Goal: Task Accomplishment & Management: Use online tool/utility

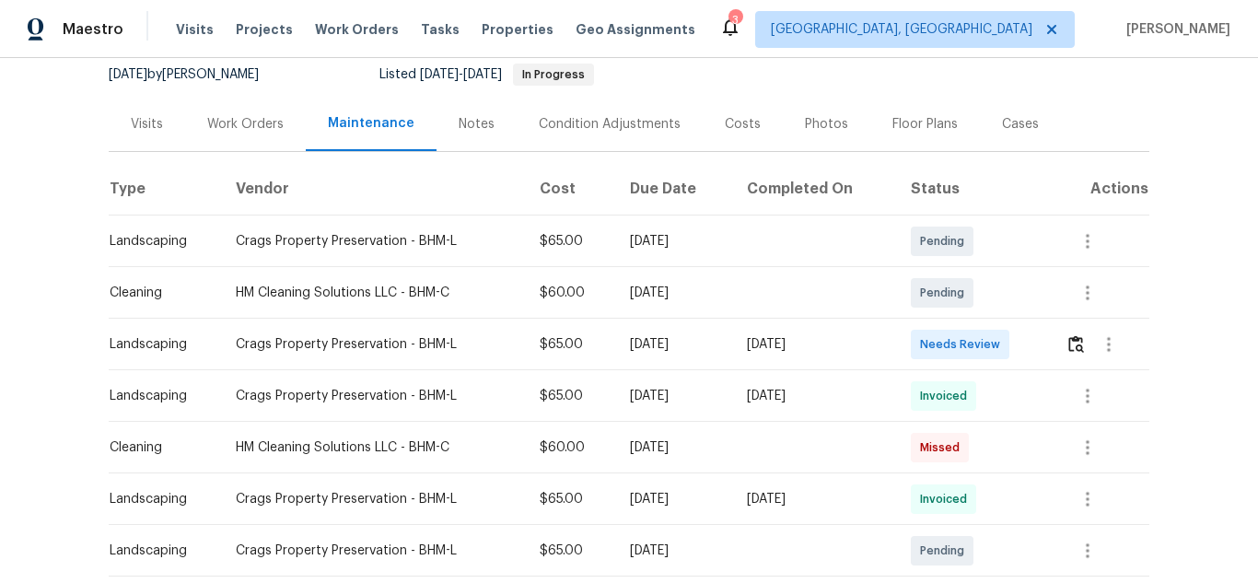
scroll to position [184, 0]
click at [1076, 347] on img "button" at bounding box center [1076, 341] width 16 height 17
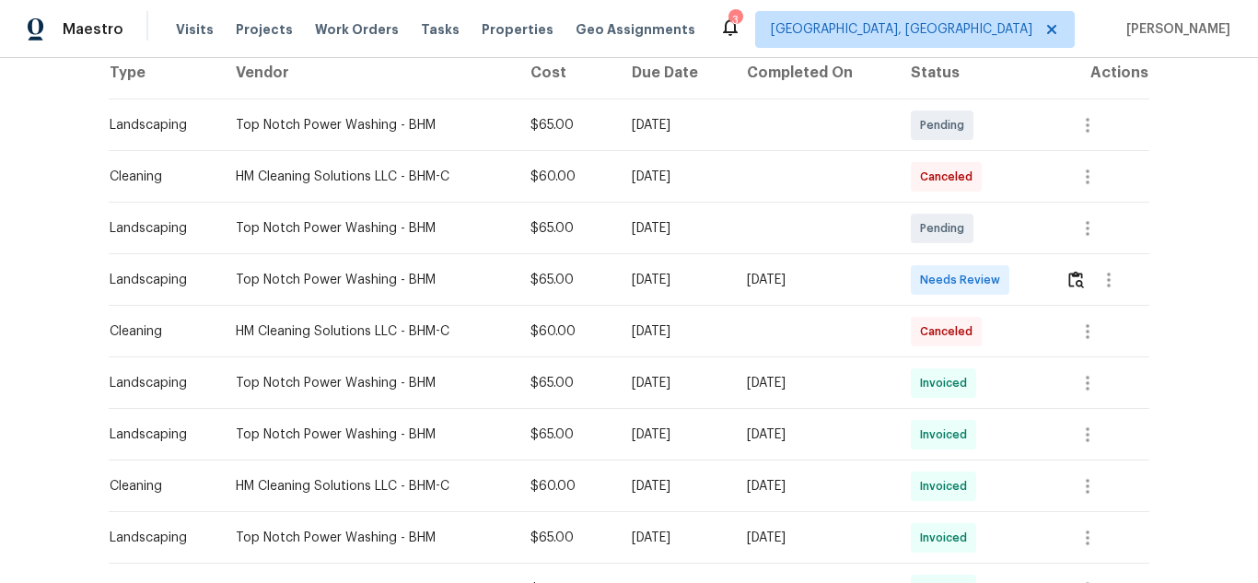
scroll to position [368, 0]
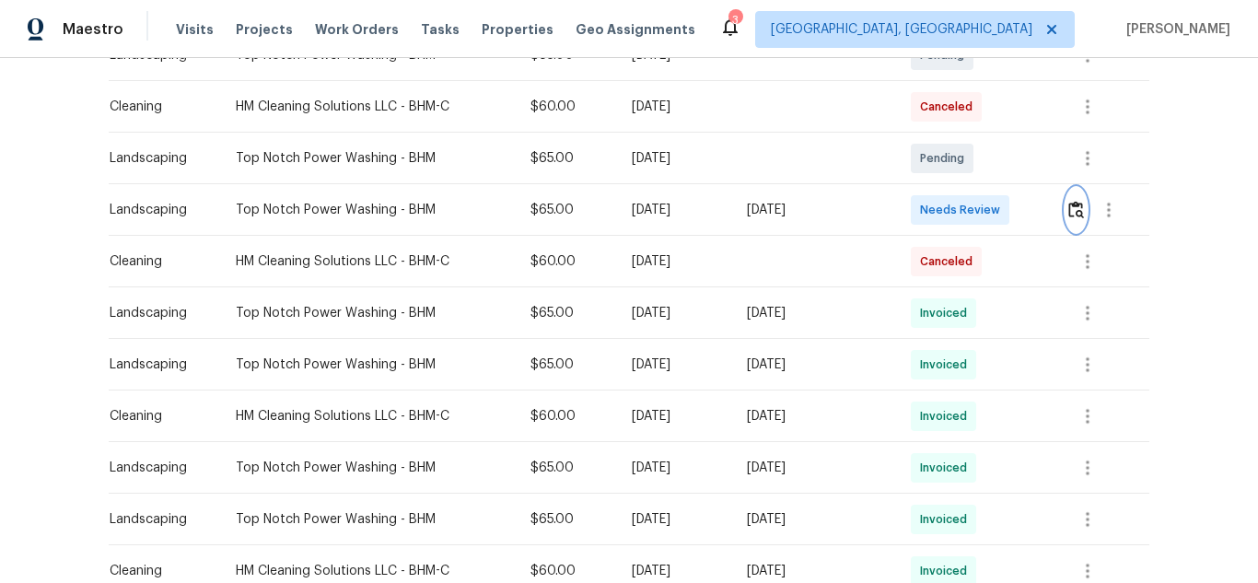
click at [1070, 204] on img "button" at bounding box center [1076, 209] width 16 height 17
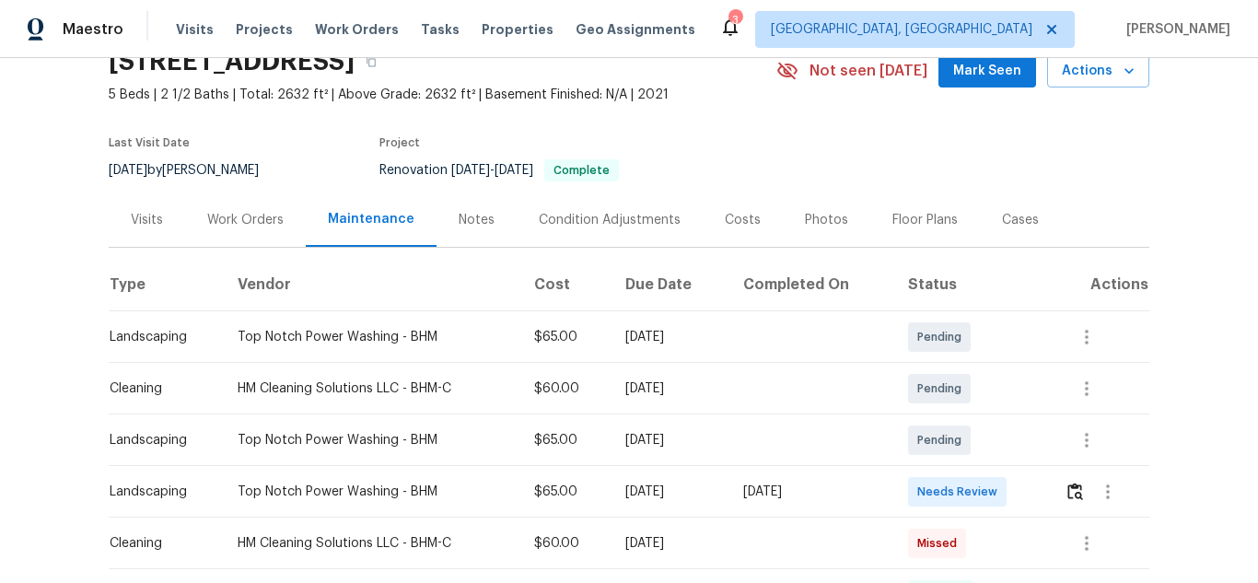
scroll to position [276, 0]
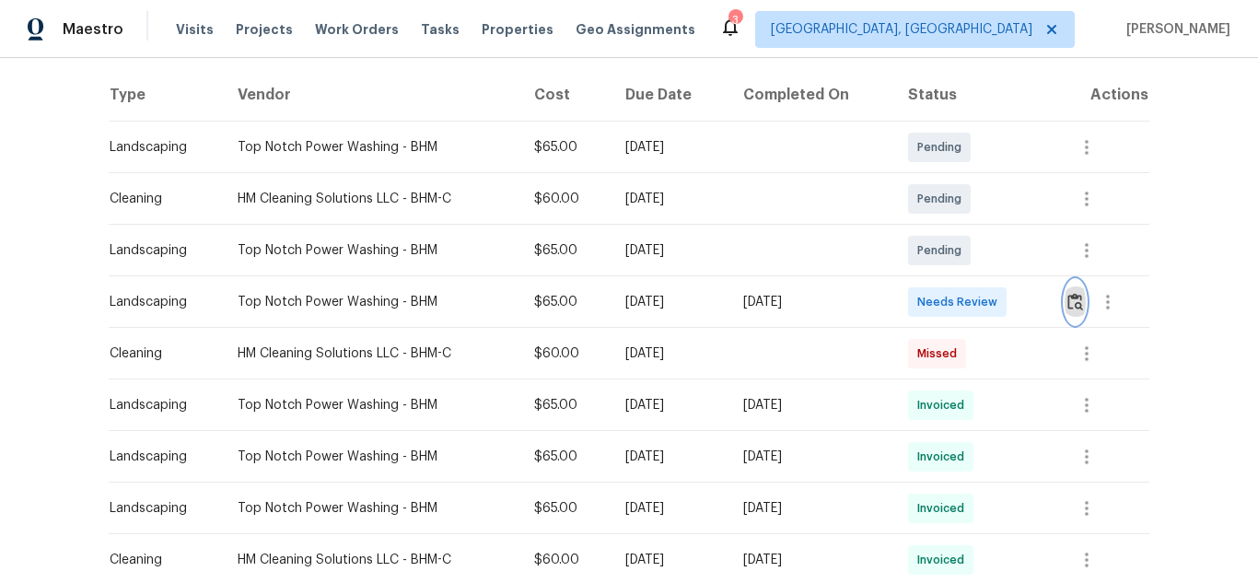
click at [1068, 296] on img "button" at bounding box center [1075, 301] width 16 height 17
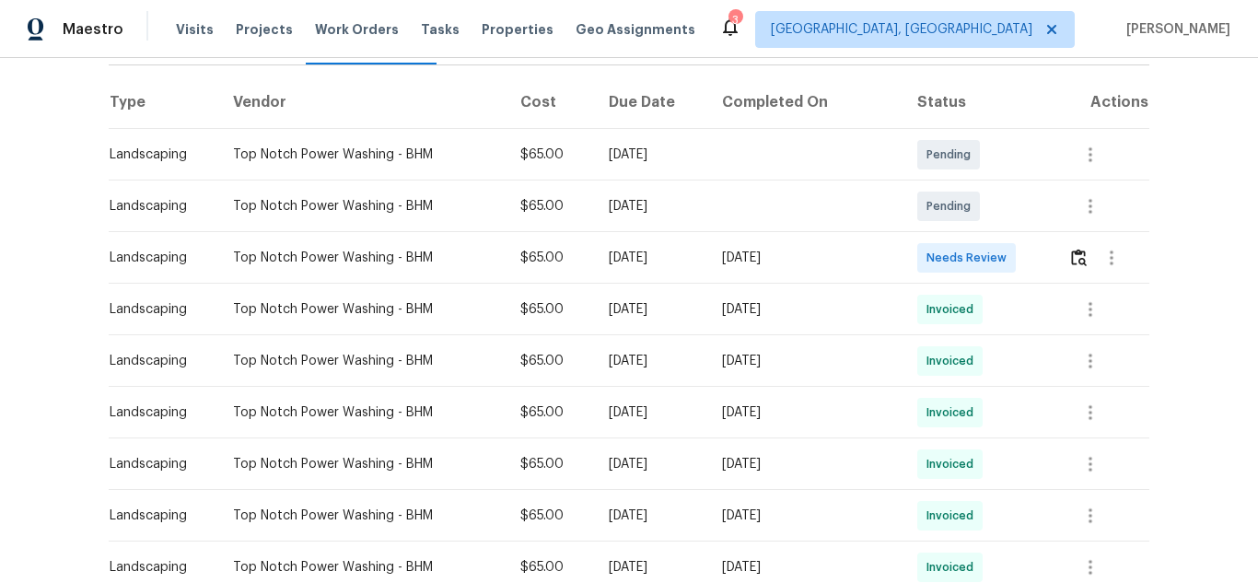
scroll to position [276, 0]
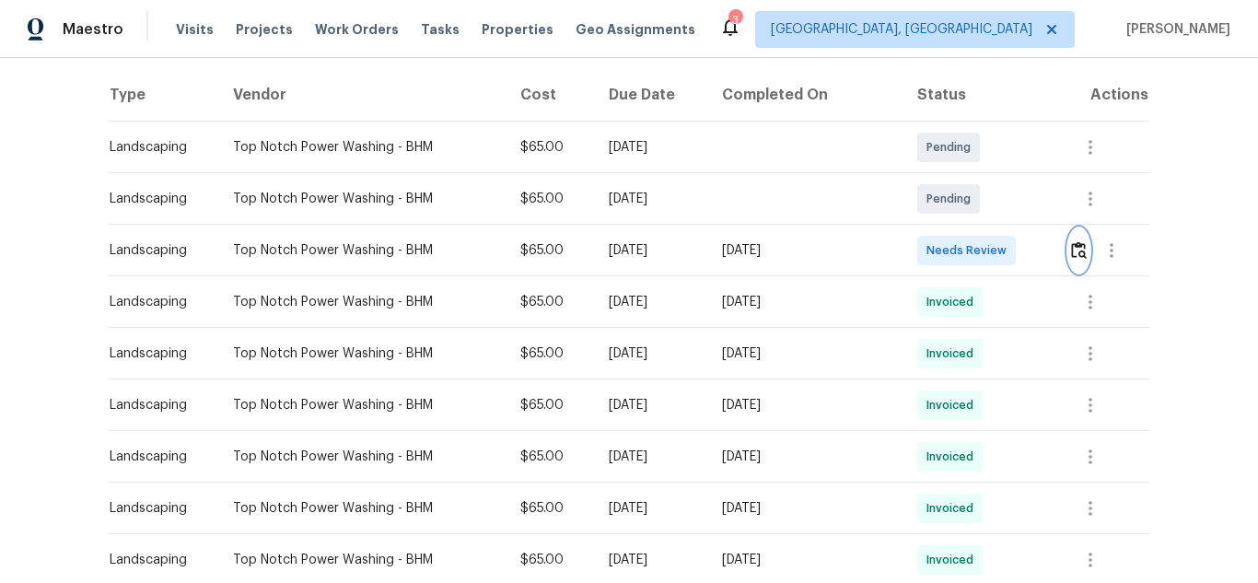
click at [1071, 248] on img "button" at bounding box center [1079, 249] width 16 height 17
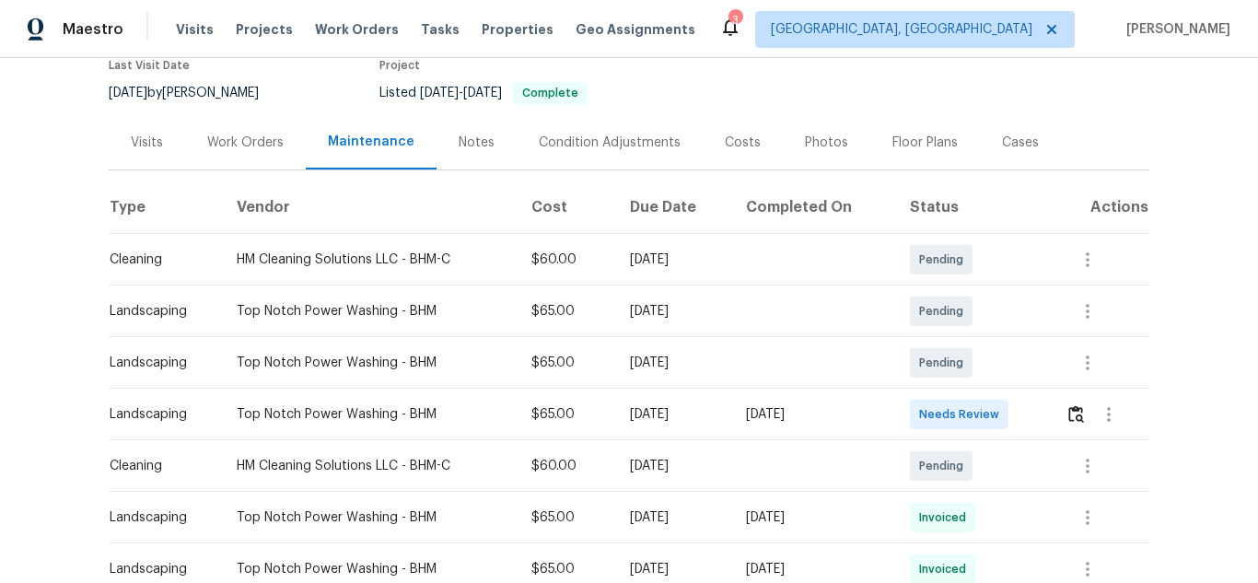
scroll to position [184, 0]
click at [1071, 390] on button "button" at bounding box center [1075, 412] width 21 height 44
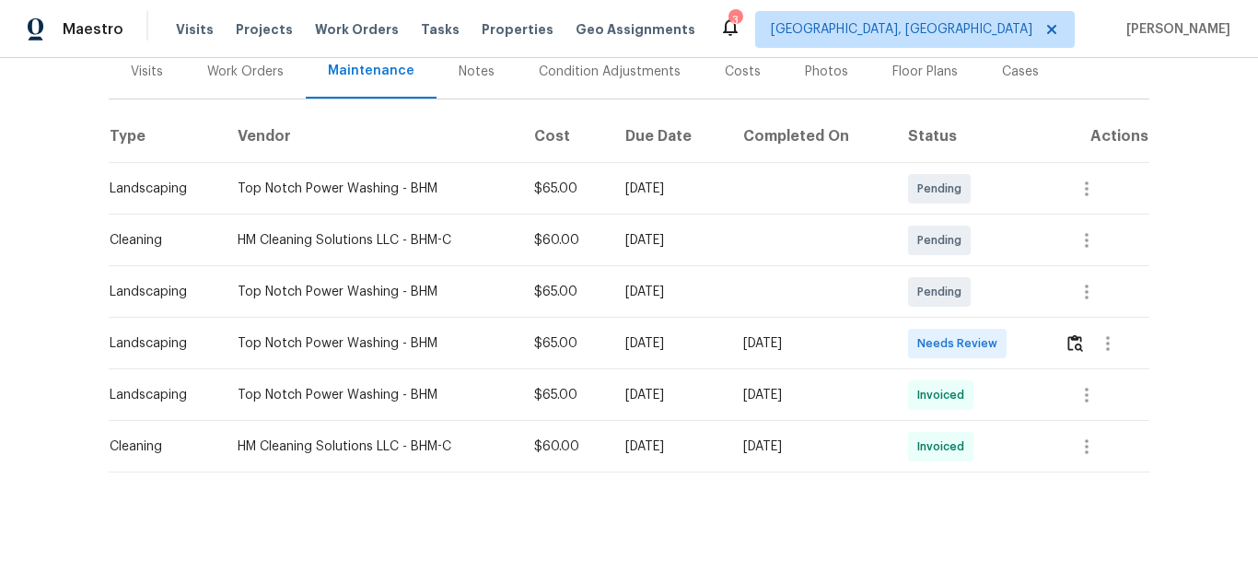
scroll to position [249, 0]
click at [1078, 334] on img "button" at bounding box center [1075, 342] width 16 height 17
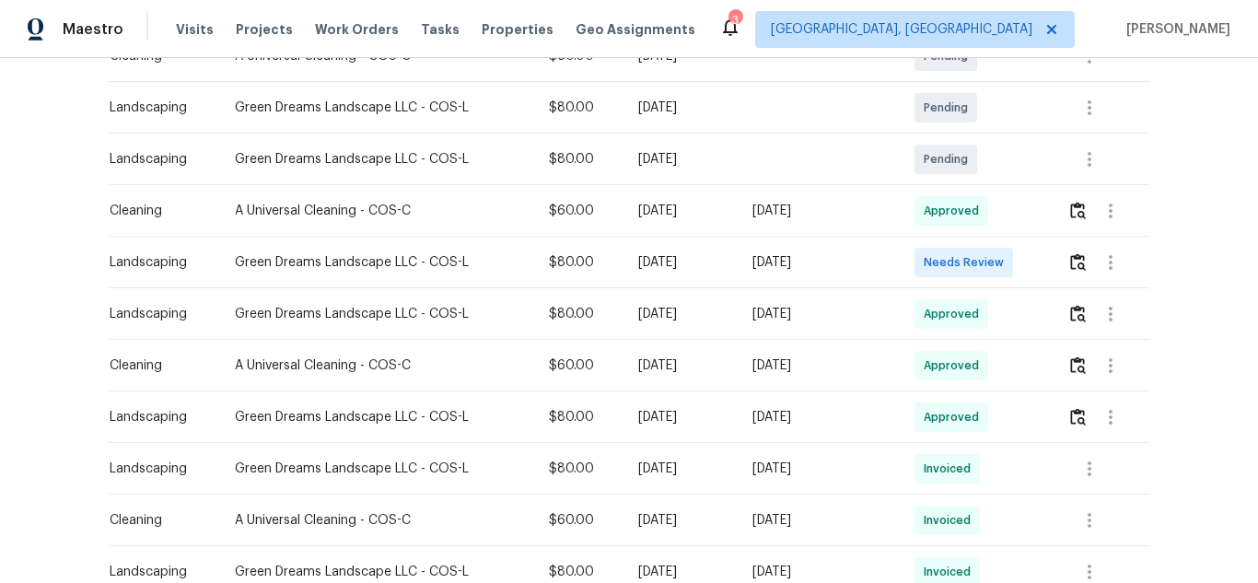
scroll to position [368, 0]
click at [1072, 266] on img "button" at bounding box center [1078, 260] width 16 height 17
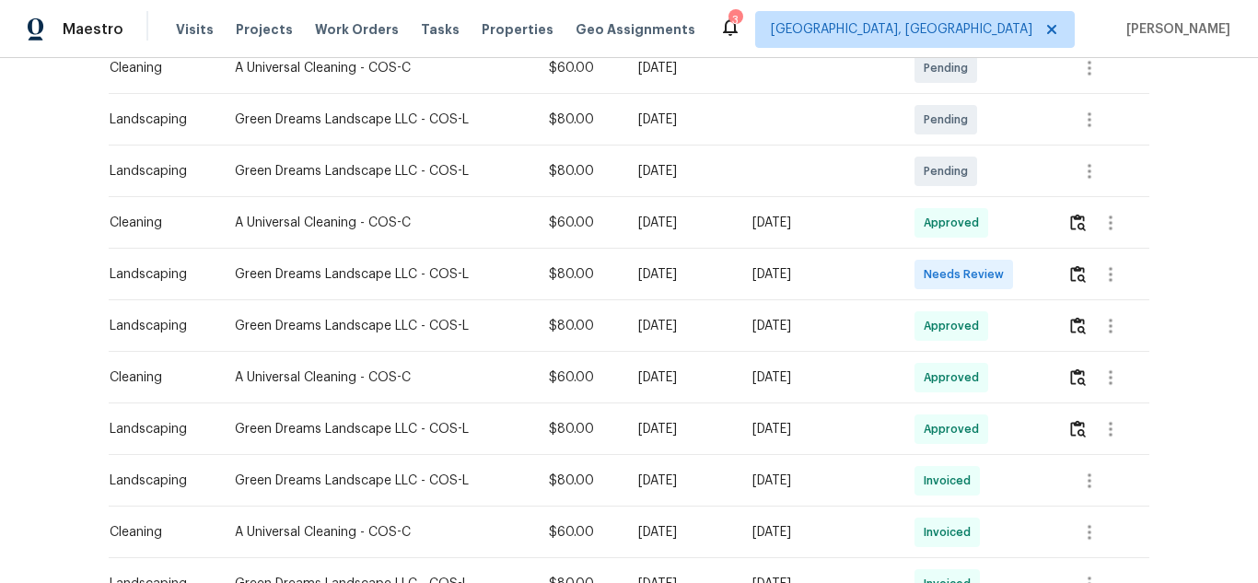
scroll to position [368, 0]
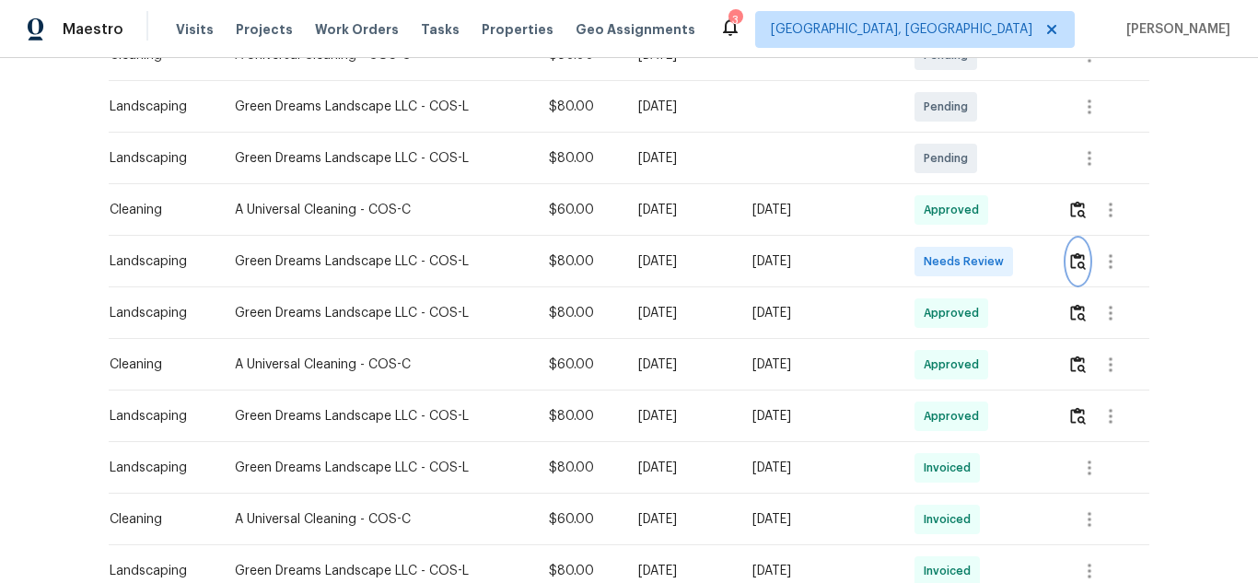
click at [1076, 258] on img "button" at bounding box center [1078, 260] width 16 height 17
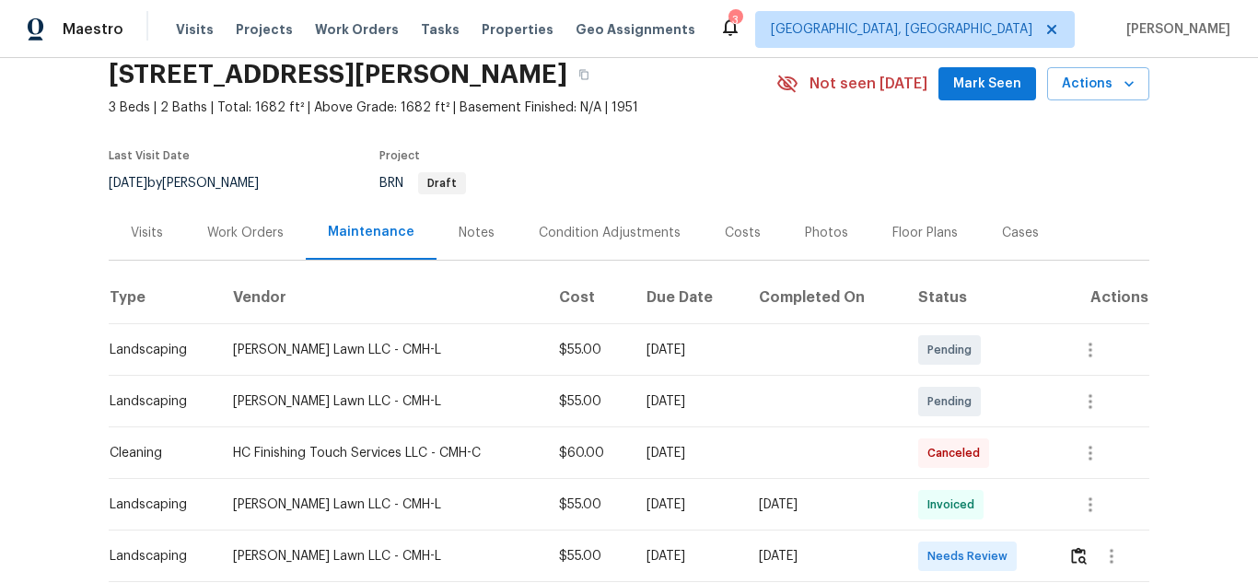
scroll to position [276, 0]
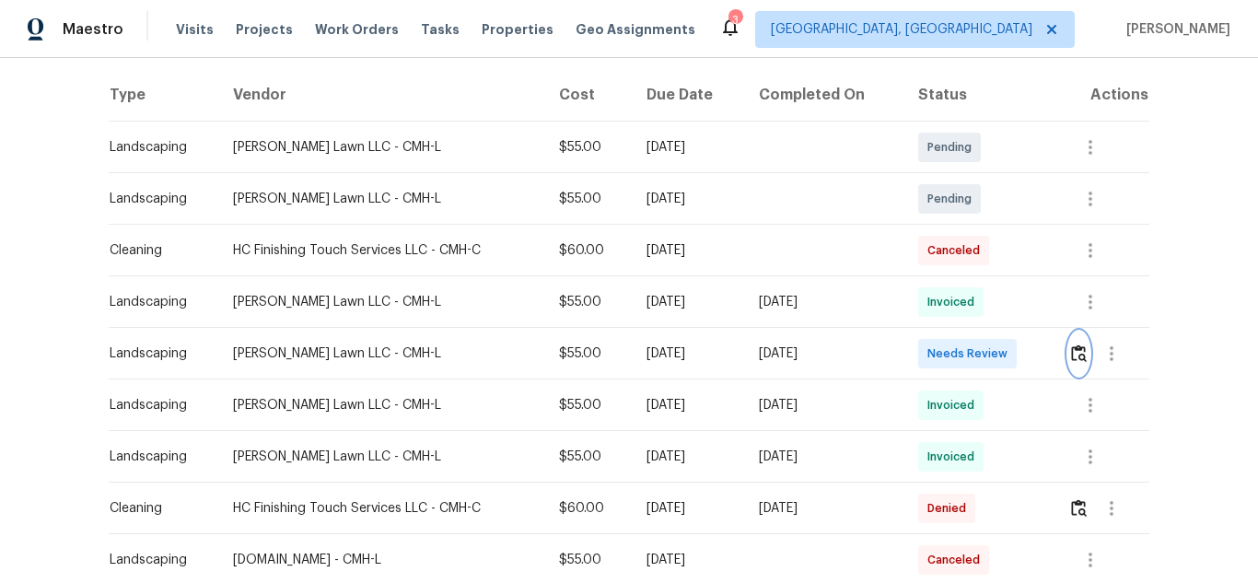
click at [1080, 355] on img "button" at bounding box center [1079, 352] width 16 height 17
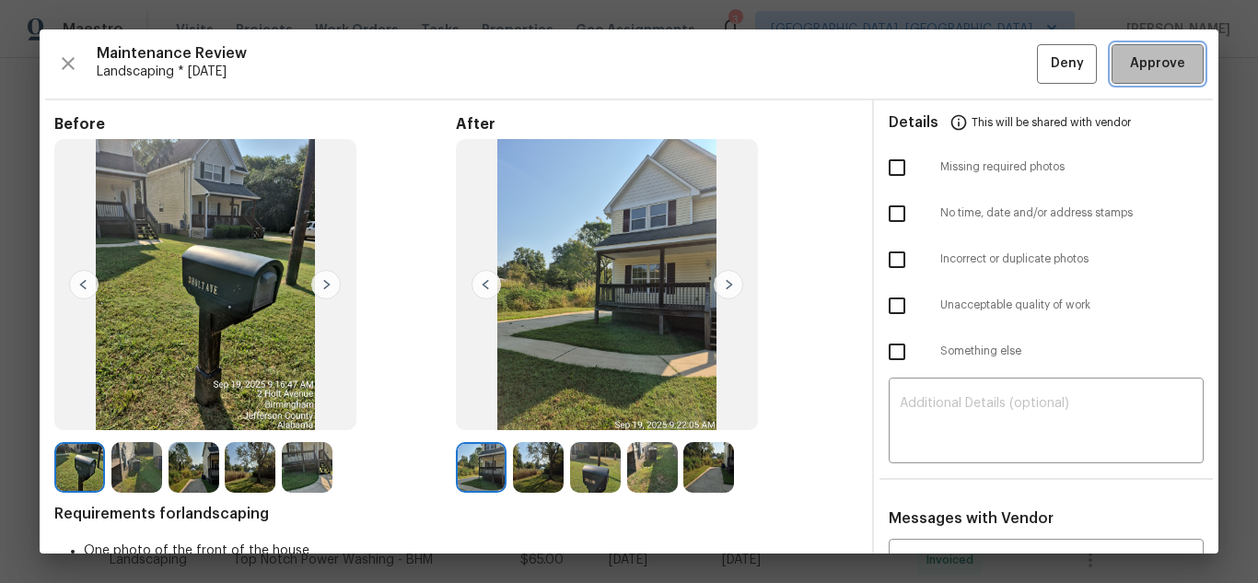
click at [1143, 64] on span "Approve" at bounding box center [1157, 63] width 55 height 23
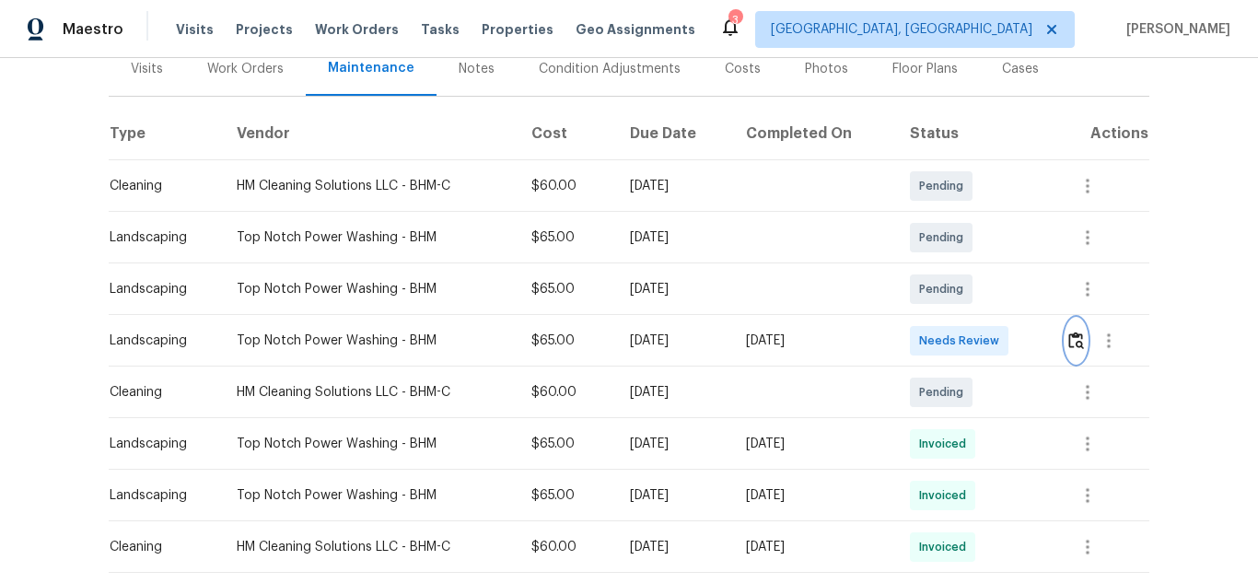
scroll to position [276, 0]
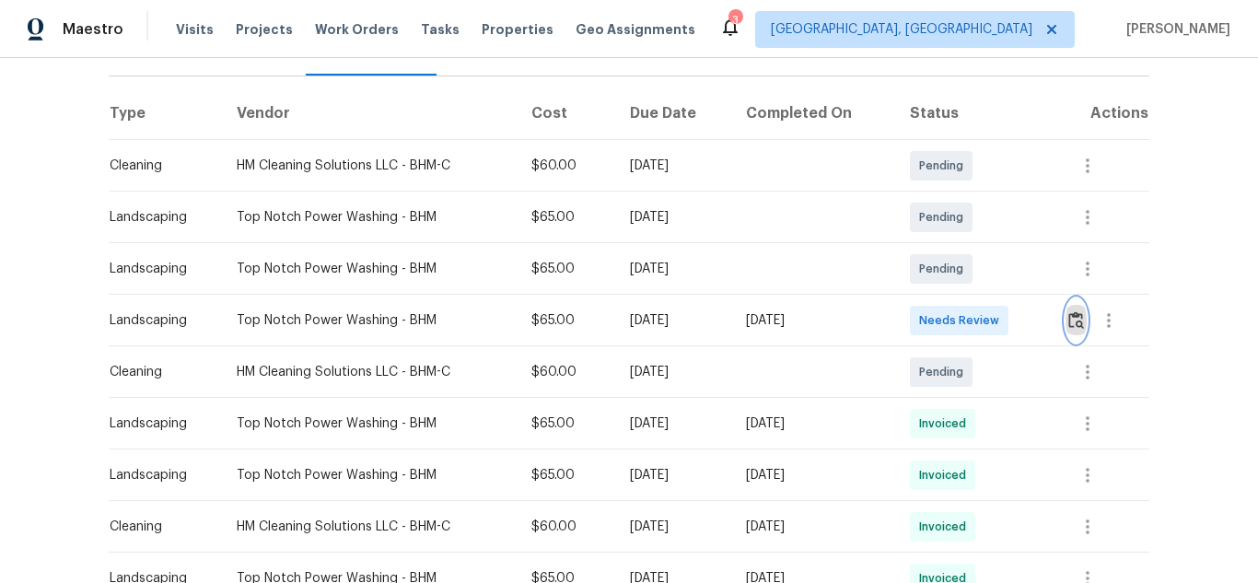
click at [1079, 298] on button "button" at bounding box center [1075, 320] width 21 height 44
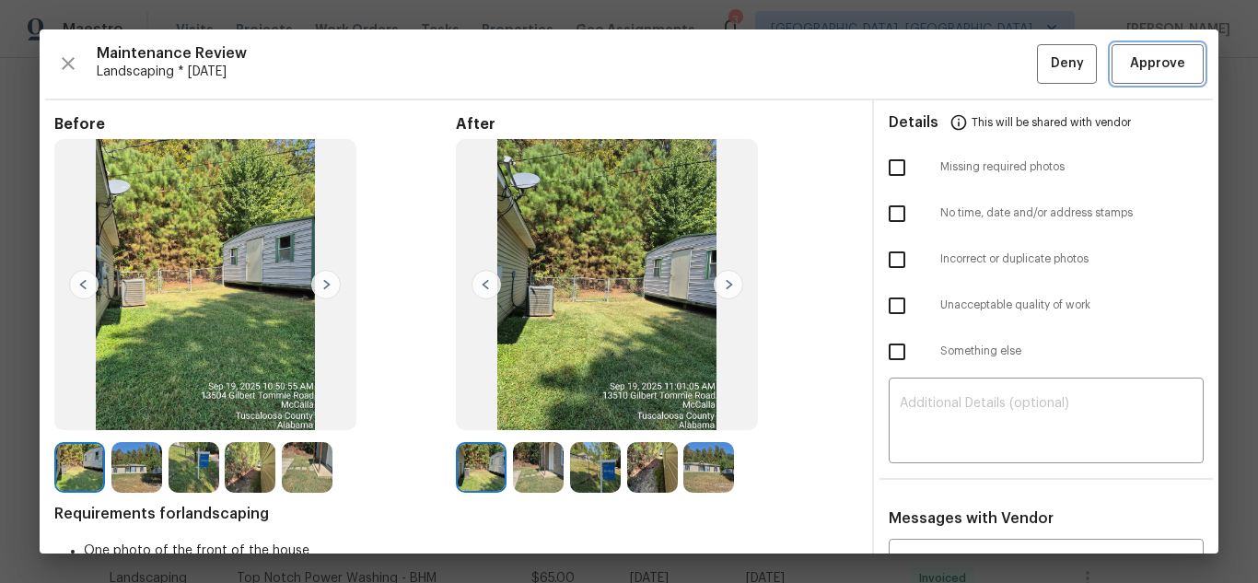
click at [1136, 80] on button "Approve" at bounding box center [1157, 64] width 92 height 40
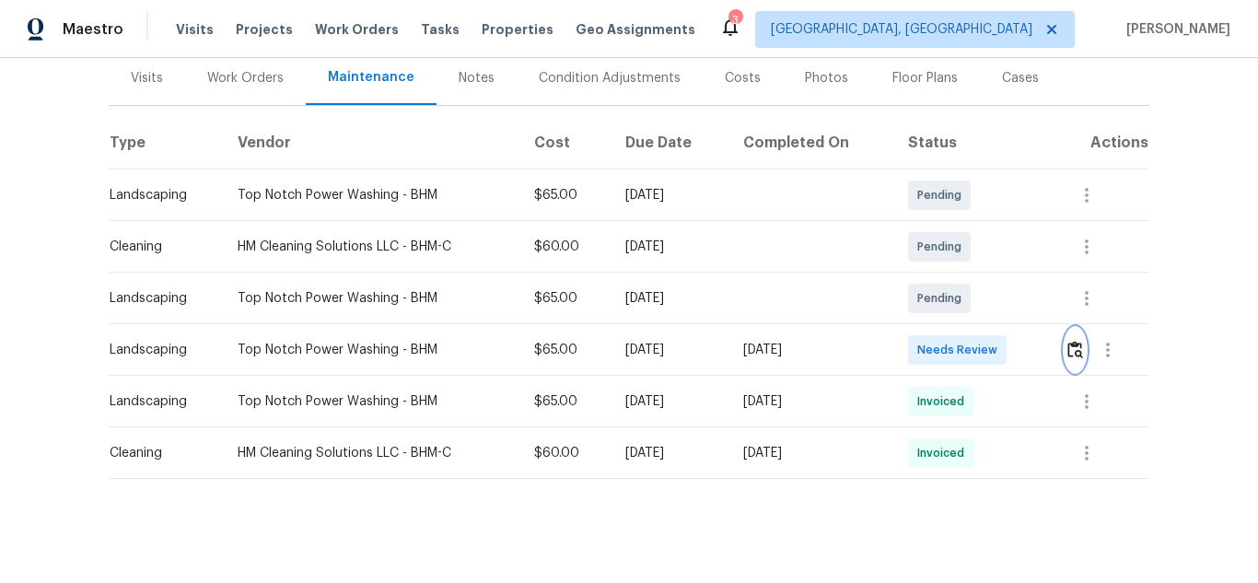
scroll to position [249, 0]
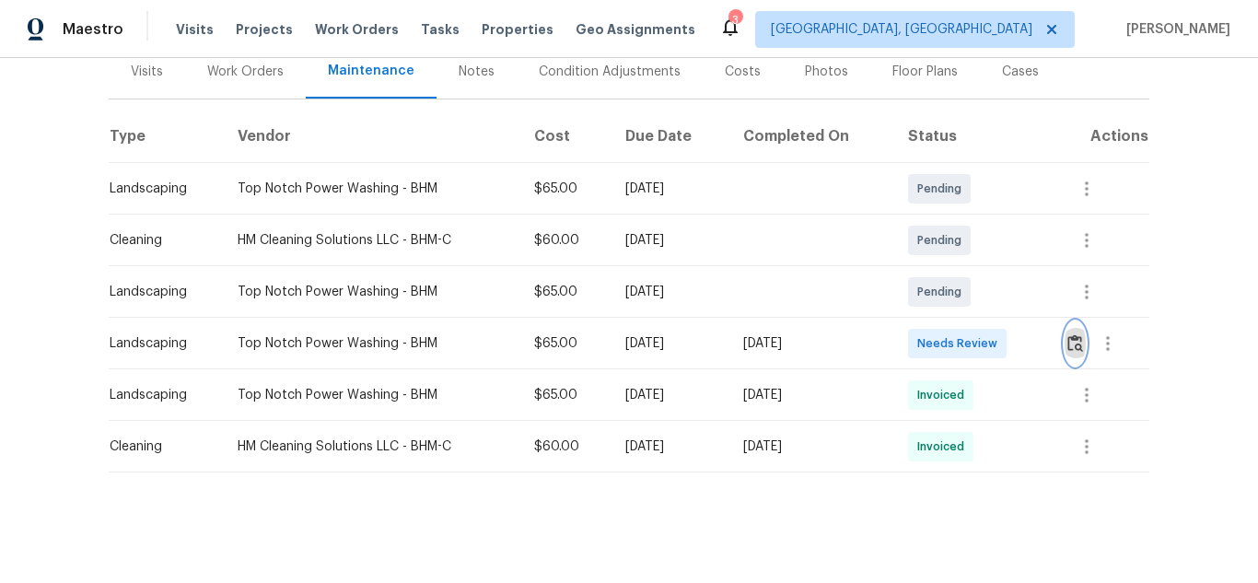
click at [1069, 334] on img "button" at bounding box center [1075, 342] width 16 height 17
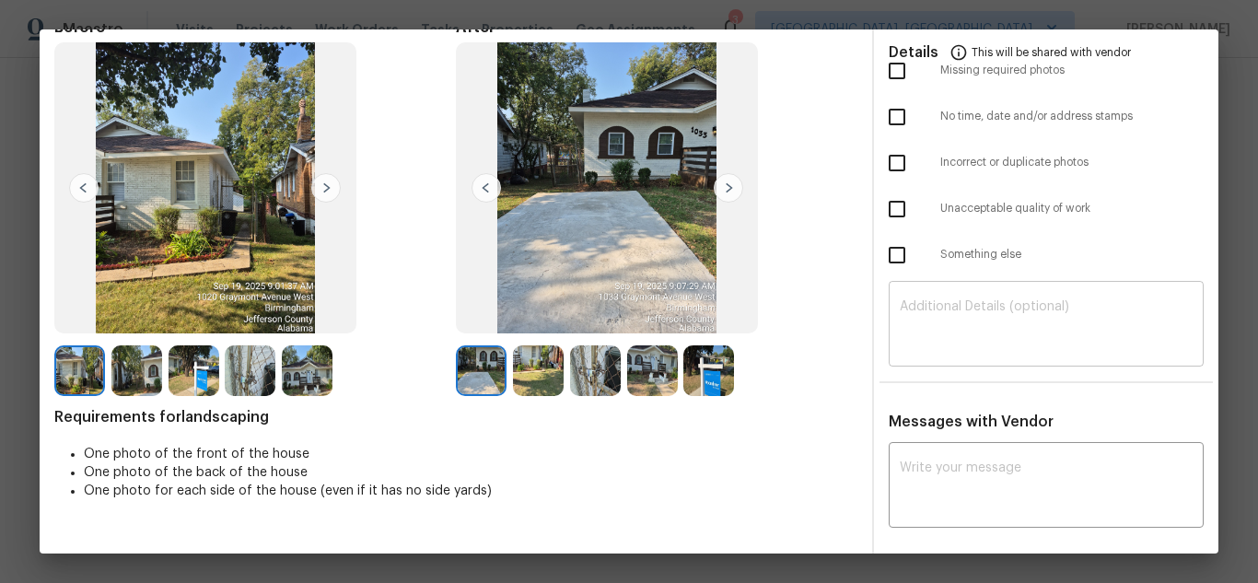
scroll to position [100, 0]
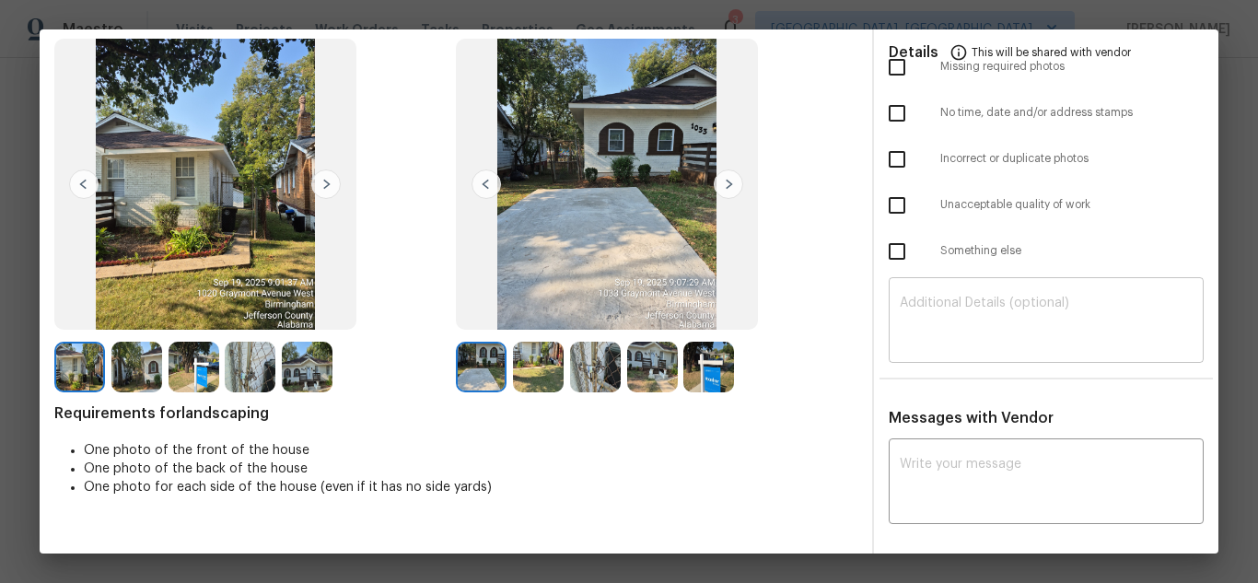
click at [1000, 329] on textarea at bounding box center [1046, 323] width 293 height 52
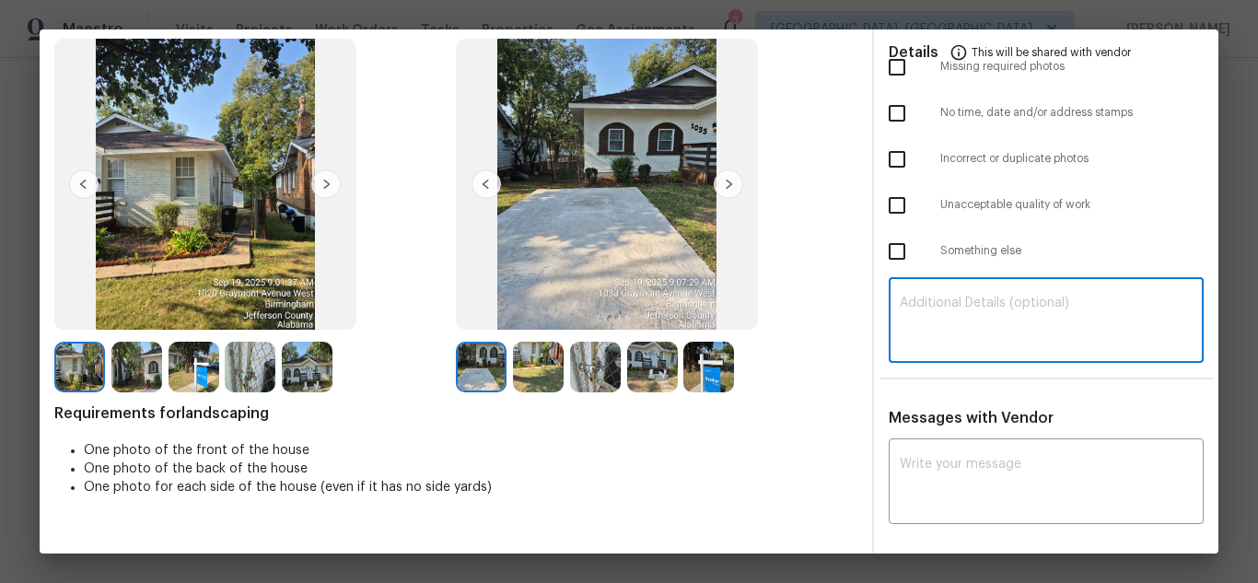
paste textarea "Maintenance Audit Team: Hello! Unfortunately, this landscaping visit completed …"
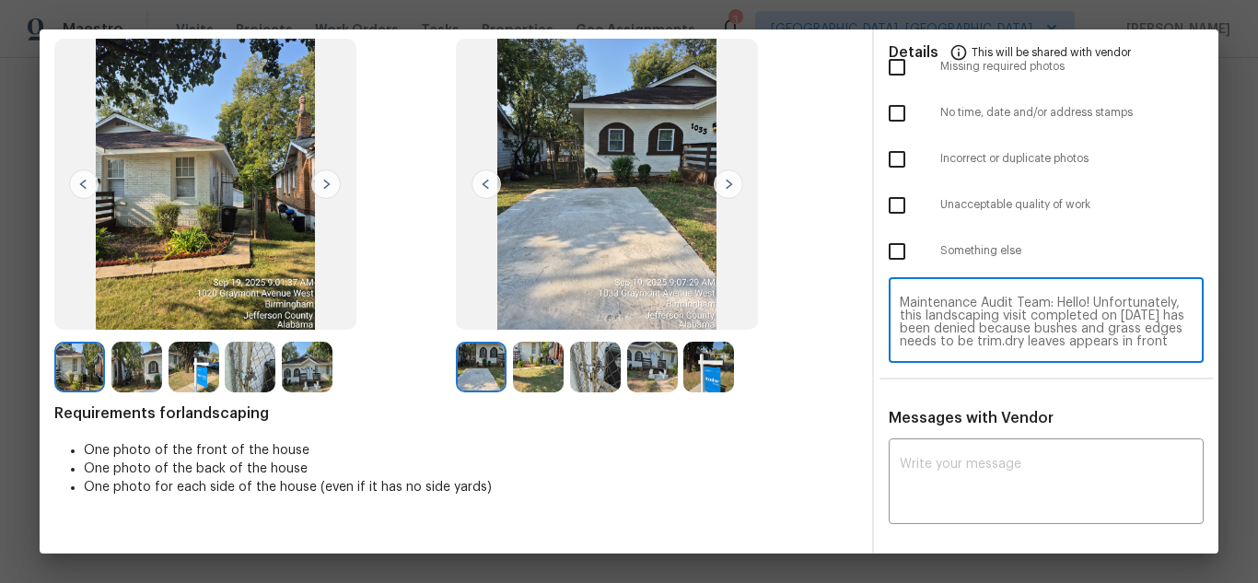
scroll to position [155, 0]
type textarea "Maintenance Audit Team: Hello! Unfortunately, this landscaping visit completed …"
click at [994, 501] on textarea at bounding box center [1046, 484] width 293 height 52
paste textarea "Maintenance Audit Team: Hello! Unfortunately, this landscaping visit completed …"
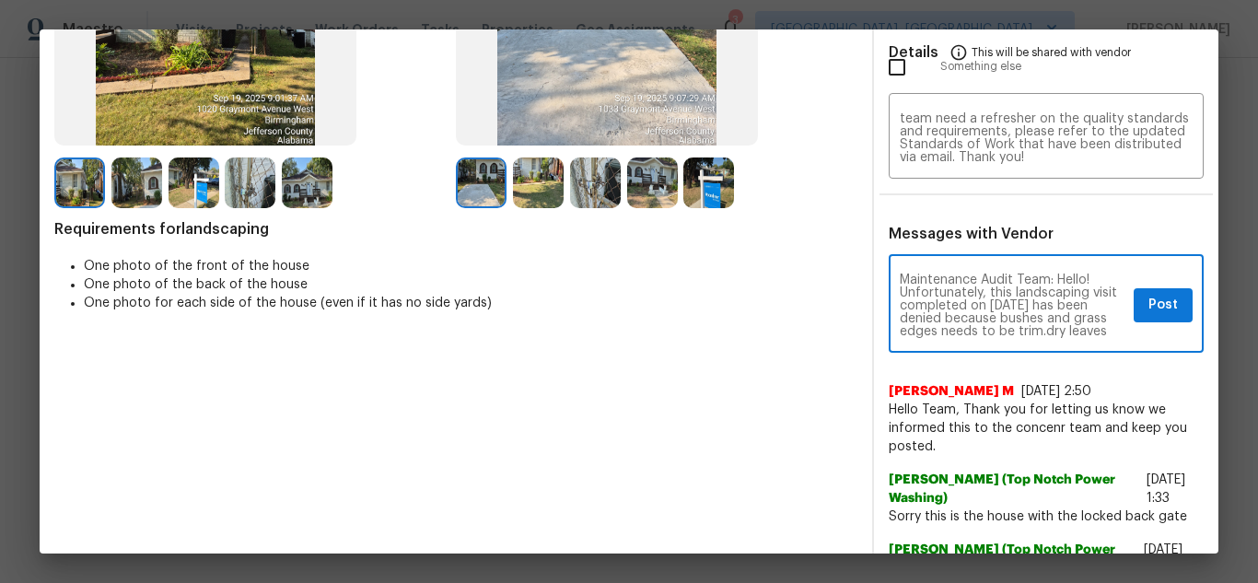
scroll to position [37, 0]
click at [920, 307] on textarea "Maintenance Audit Team: Hello! Unfortunately, this landscaping visit completed …" at bounding box center [1013, 305] width 227 height 64
type textarea "Maintenance Audit Team: Hello! Unfortunately, this landscaping visit completed …"
click at [1152, 308] on span "Post" at bounding box center [1162, 305] width 29 height 23
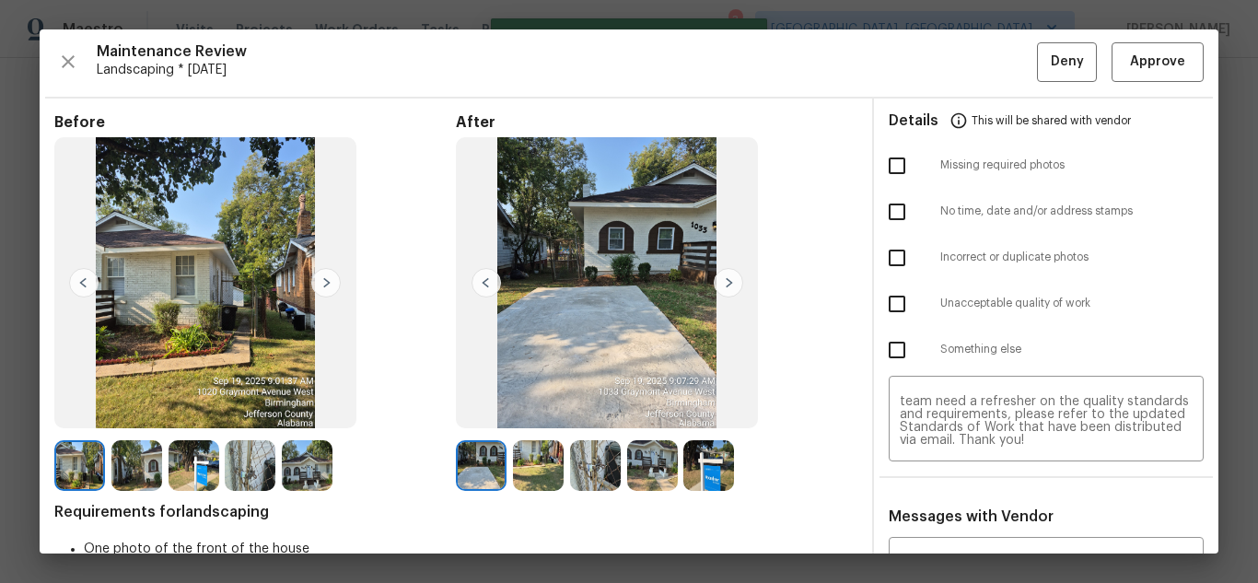
scroll to position [0, 0]
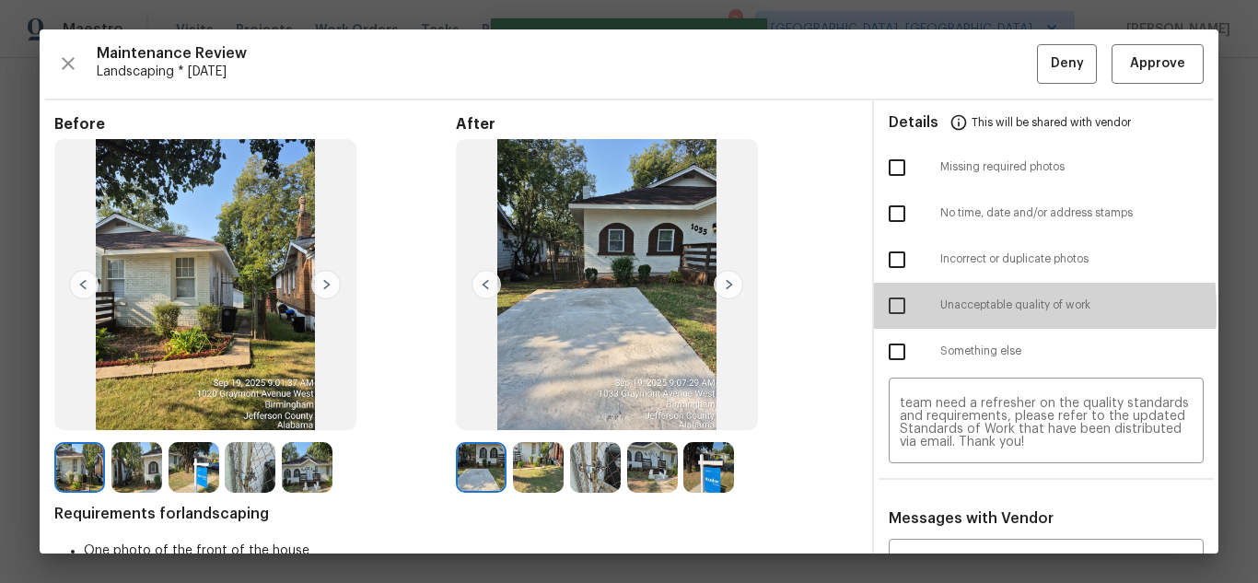
click at [882, 311] on input "checkbox" at bounding box center [897, 305] width 39 height 39
checkbox input "true"
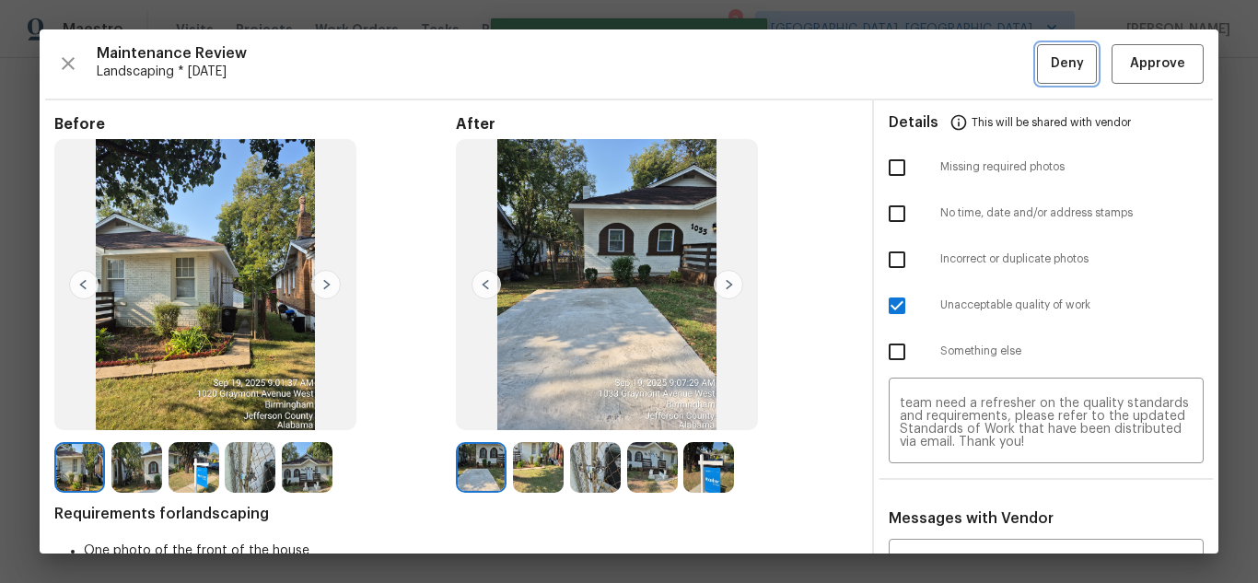
click at [1051, 73] on span "Deny" at bounding box center [1067, 63] width 33 height 23
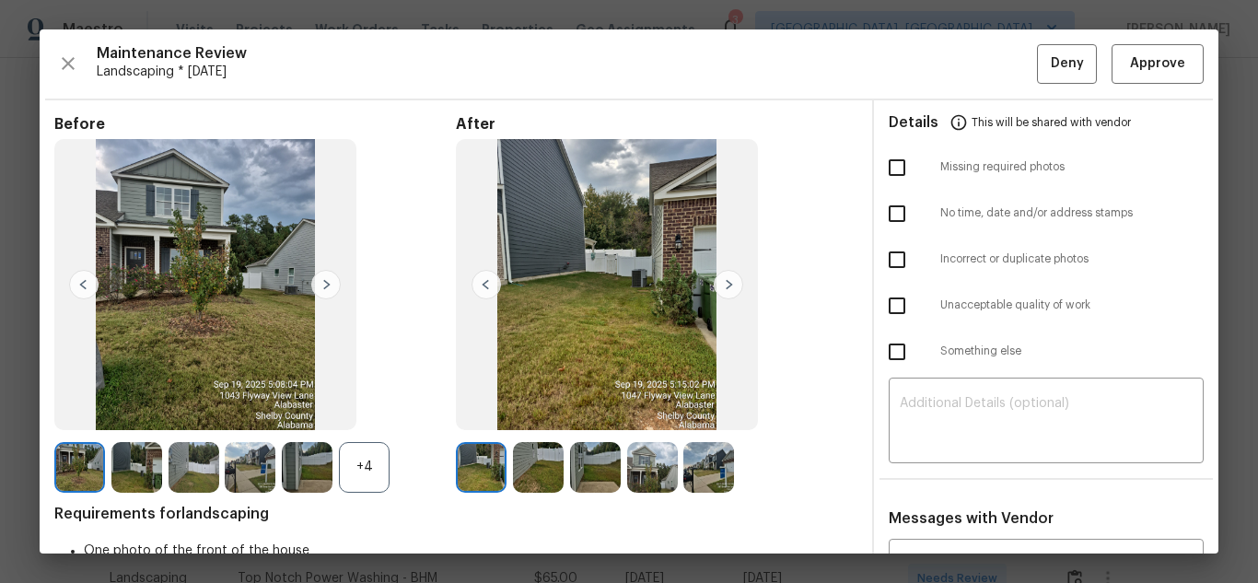
scroll to position [276, 0]
click at [1153, 50] on button "Approve" at bounding box center [1157, 64] width 92 height 40
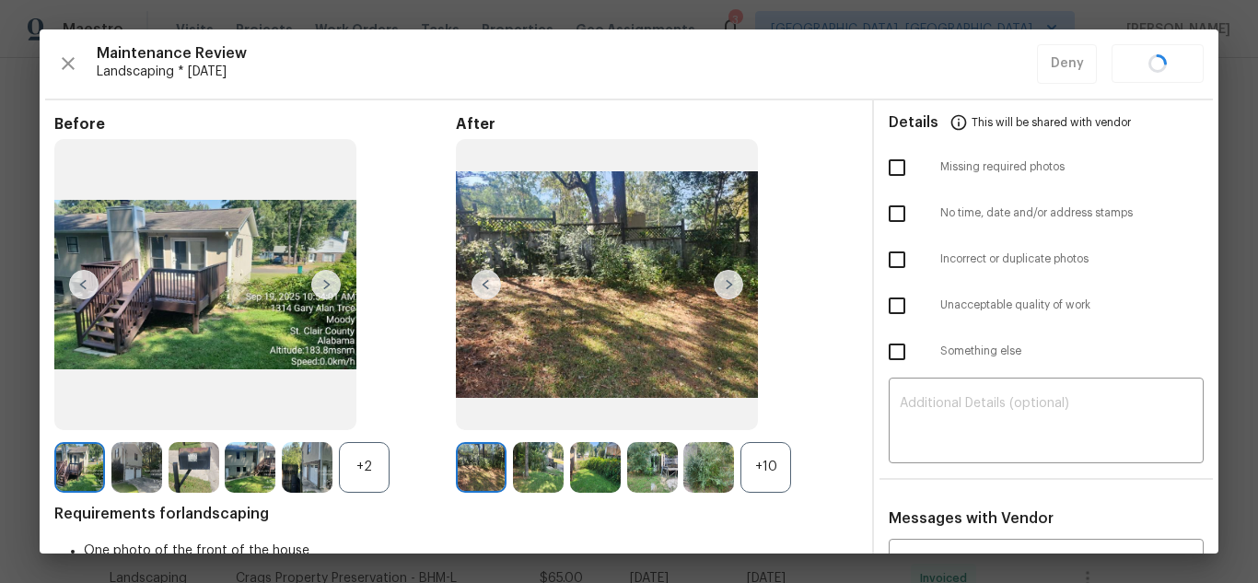
scroll to position [184, 0]
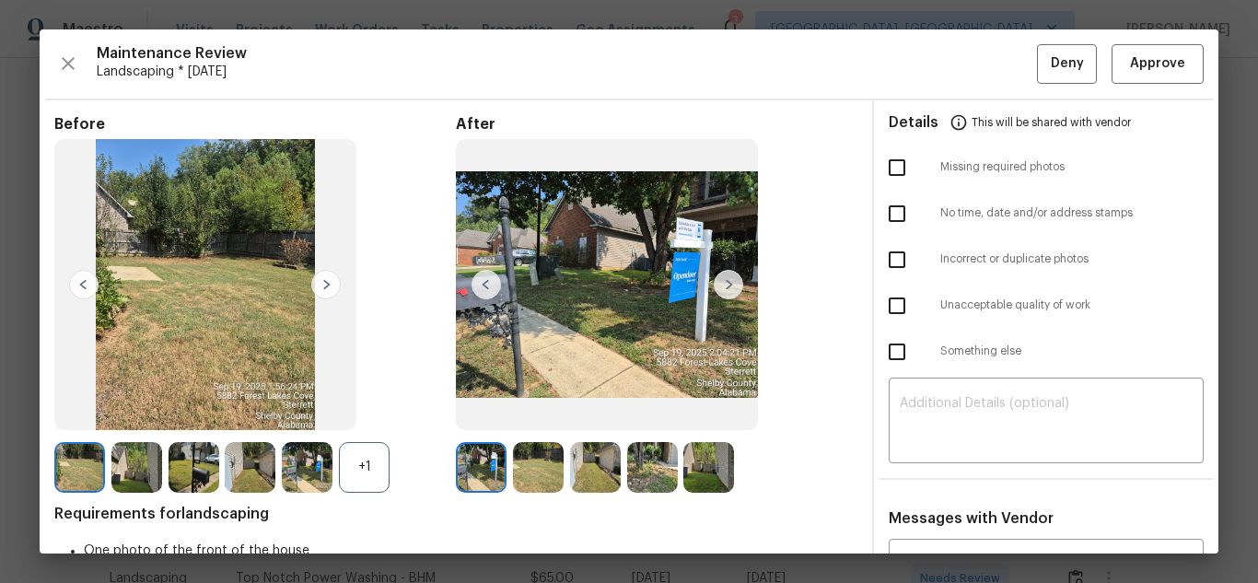
scroll to position [368, 0]
click at [1136, 65] on span "Approve" at bounding box center [1157, 63] width 55 height 23
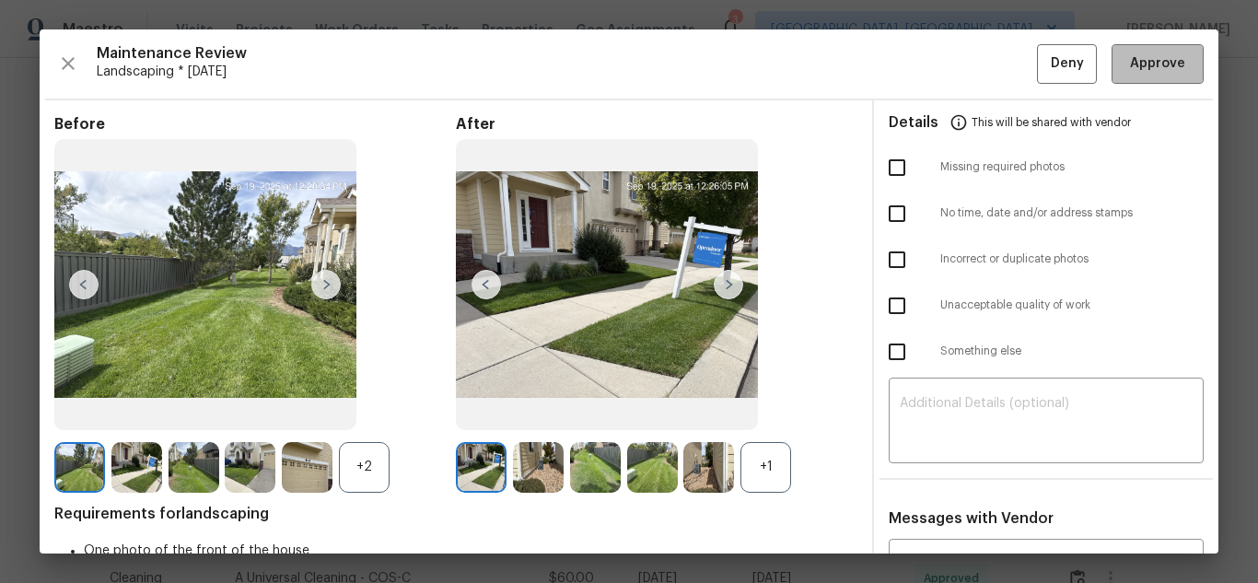
click at [1130, 64] on span "Approve" at bounding box center [1157, 63] width 55 height 23
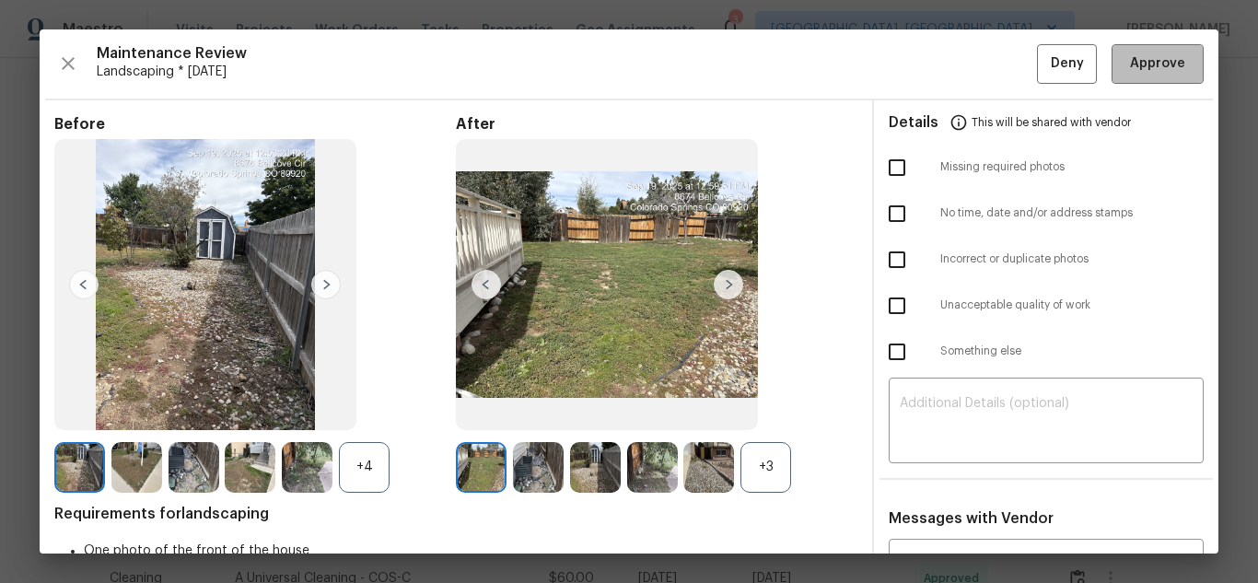
click at [1148, 77] on button "Approve" at bounding box center [1157, 64] width 92 height 40
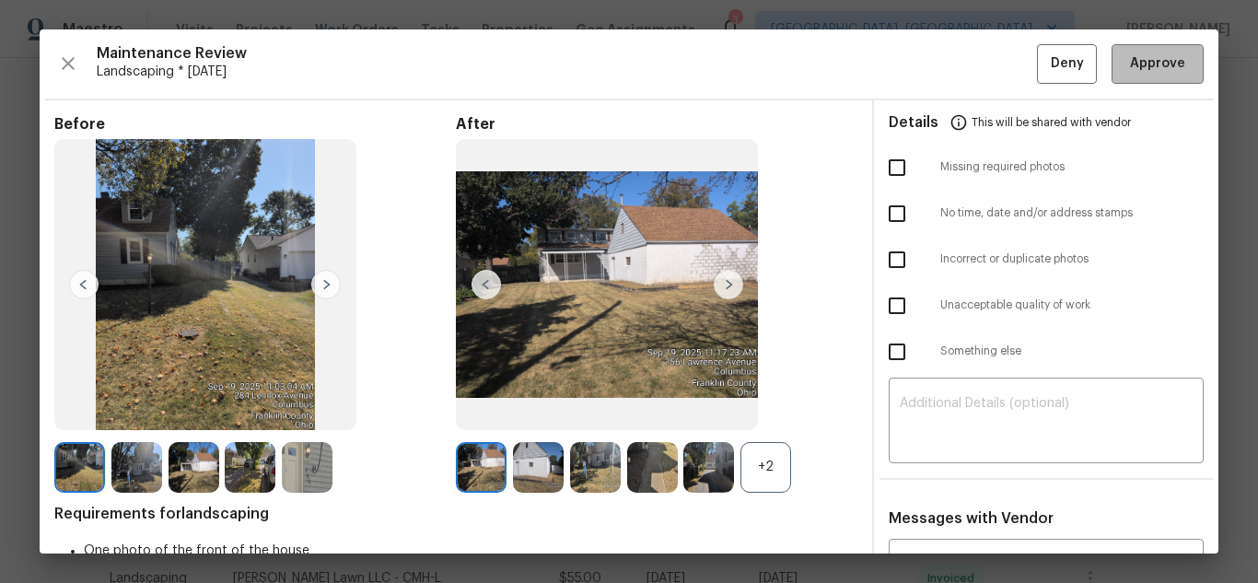
click at [1140, 76] on button "Approve" at bounding box center [1157, 64] width 92 height 40
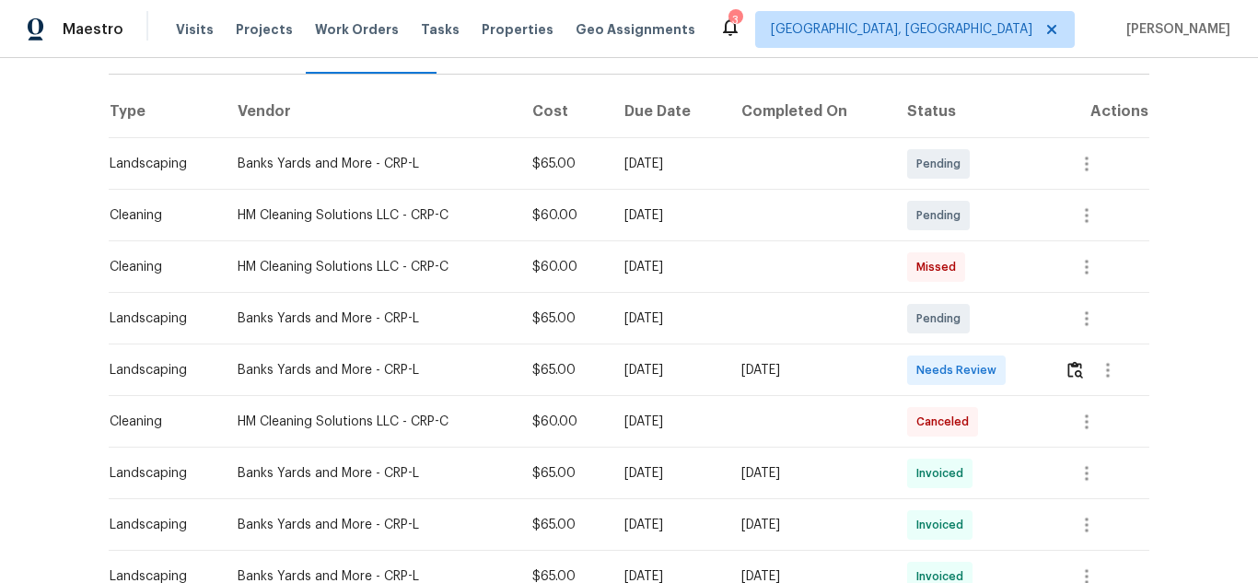
scroll to position [276, 0]
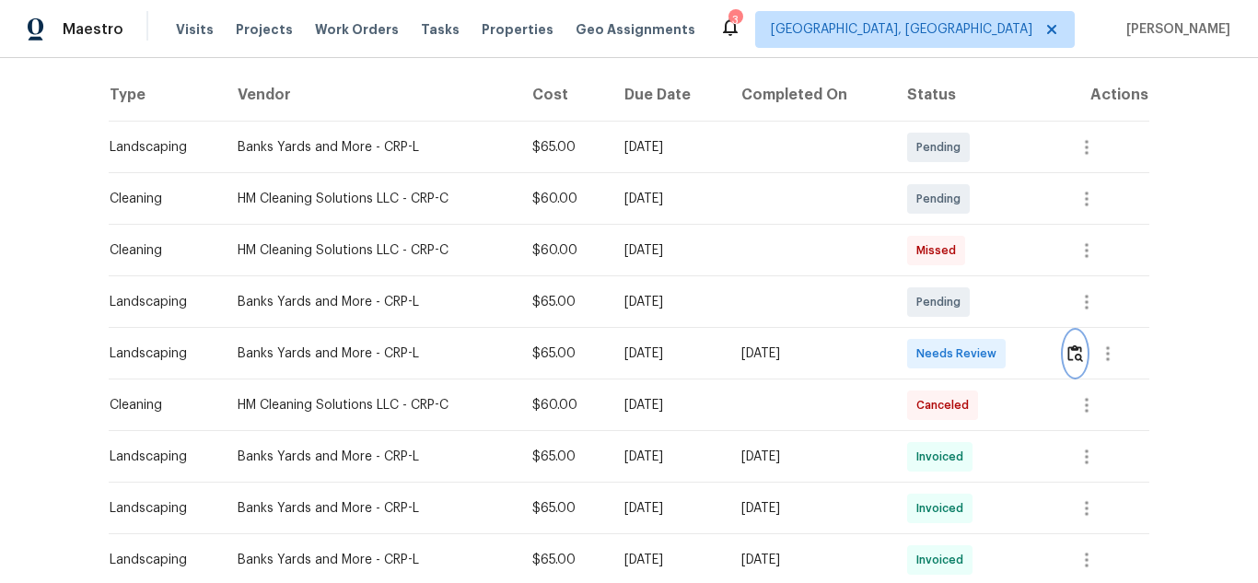
click at [1076, 362] on img "button" at bounding box center [1075, 352] width 16 height 17
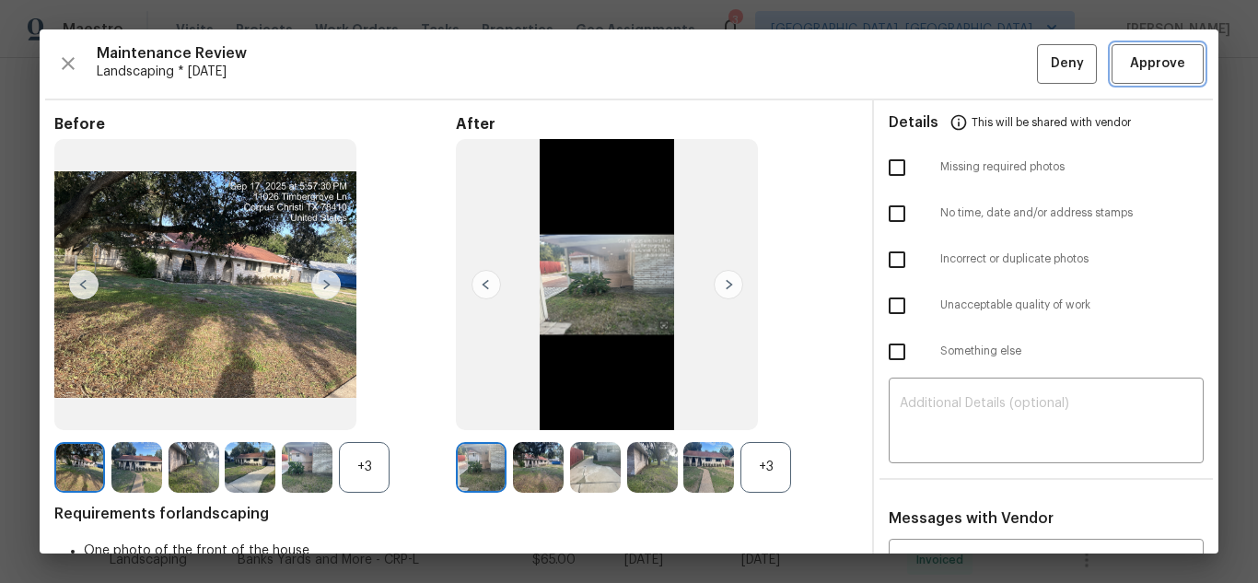
click at [1134, 67] on span "Approve" at bounding box center [1157, 63] width 55 height 23
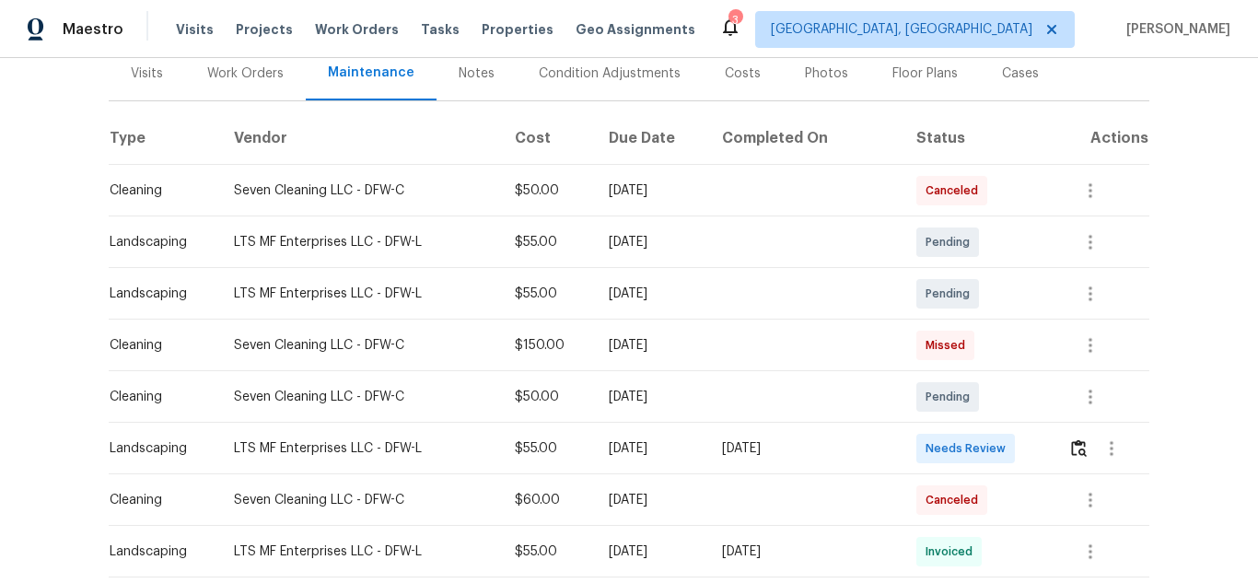
scroll to position [276, 0]
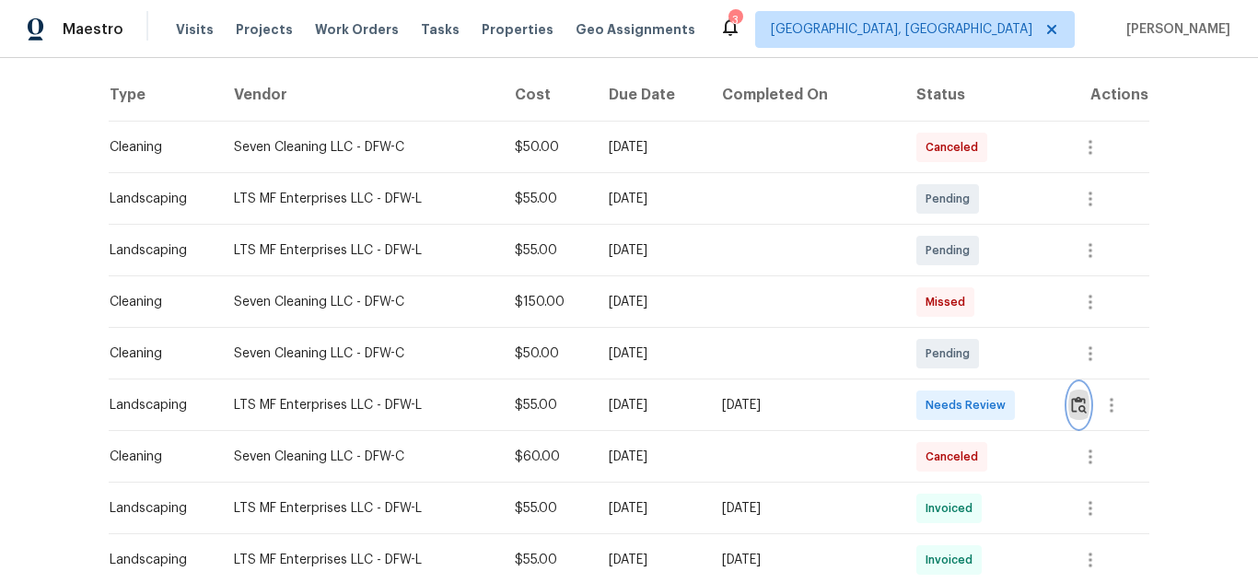
click at [1076, 401] on img "button" at bounding box center [1079, 404] width 16 height 17
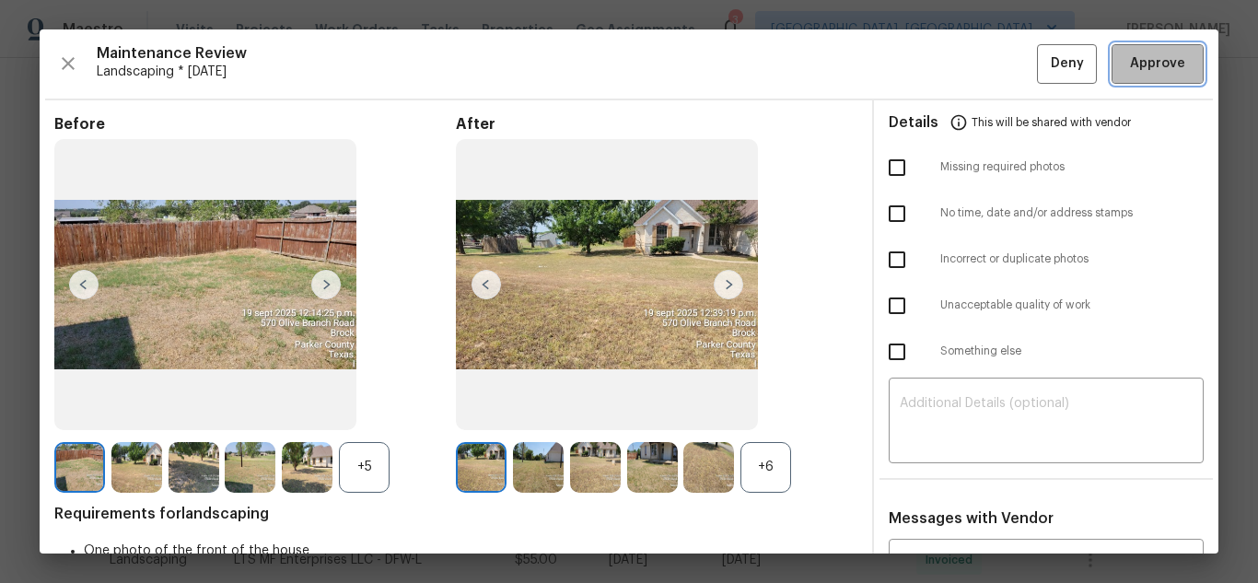
click at [1134, 67] on span "Approve" at bounding box center [1157, 63] width 55 height 23
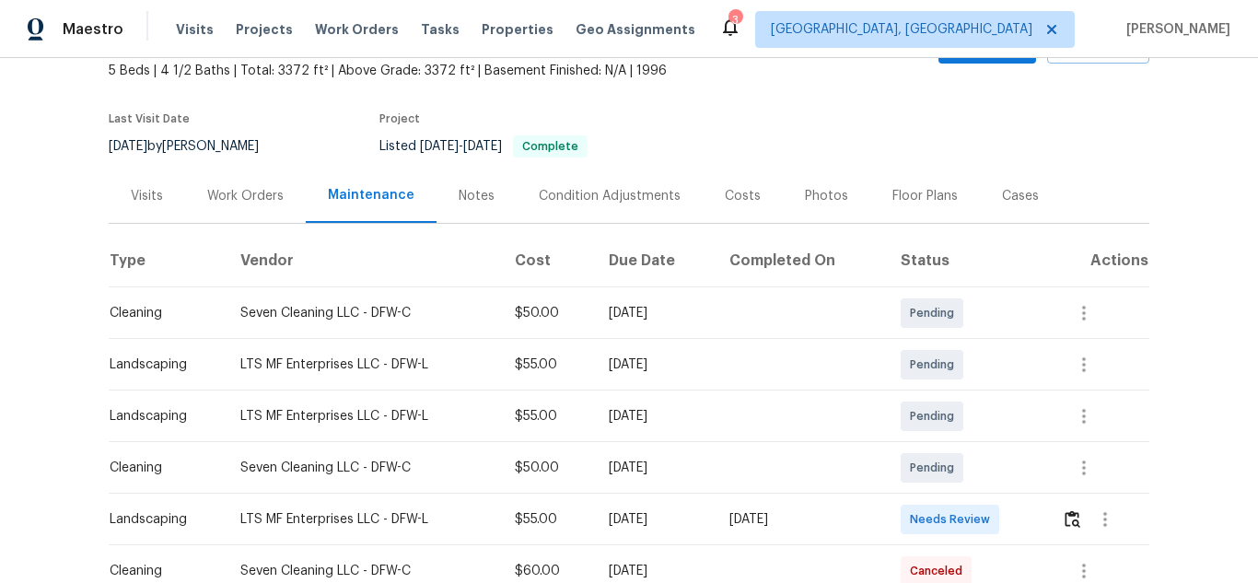
scroll to position [276, 0]
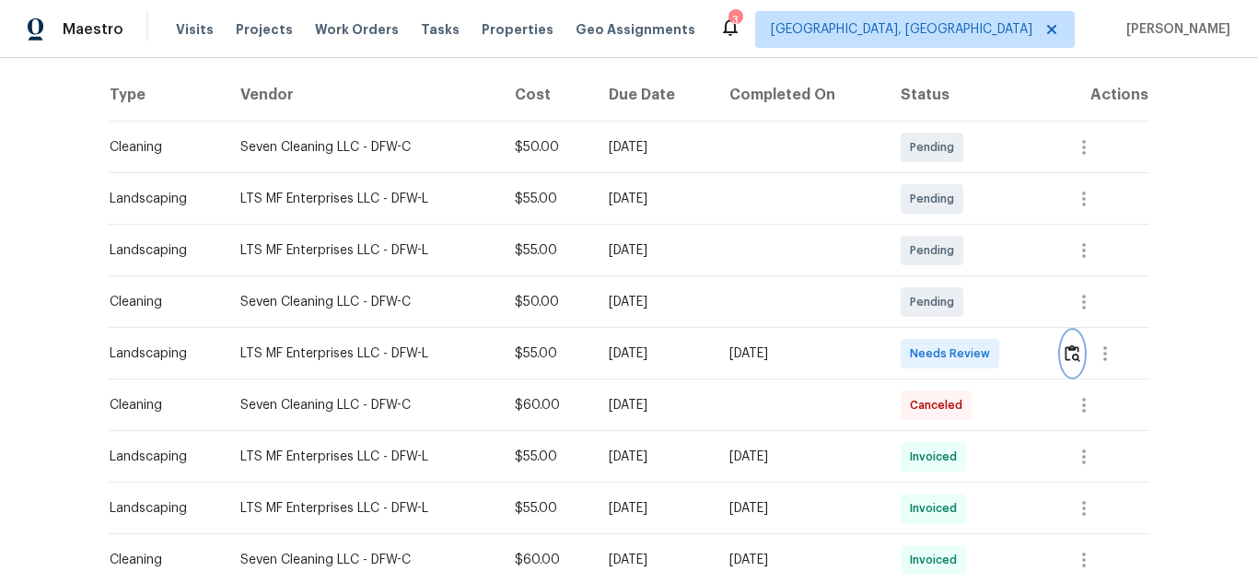
click at [1071, 342] on button "button" at bounding box center [1072, 353] width 21 height 44
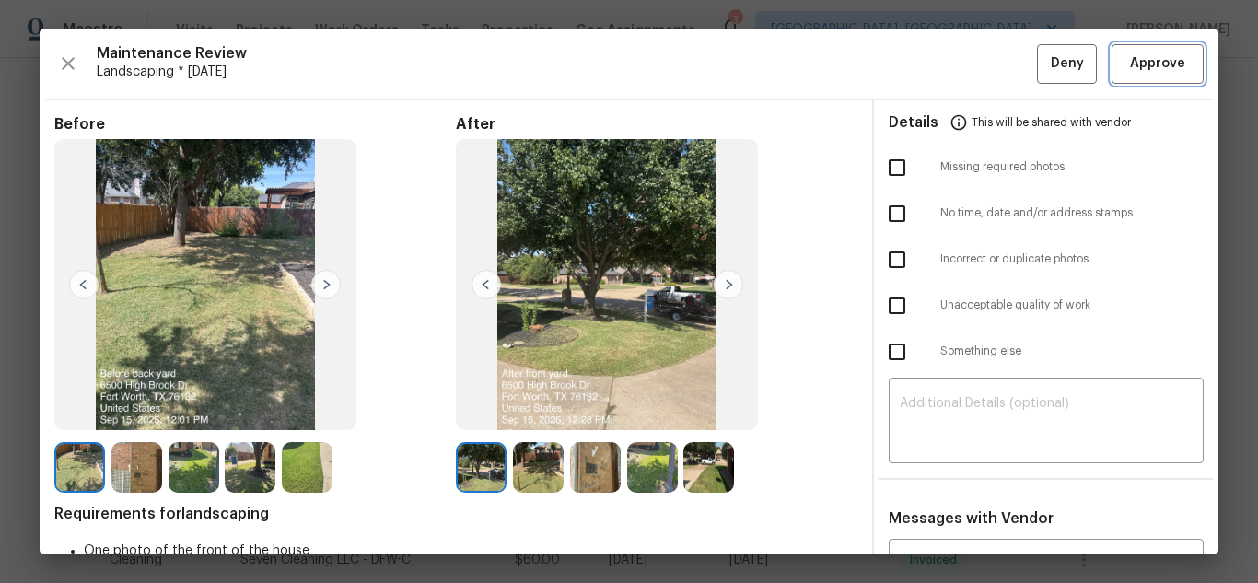
click at [1134, 67] on span "Approve" at bounding box center [1157, 63] width 55 height 23
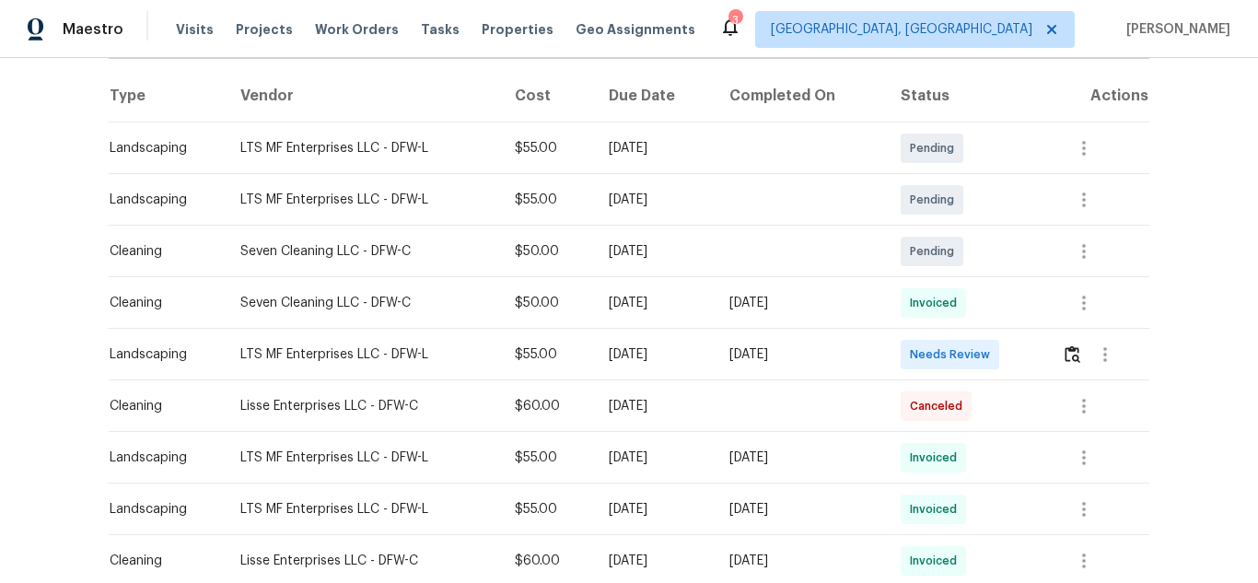
scroll to position [276, 0]
click at [1068, 362] on img "button" at bounding box center [1072, 352] width 16 height 17
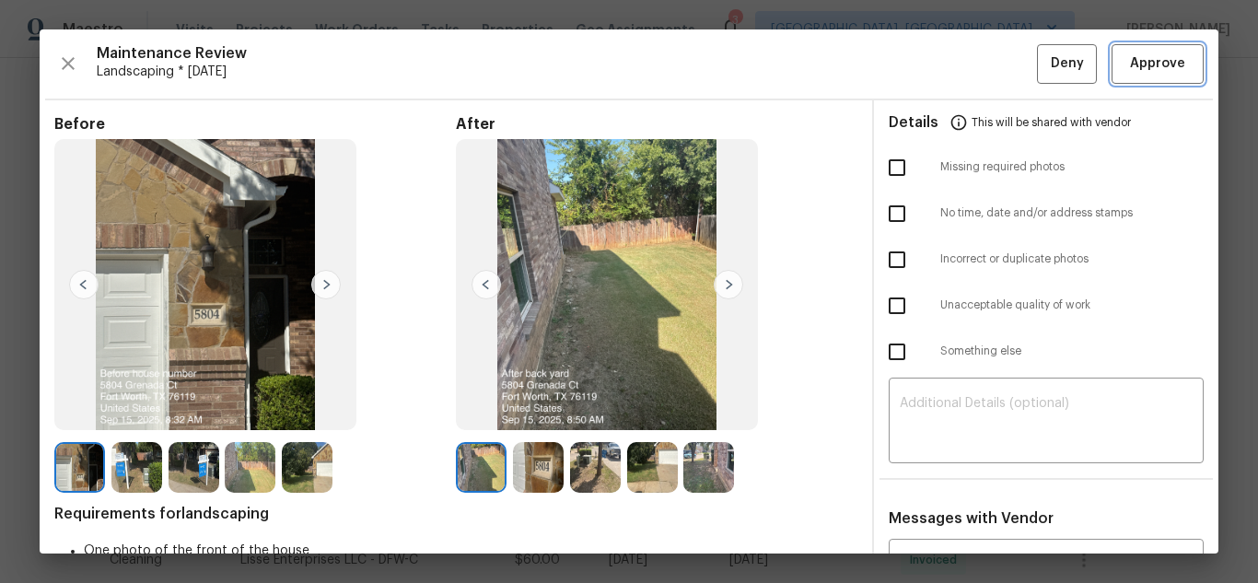
click at [1134, 67] on span "Approve" at bounding box center [1157, 63] width 55 height 23
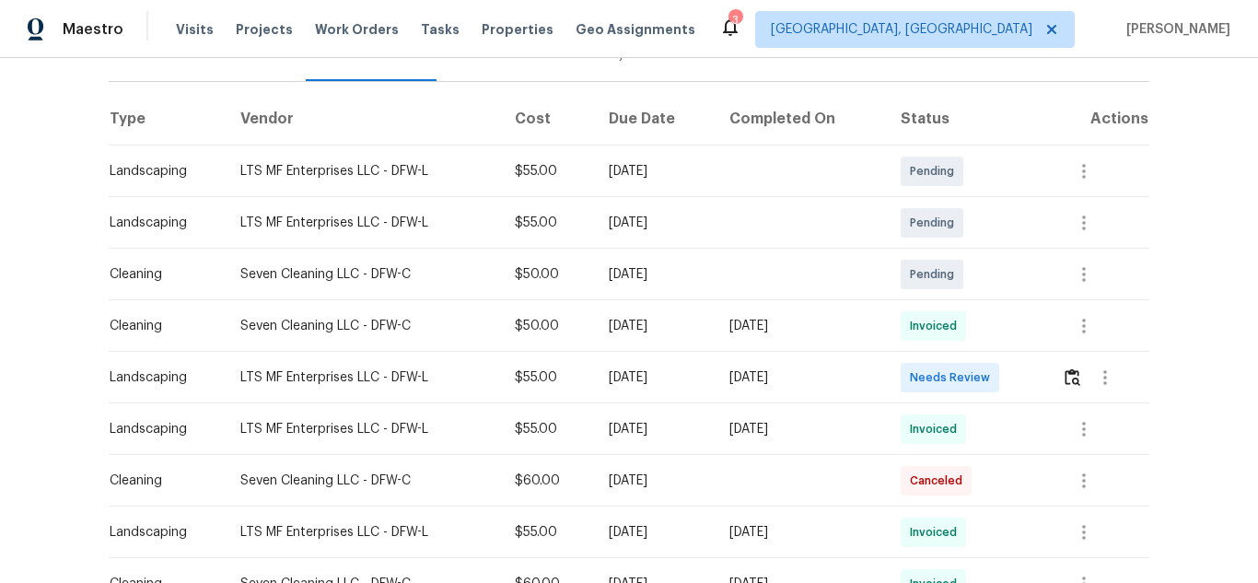
scroll to position [276, 0]
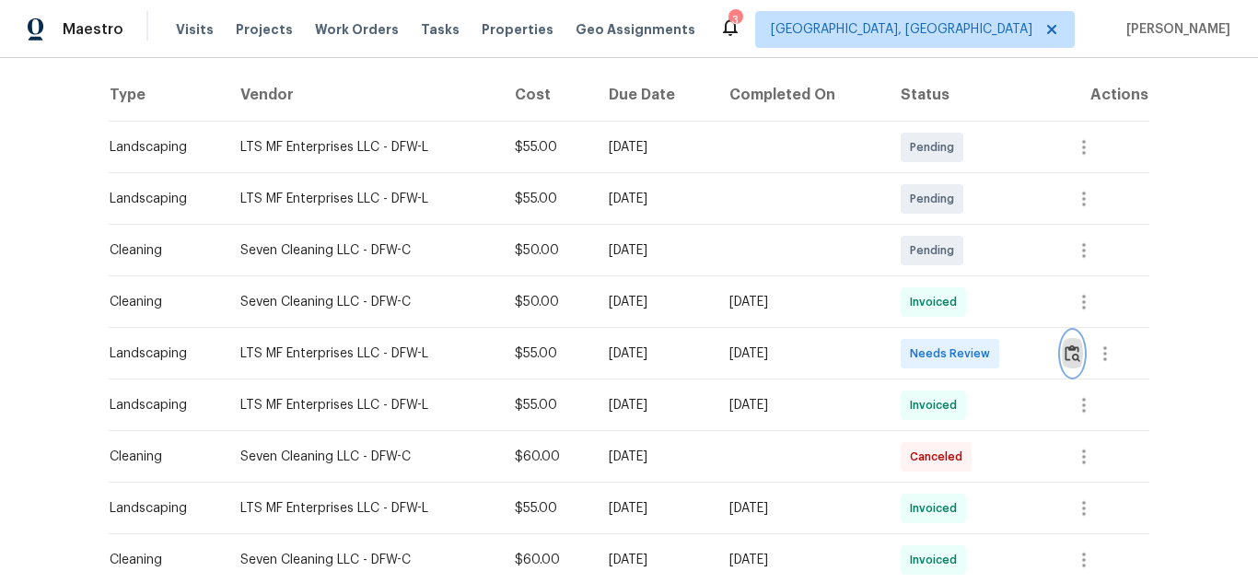
click at [1070, 341] on button "button" at bounding box center [1072, 353] width 21 height 44
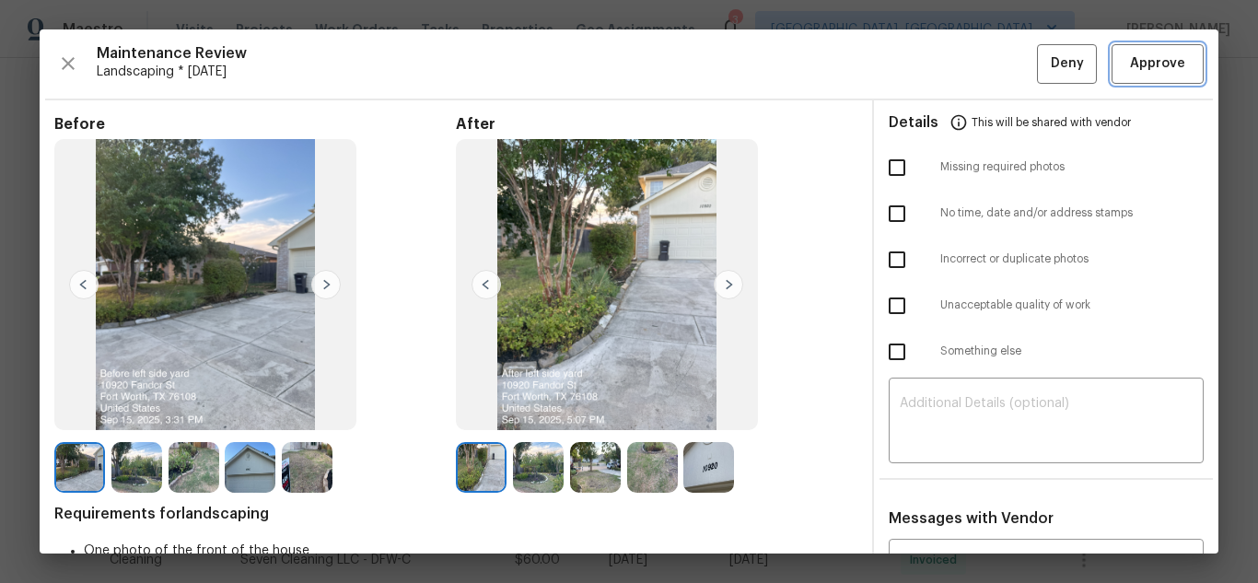
click at [1134, 67] on span "Approve" at bounding box center [1157, 63] width 55 height 23
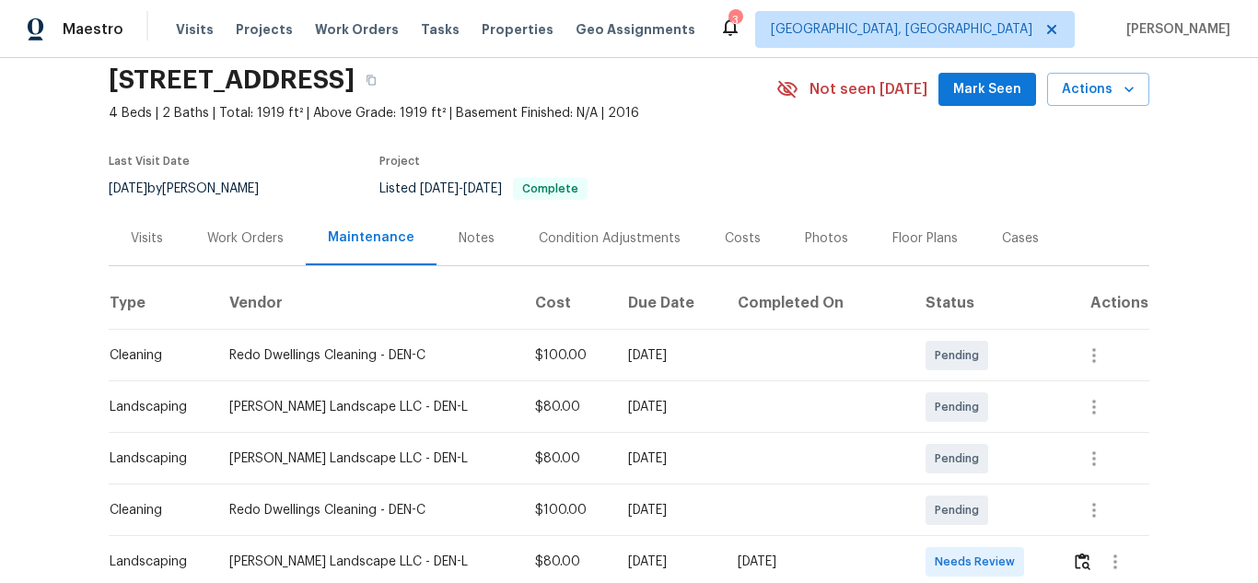
scroll to position [184, 0]
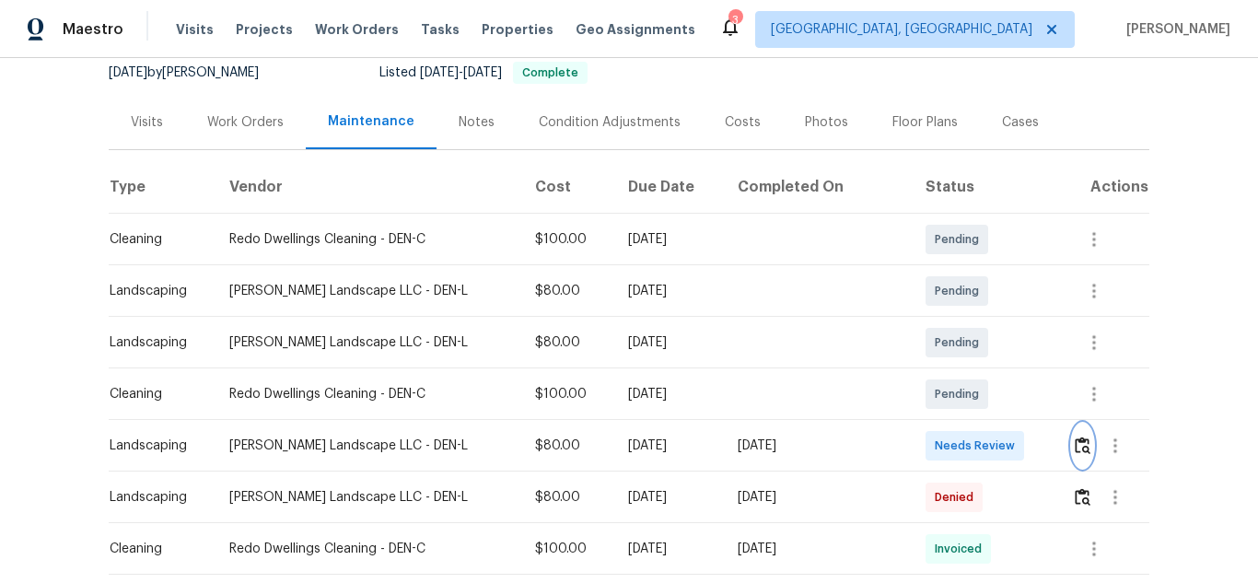
click at [1075, 440] on img "button" at bounding box center [1083, 444] width 16 height 17
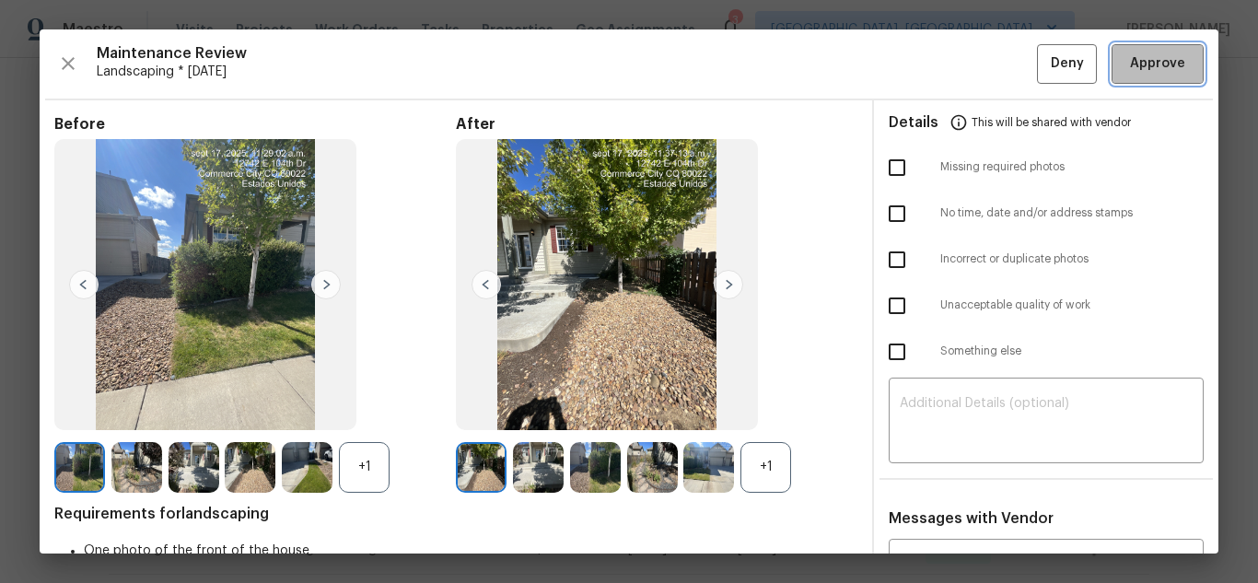
click at [1134, 67] on span "Approve" at bounding box center [1157, 63] width 55 height 23
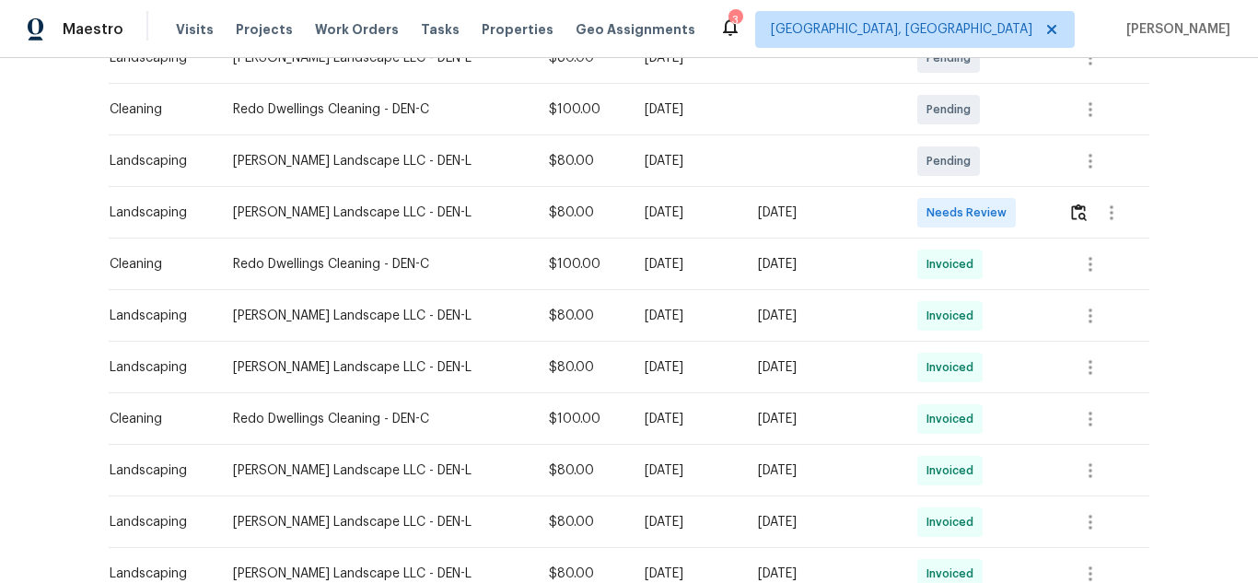
scroll to position [368, 0]
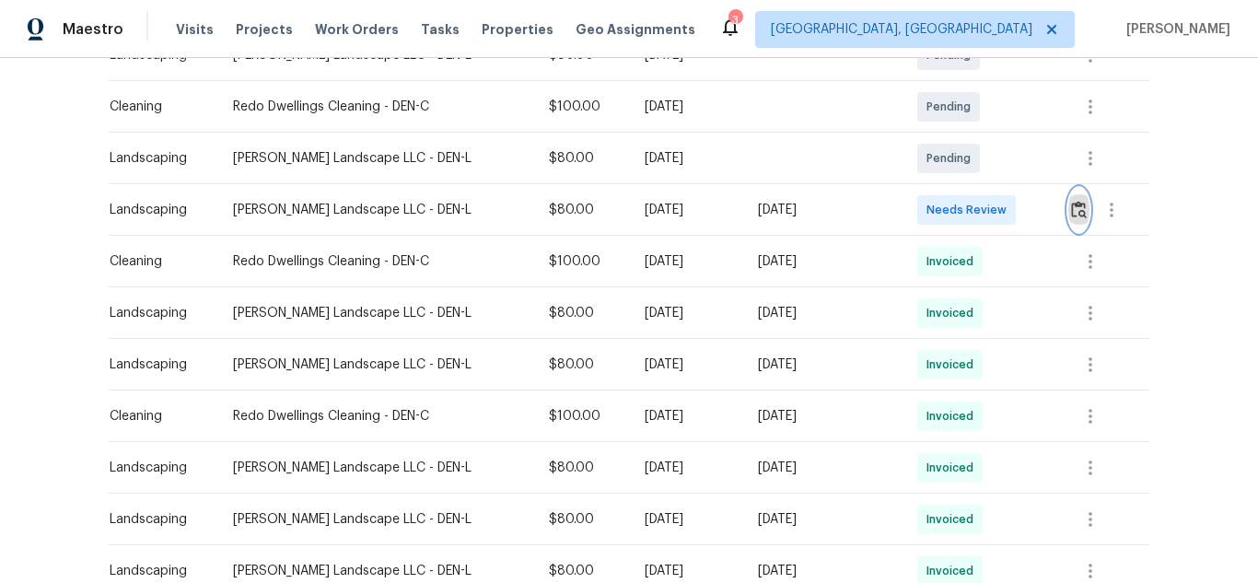
click at [1071, 215] on img "button" at bounding box center [1079, 209] width 16 height 17
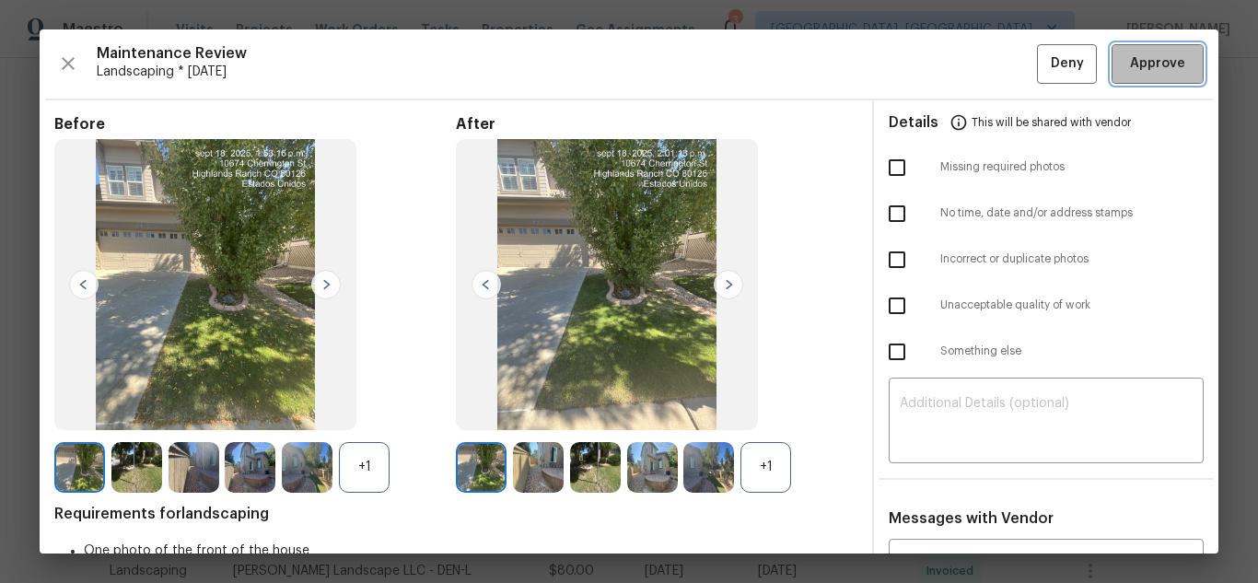
click at [1130, 73] on span "Approve" at bounding box center [1157, 63] width 55 height 23
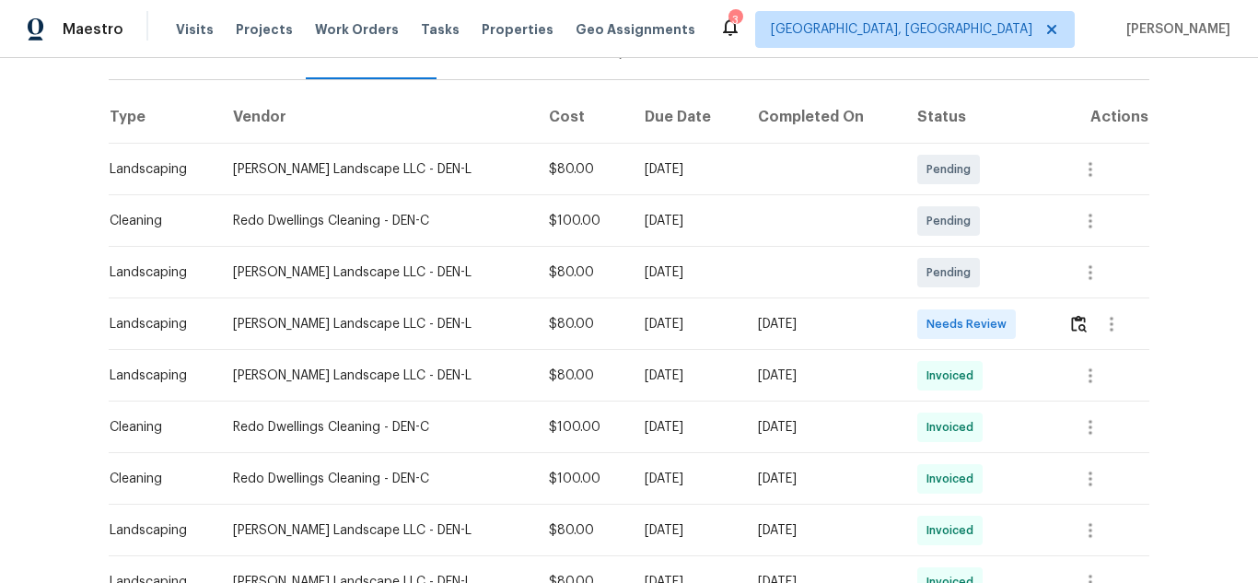
scroll to position [276, 0]
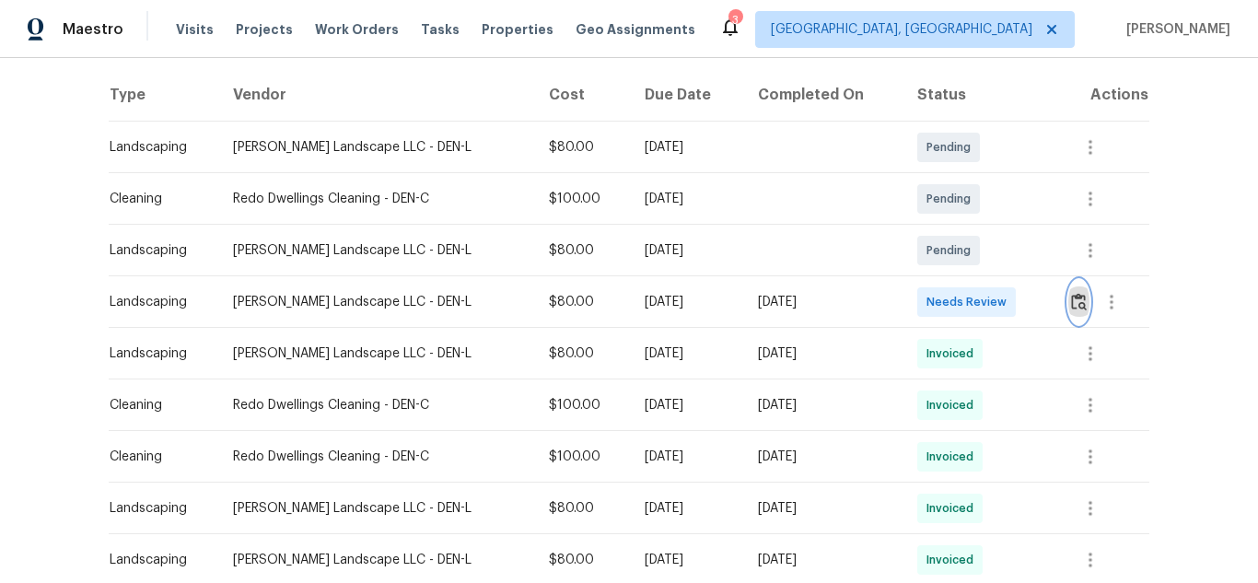
click at [1071, 303] on img "button" at bounding box center [1079, 301] width 16 height 17
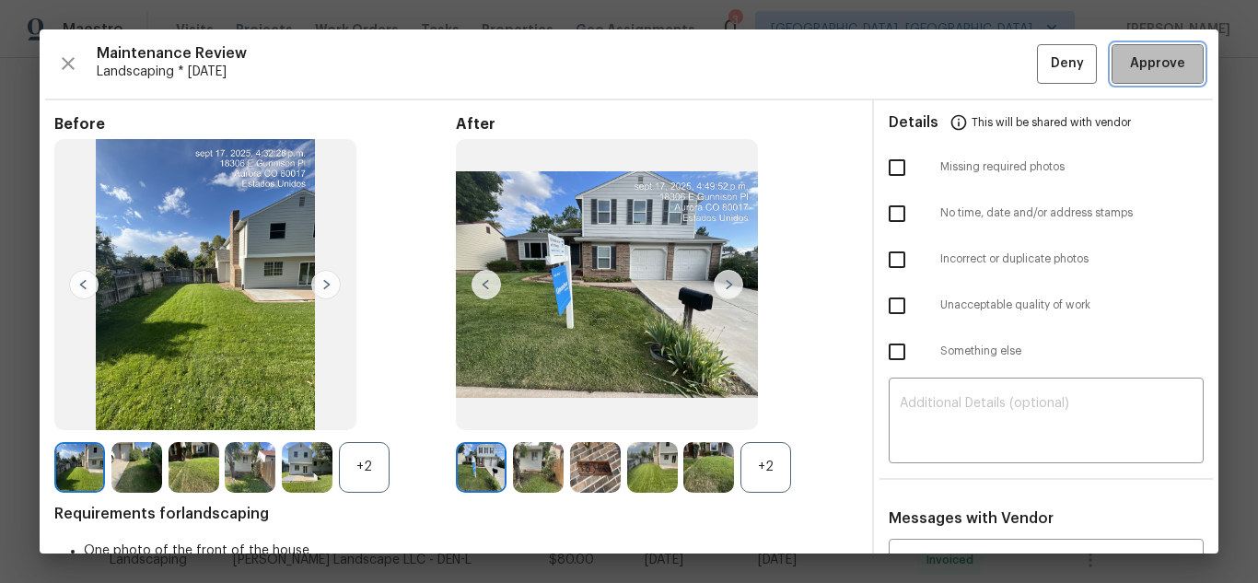
click at [1134, 67] on span "Approve" at bounding box center [1157, 63] width 55 height 23
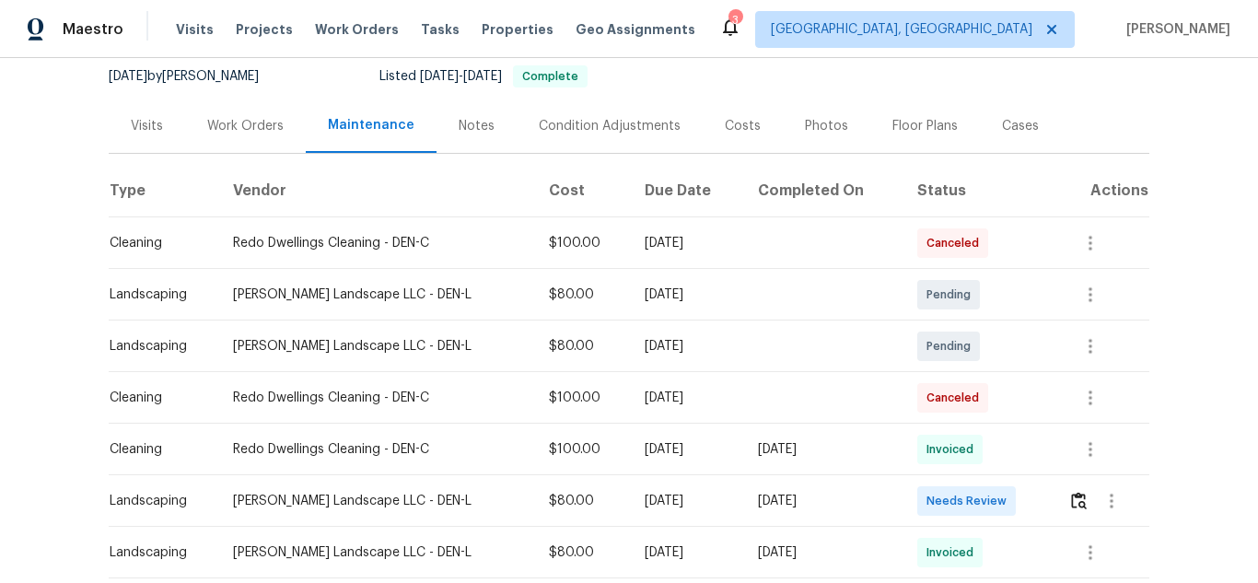
scroll to position [184, 0]
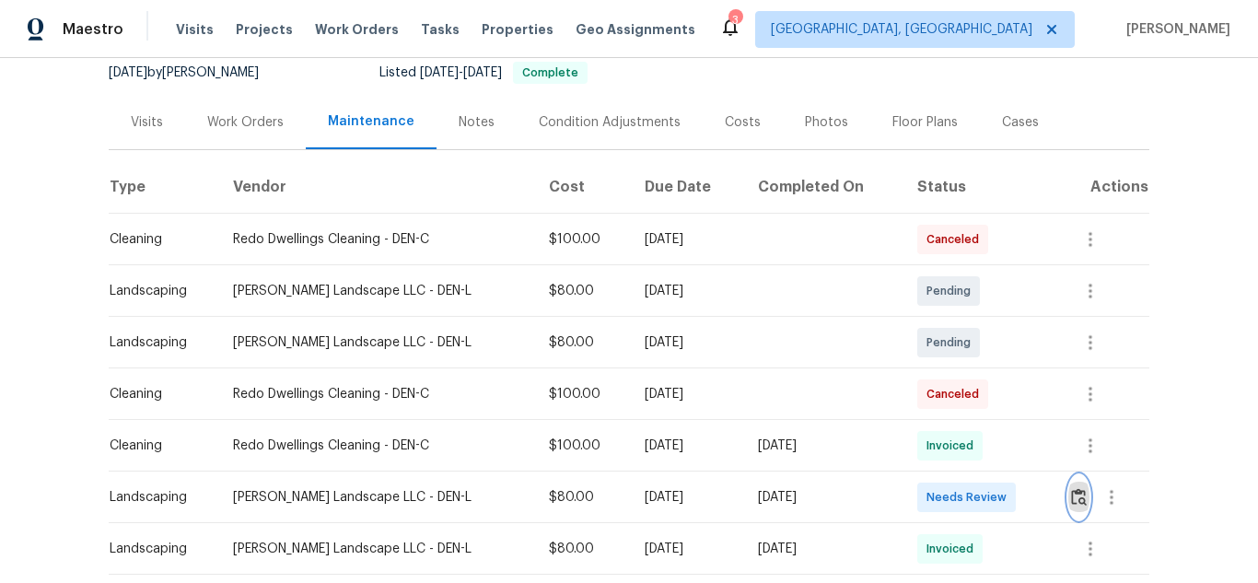
click at [1071, 504] on img "button" at bounding box center [1079, 496] width 16 height 17
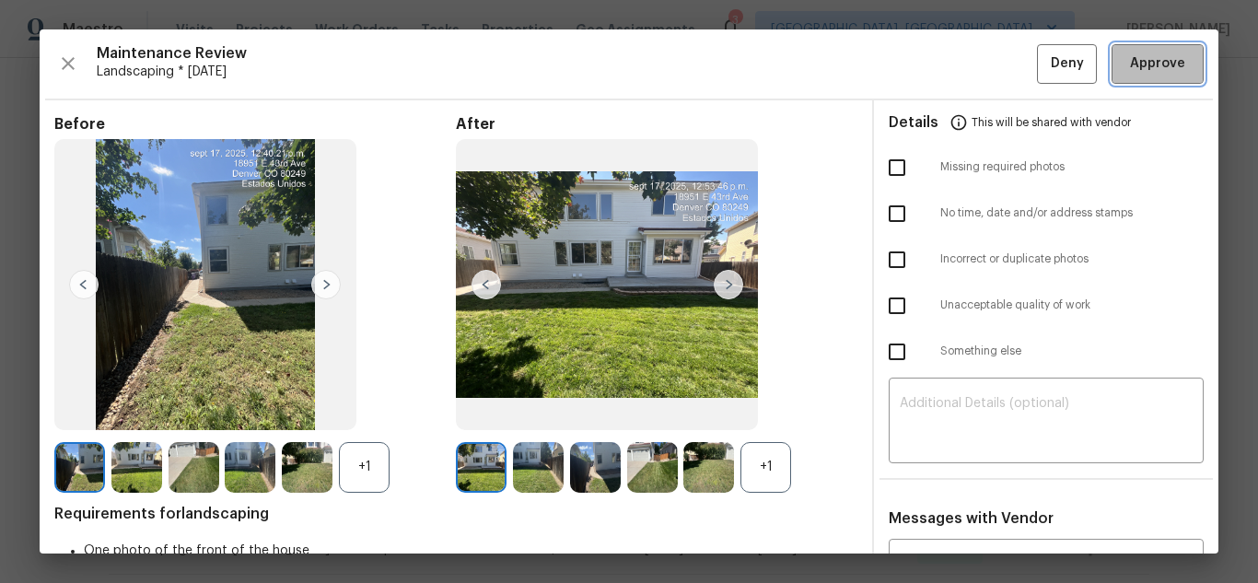
click at [1111, 69] on button "Approve" at bounding box center [1157, 64] width 92 height 40
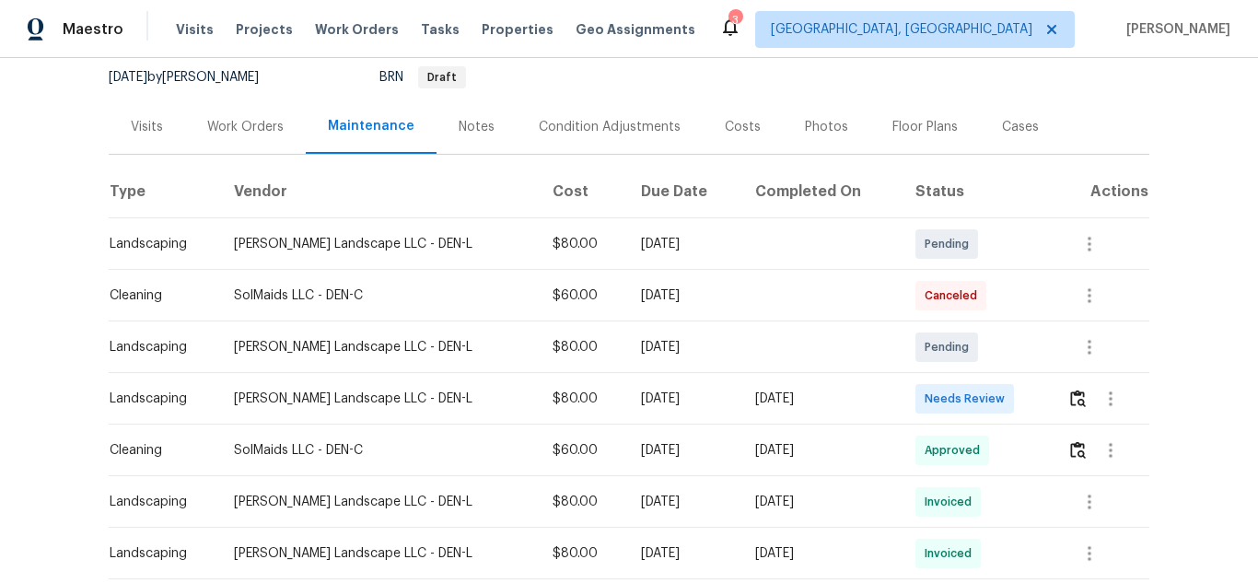
scroll to position [184, 0]
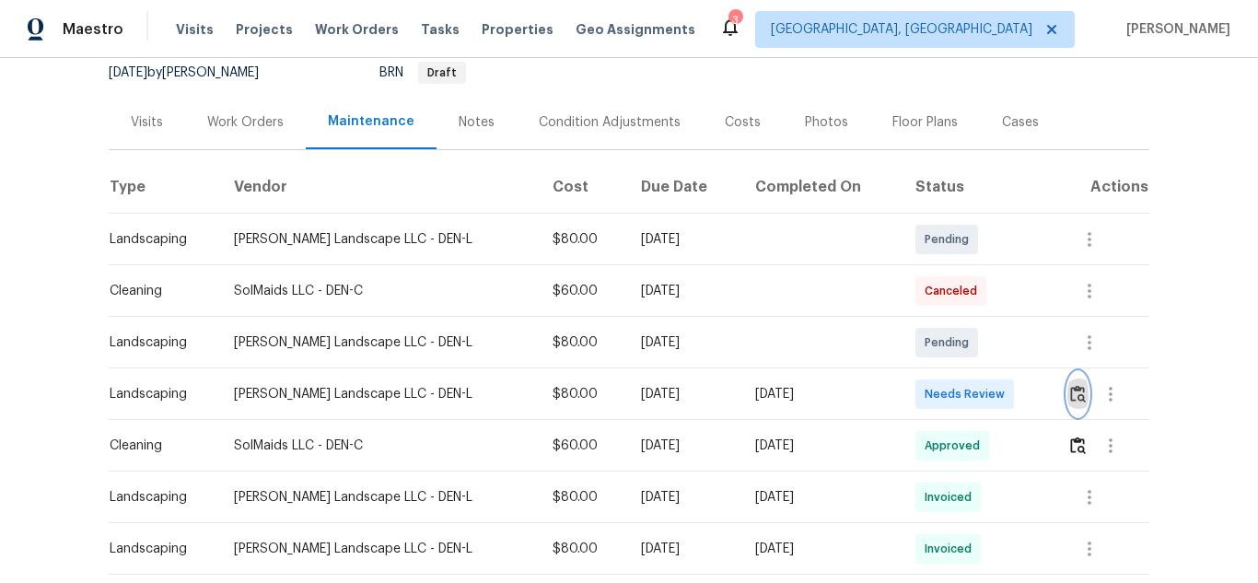
click at [1072, 392] on img "button" at bounding box center [1078, 393] width 16 height 17
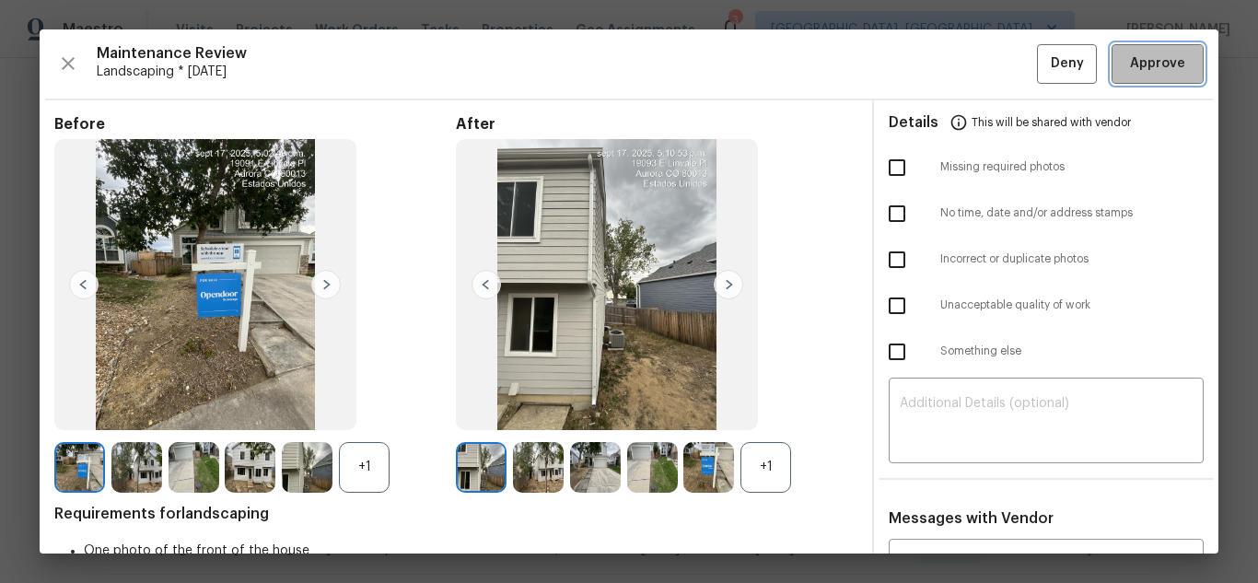
click at [1130, 69] on span "Approve" at bounding box center [1157, 63] width 55 height 23
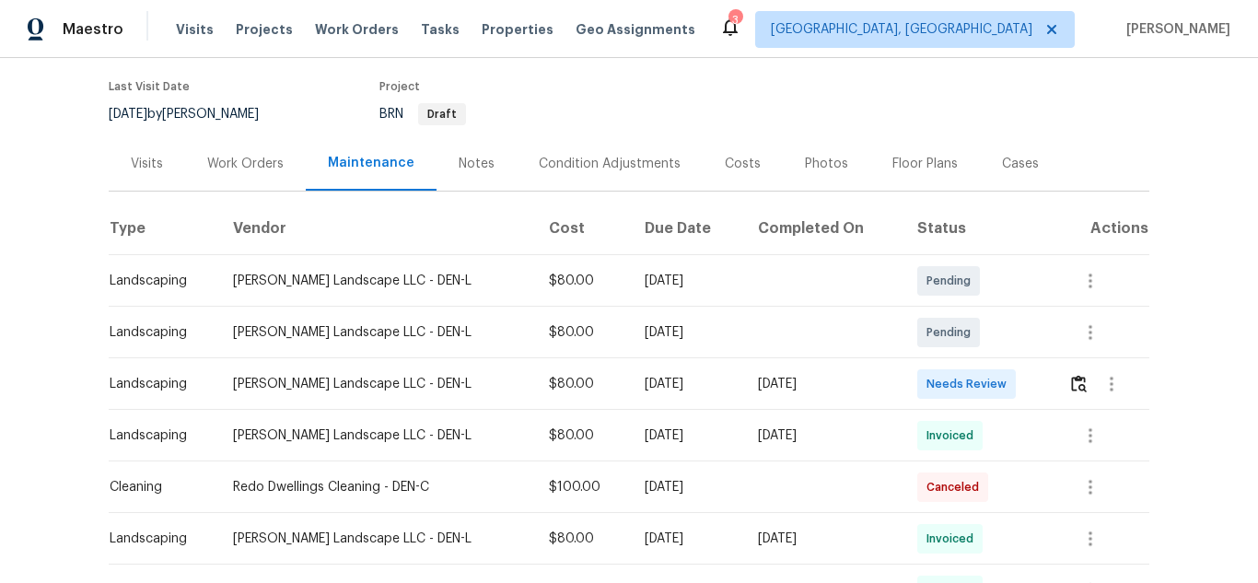
scroll to position [276, 0]
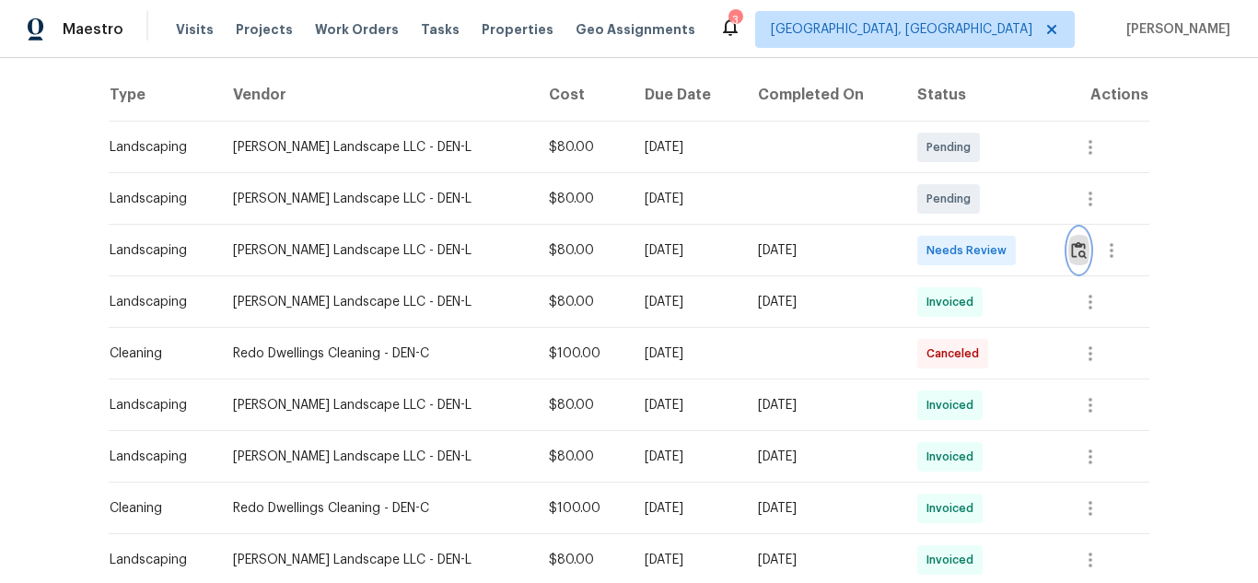
click at [1073, 238] on button "button" at bounding box center [1078, 250] width 21 height 44
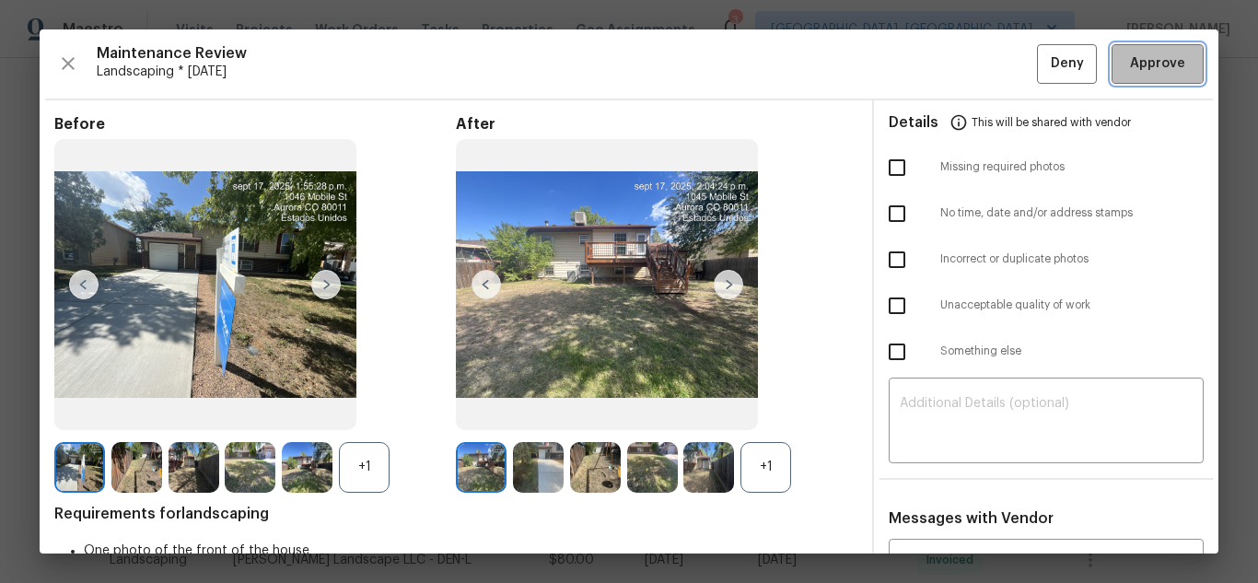
click at [1137, 67] on span "Approve" at bounding box center [1157, 63] width 55 height 23
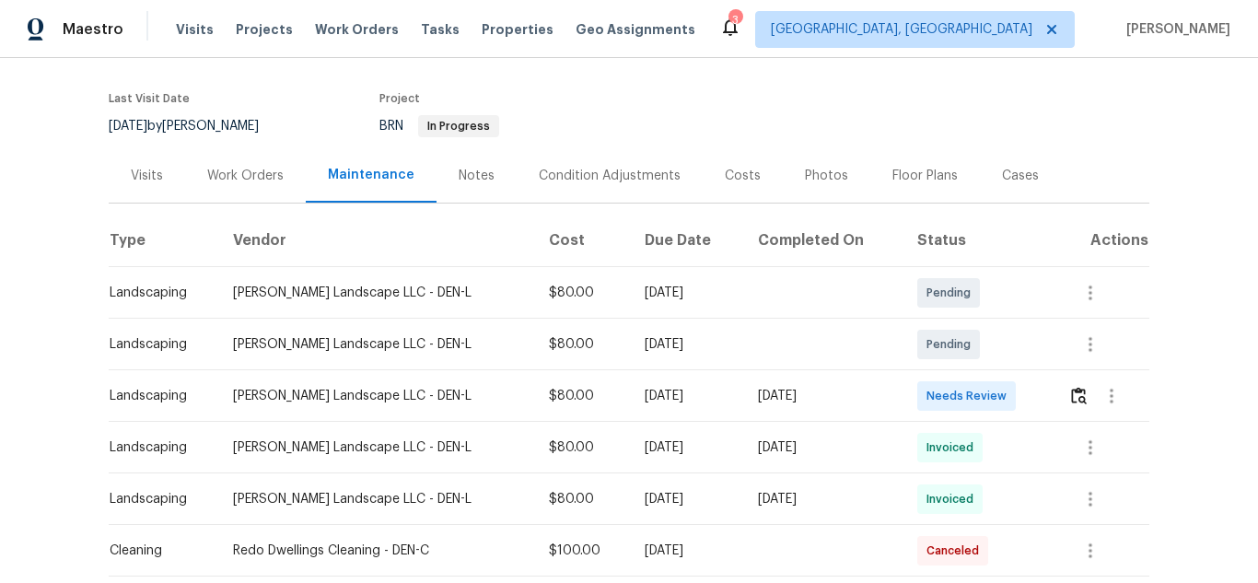
scroll to position [276, 0]
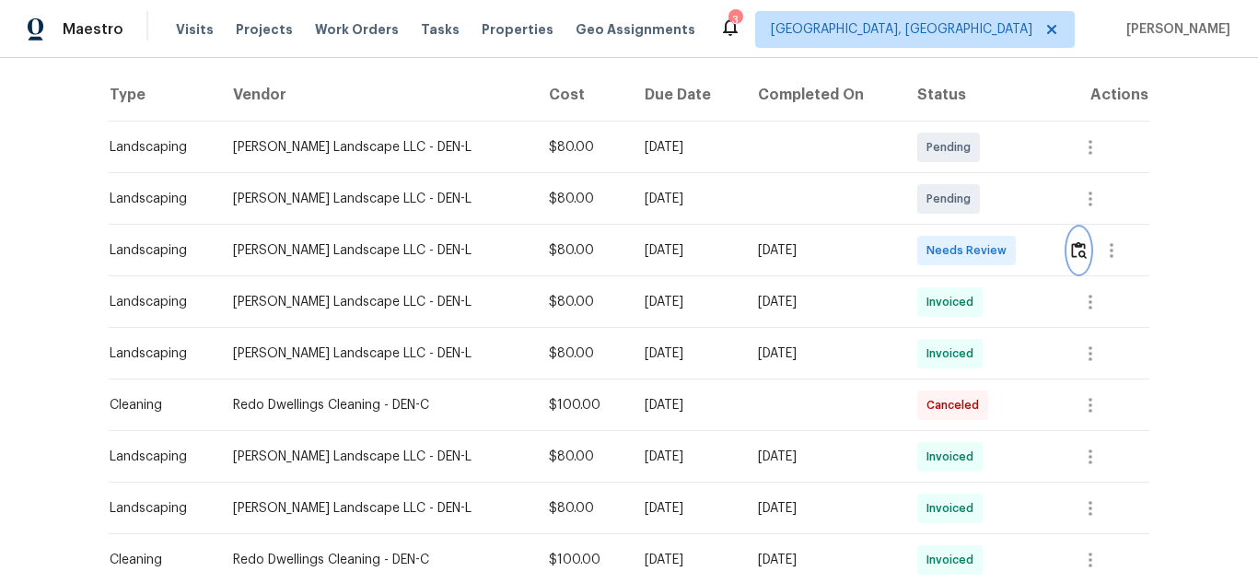
click at [1071, 245] on img "button" at bounding box center [1079, 249] width 16 height 17
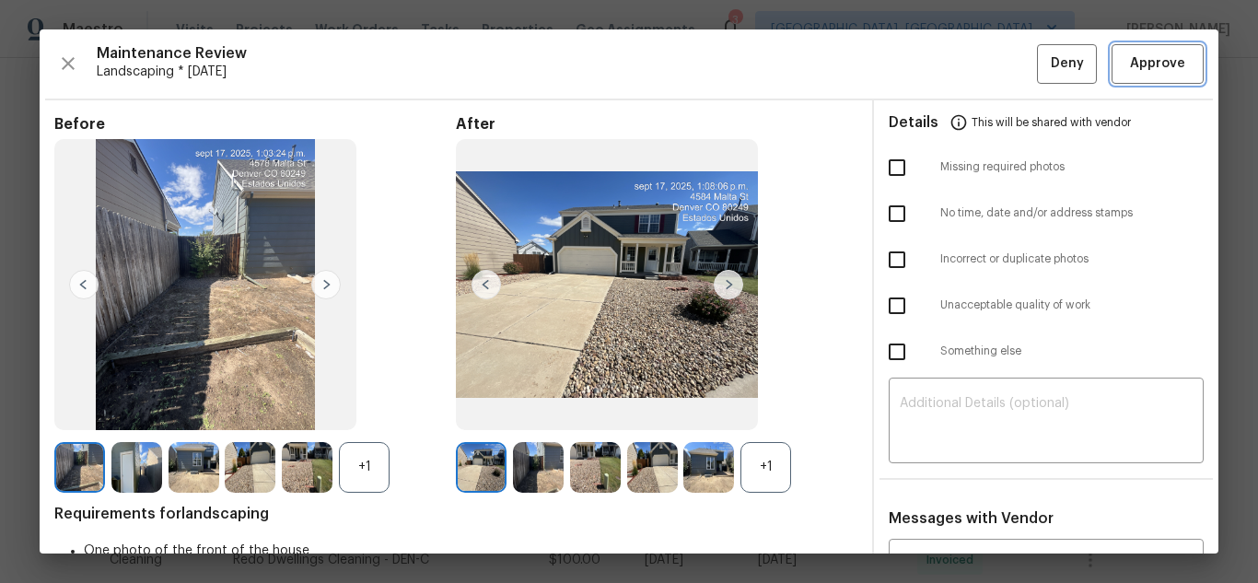
click at [1137, 67] on span "Approve" at bounding box center [1157, 63] width 55 height 23
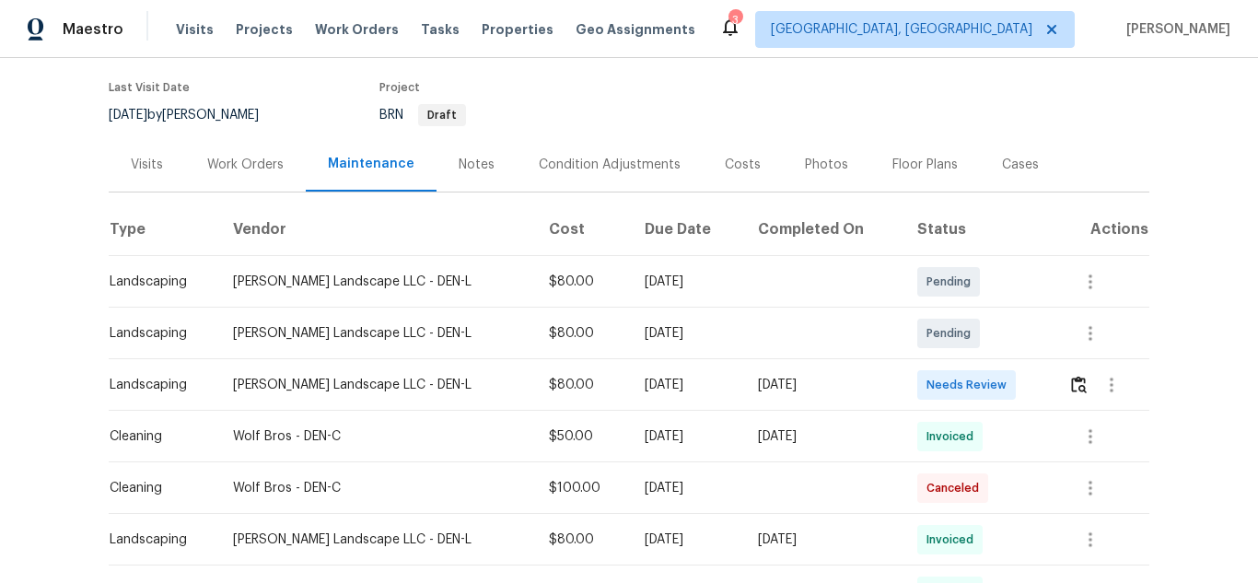
scroll to position [276, 0]
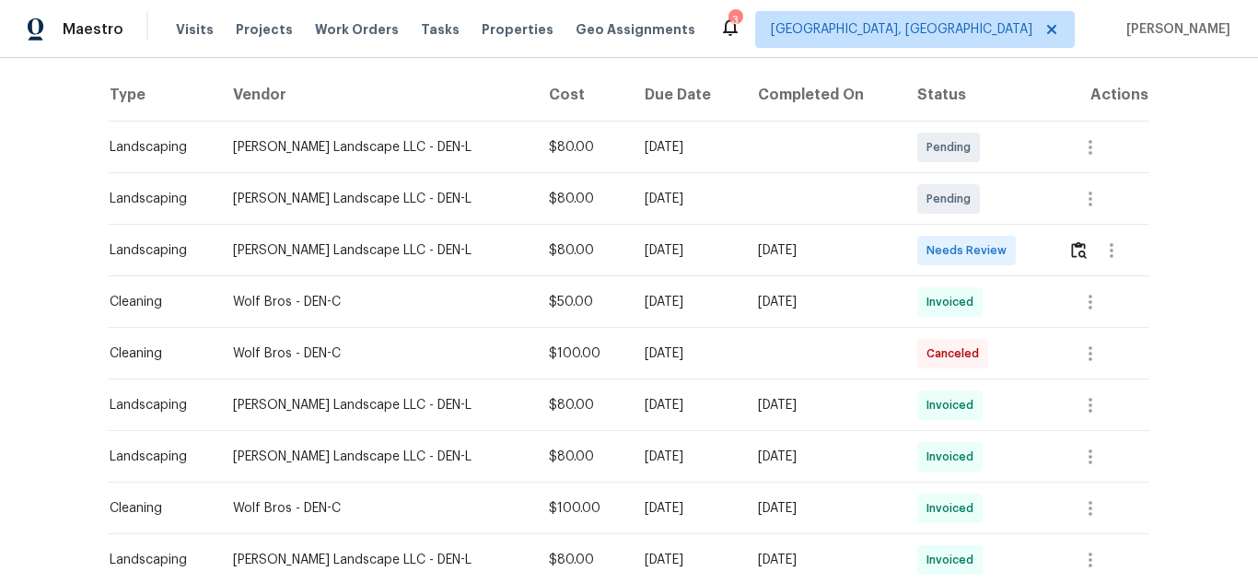
click at [1057, 254] on td at bounding box center [1101, 251] width 96 height 52
click at [1076, 240] on button "button" at bounding box center [1078, 250] width 21 height 44
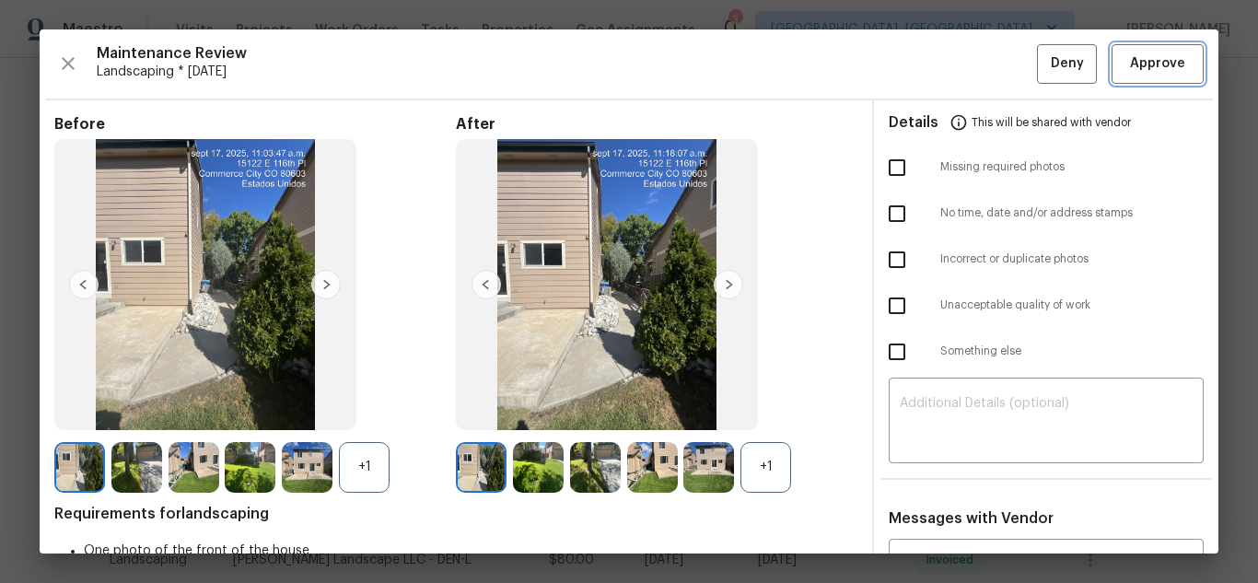
click at [1137, 67] on span "Approve" at bounding box center [1157, 63] width 55 height 23
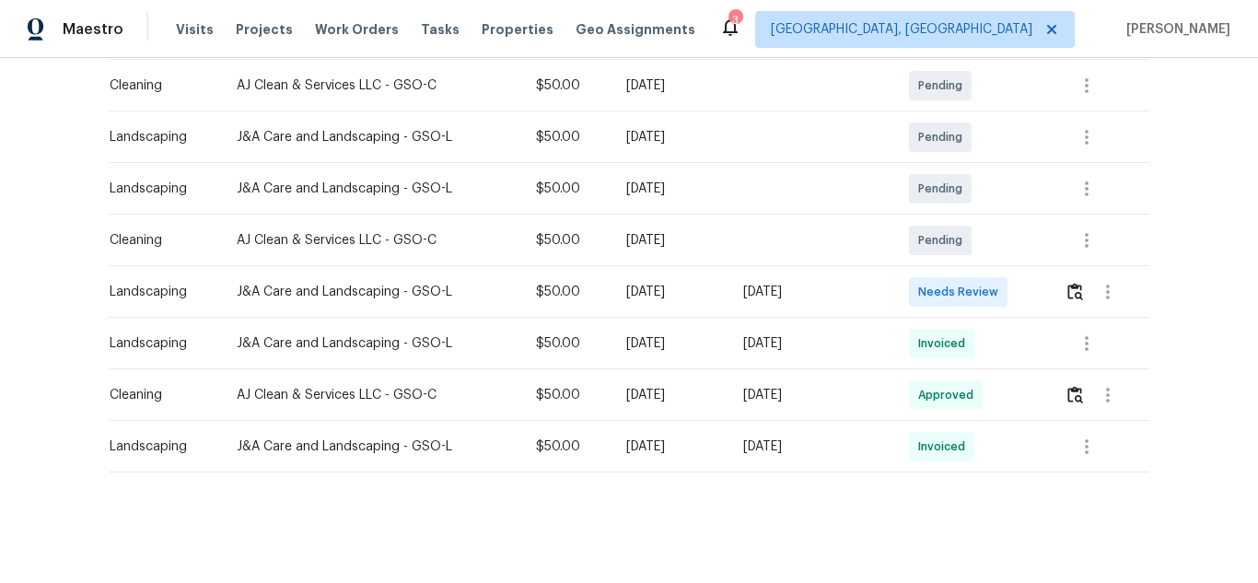
scroll to position [352, 0]
click at [1068, 283] on img "button" at bounding box center [1075, 291] width 16 height 17
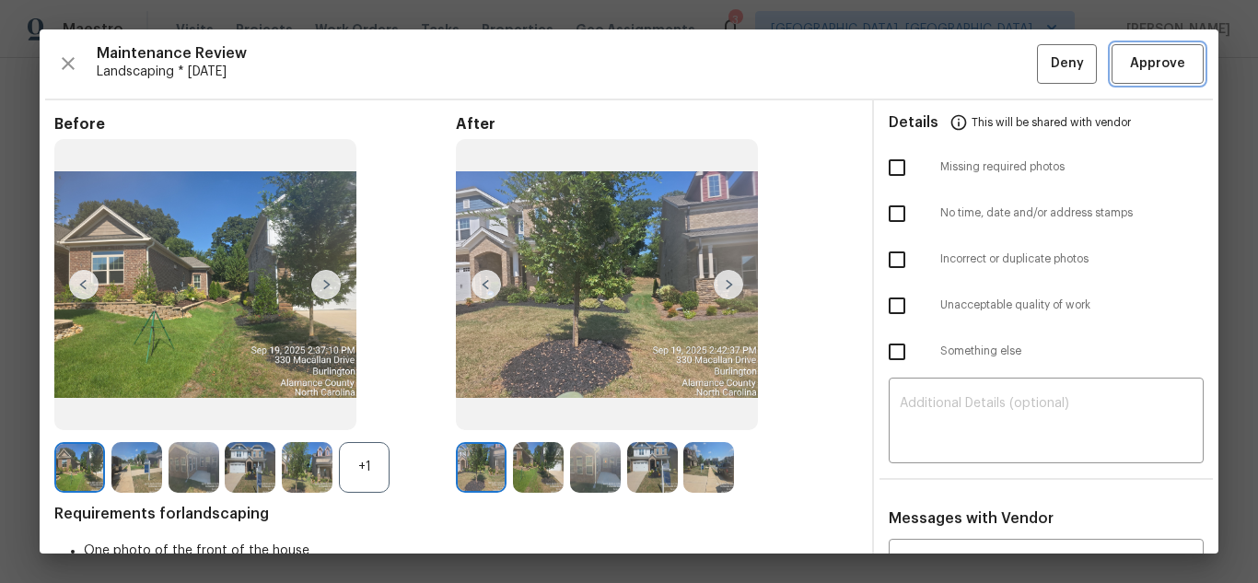
click at [1137, 67] on span "Approve" at bounding box center [1157, 63] width 55 height 23
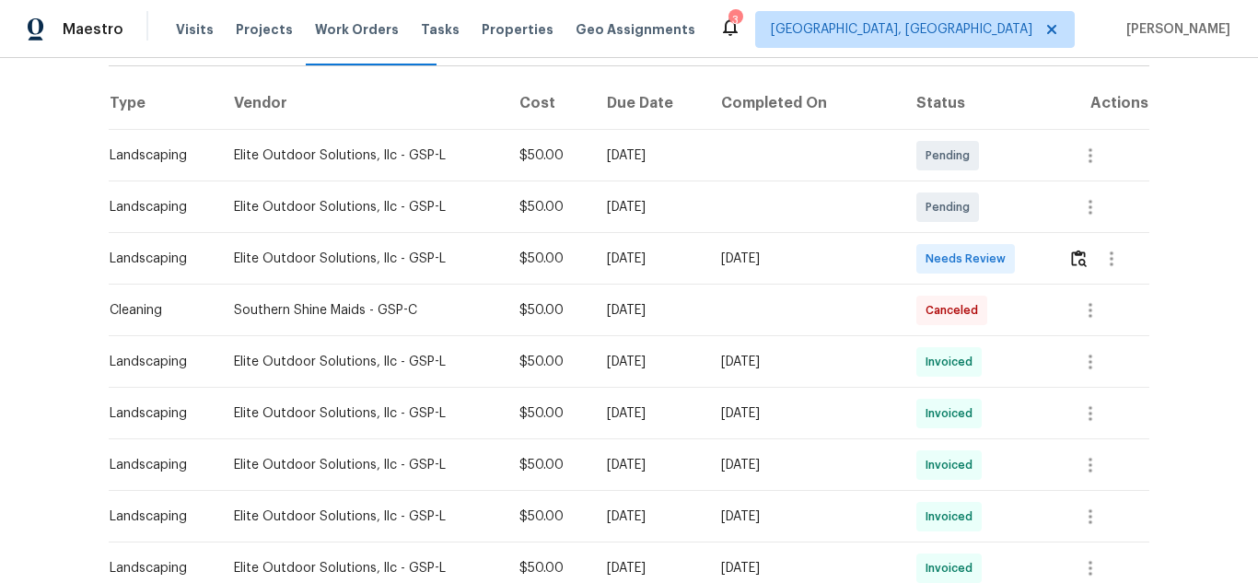
scroll to position [276, 0]
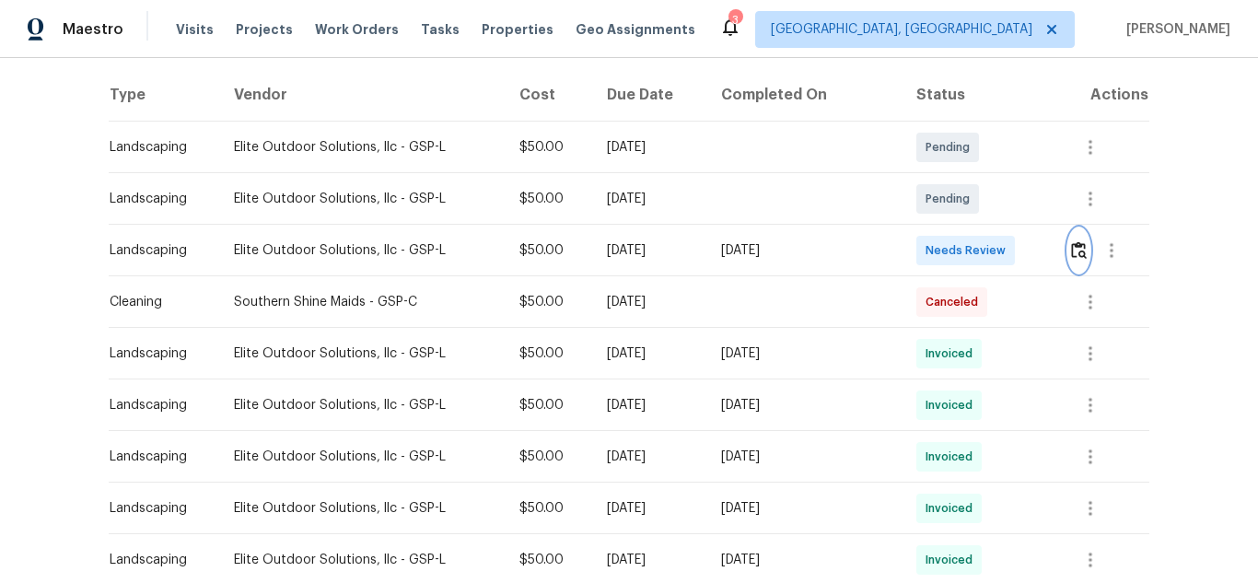
click at [1078, 250] on img "button" at bounding box center [1079, 249] width 16 height 17
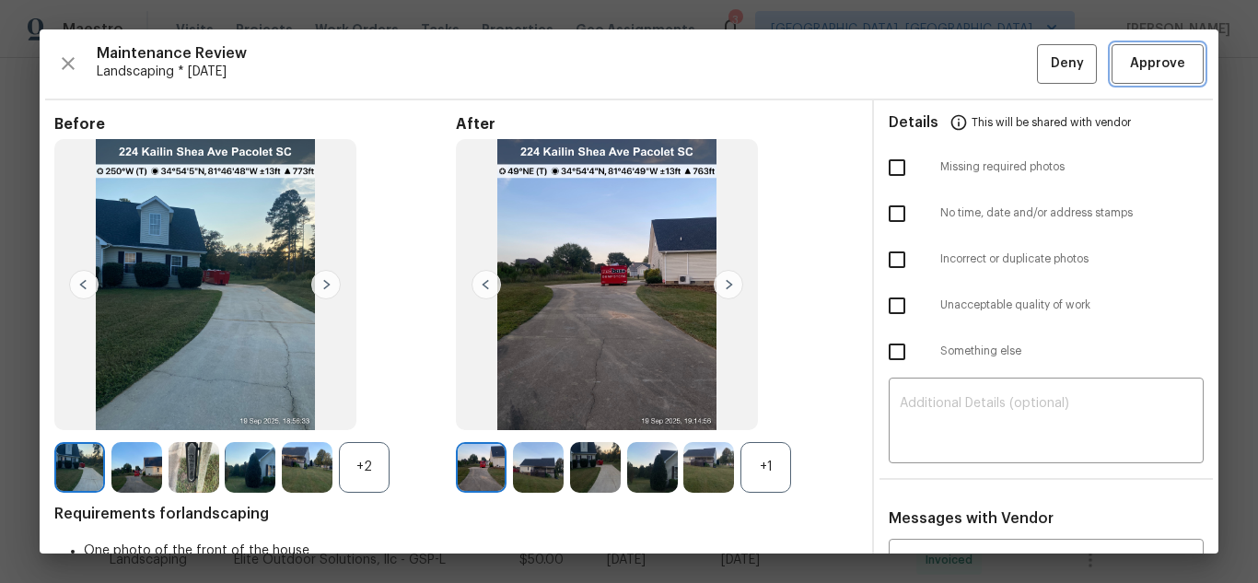
click at [1138, 66] on span "Approve" at bounding box center [1157, 63] width 55 height 23
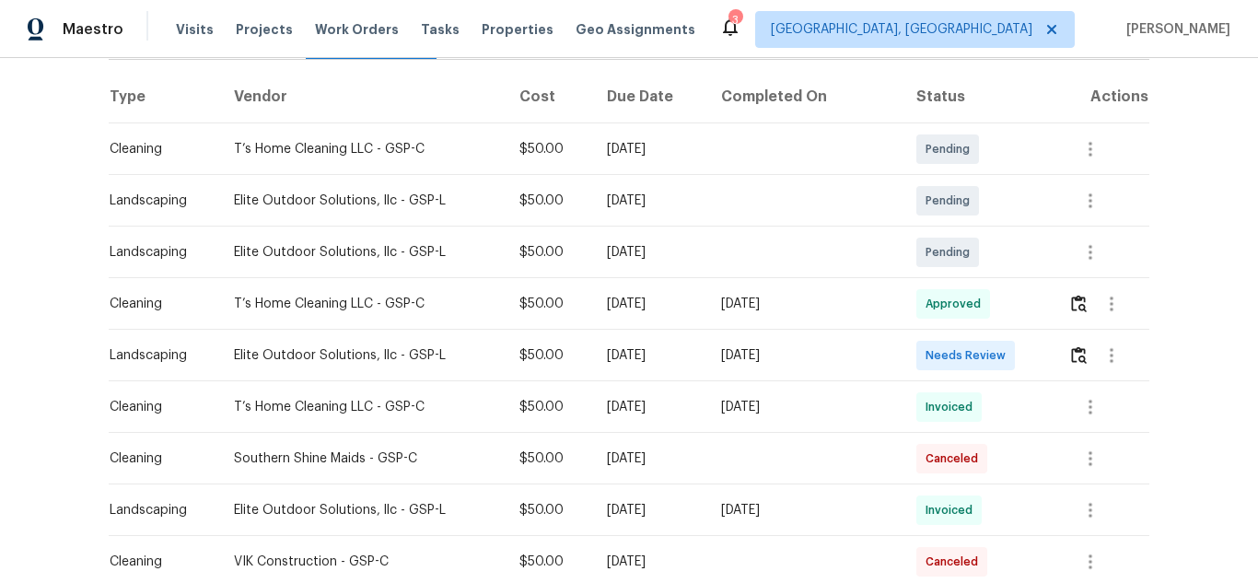
scroll to position [276, 0]
click at [1071, 345] on img "button" at bounding box center [1079, 352] width 16 height 17
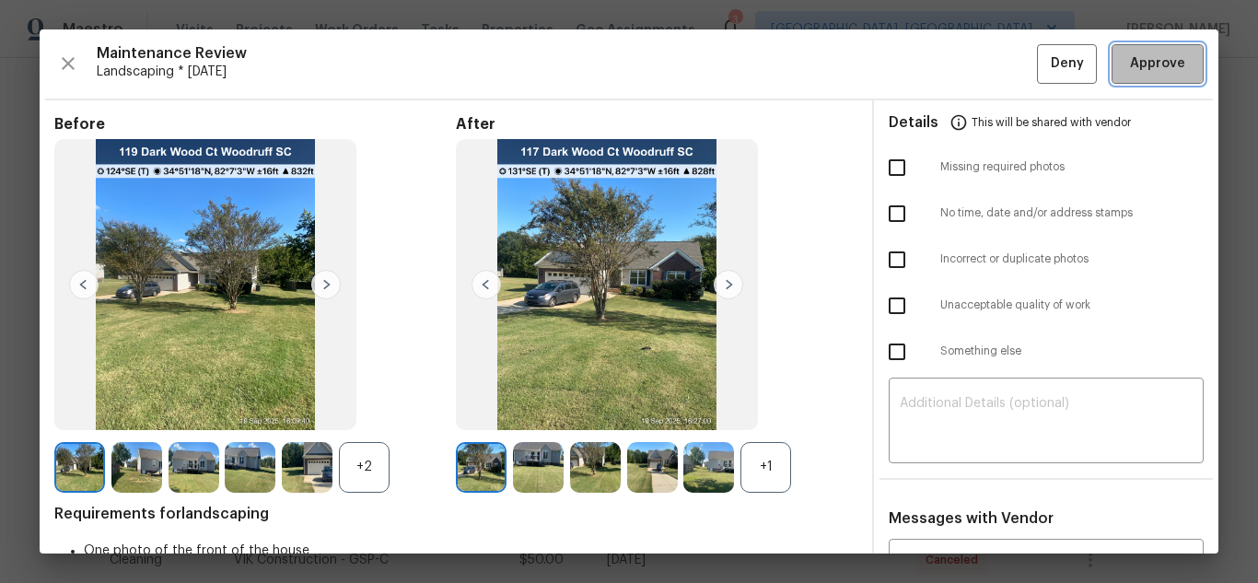
click at [1138, 66] on span "Approve" at bounding box center [1157, 63] width 55 height 23
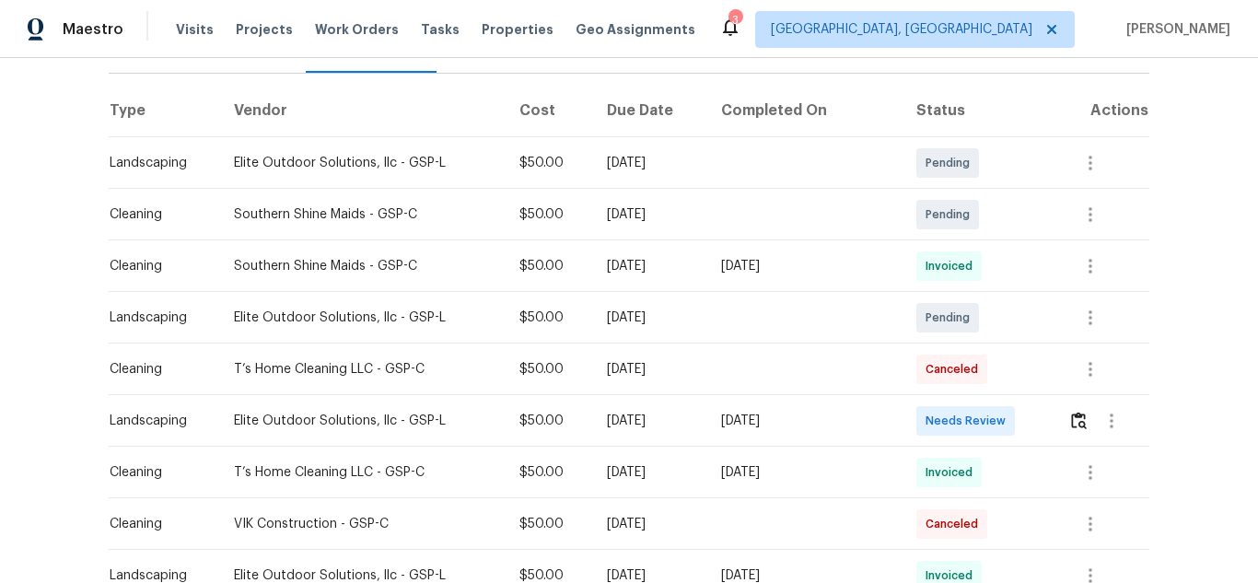
scroll to position [276, 0]
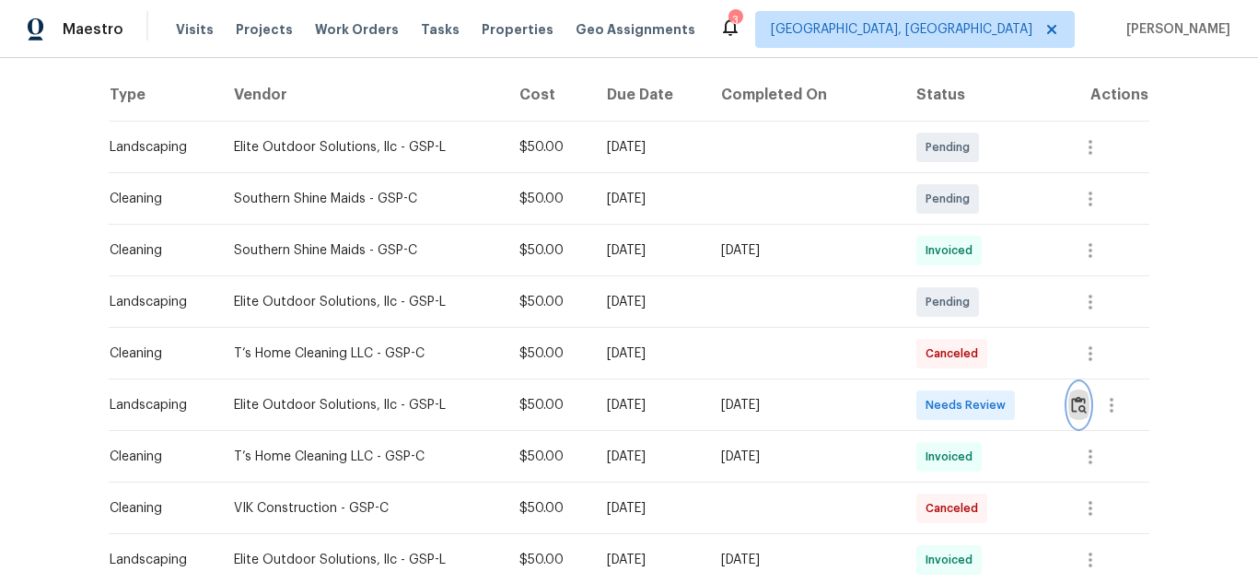
click at [1068, 405] on button "button" at bounding box center [1078, 405] width 21 height 44
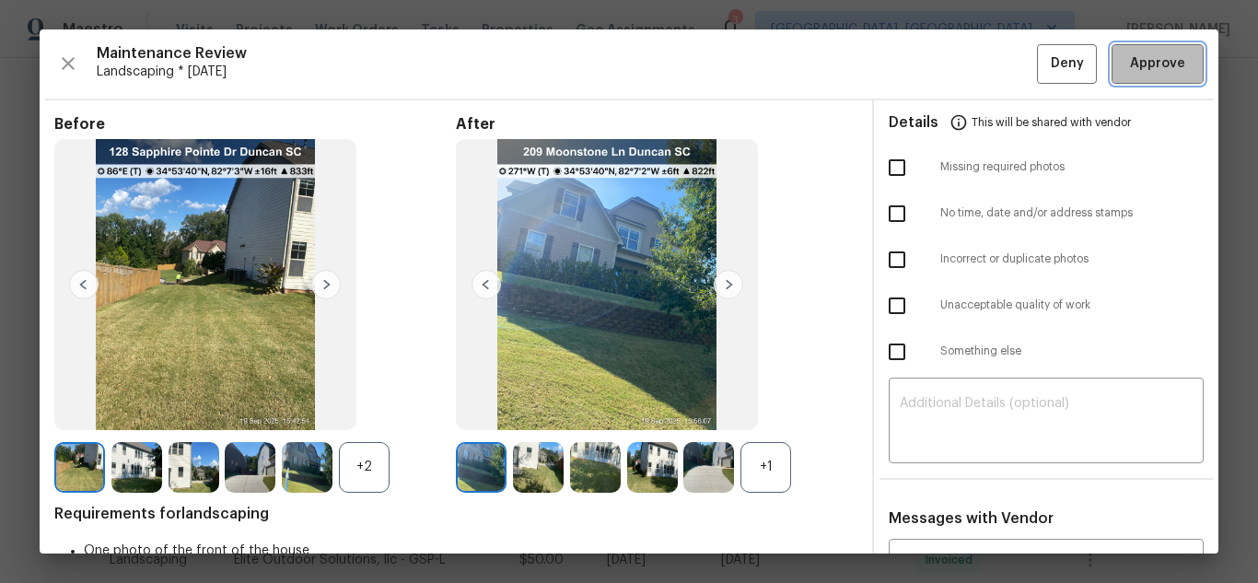
click at [1138, 65] on span "Approve" at bounding box center [1157, 63] width 55 height 23
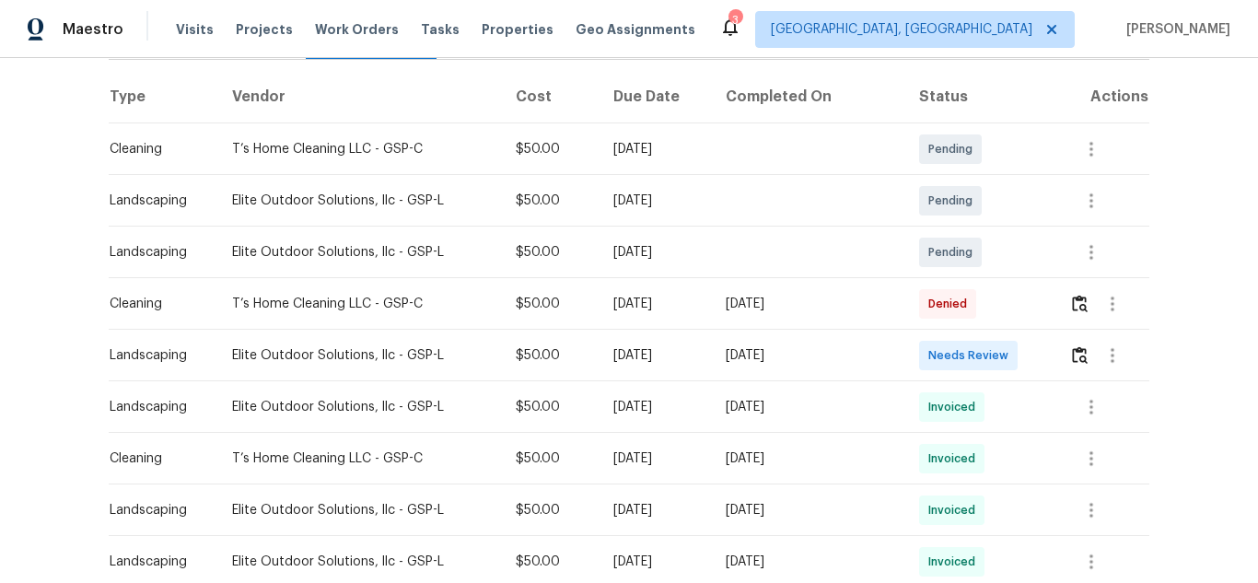
scroll to position [276, 0]
click at [1079, 354] on img "button" at bounding box center [1080, 352] width 16 height 17
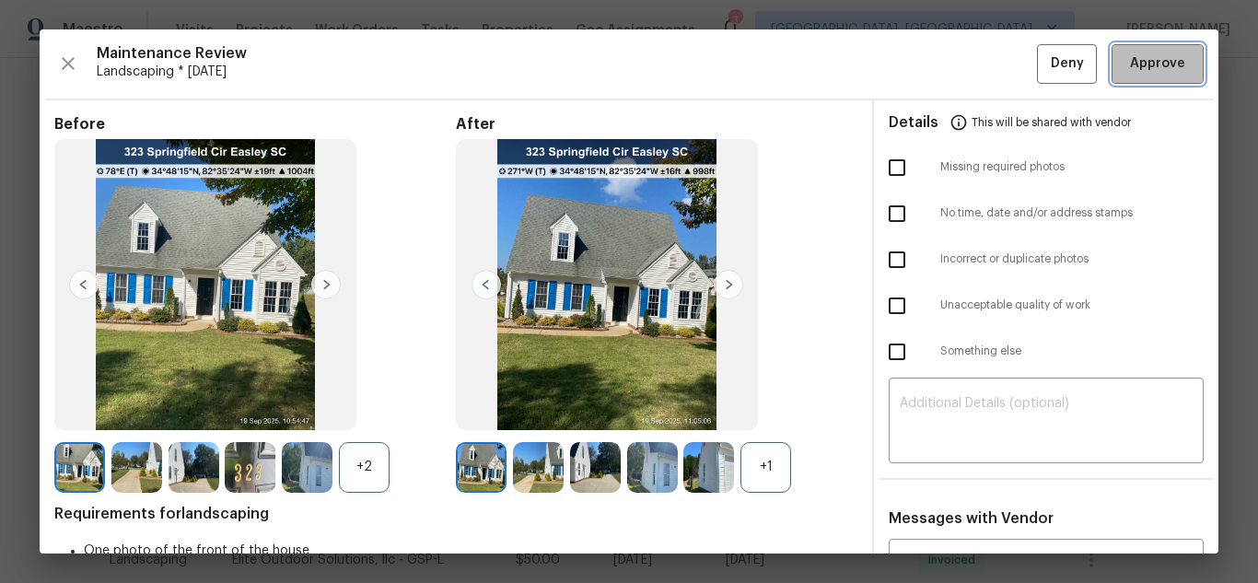
click at [1138, 64] on span "Approve" at bounding box center [1157, 63] width 55 height 23
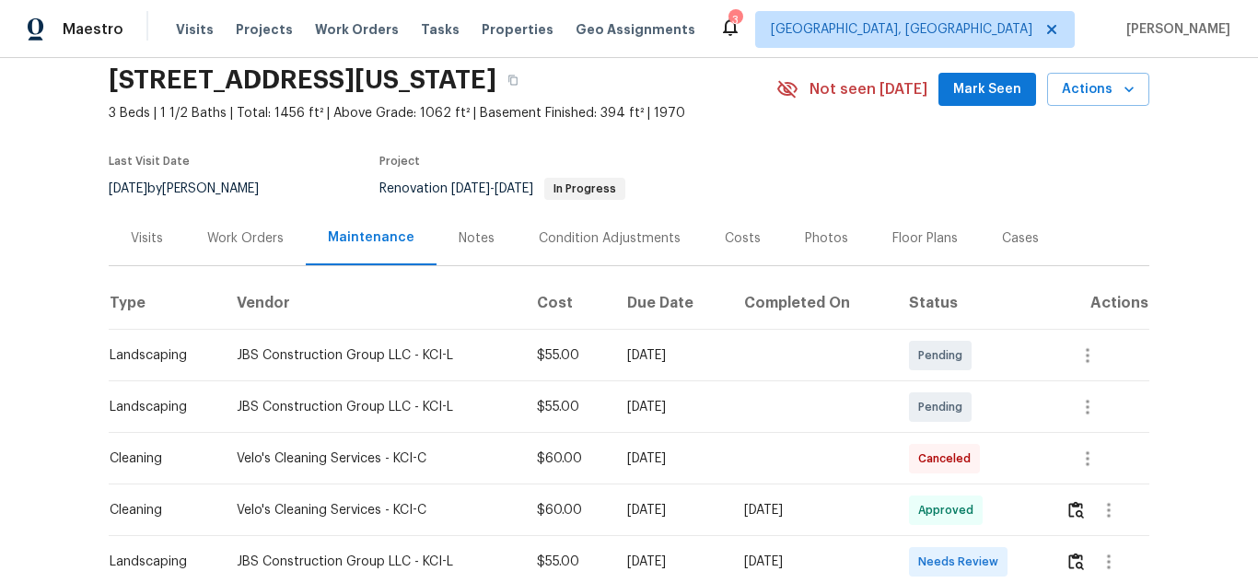
scroll to position [276, 0]
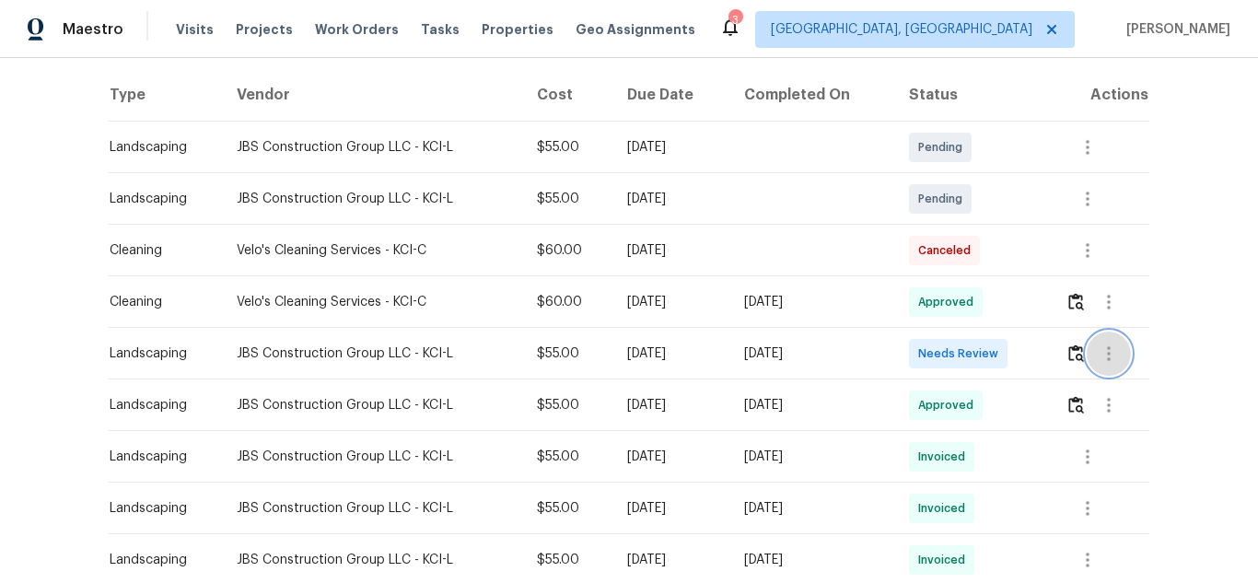
click at [1087, 359] on button "button" at bounding box center [1109, 353] width 44 height 44
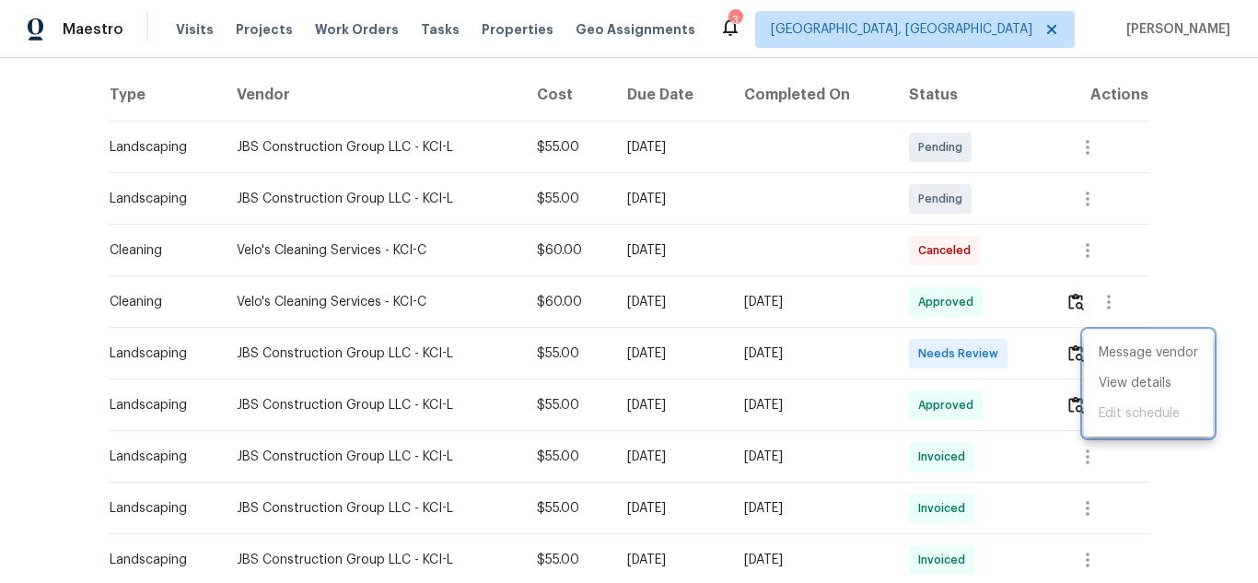
click at [1075, 349] on div at bounding box center [629, 291] width 1258 height 583
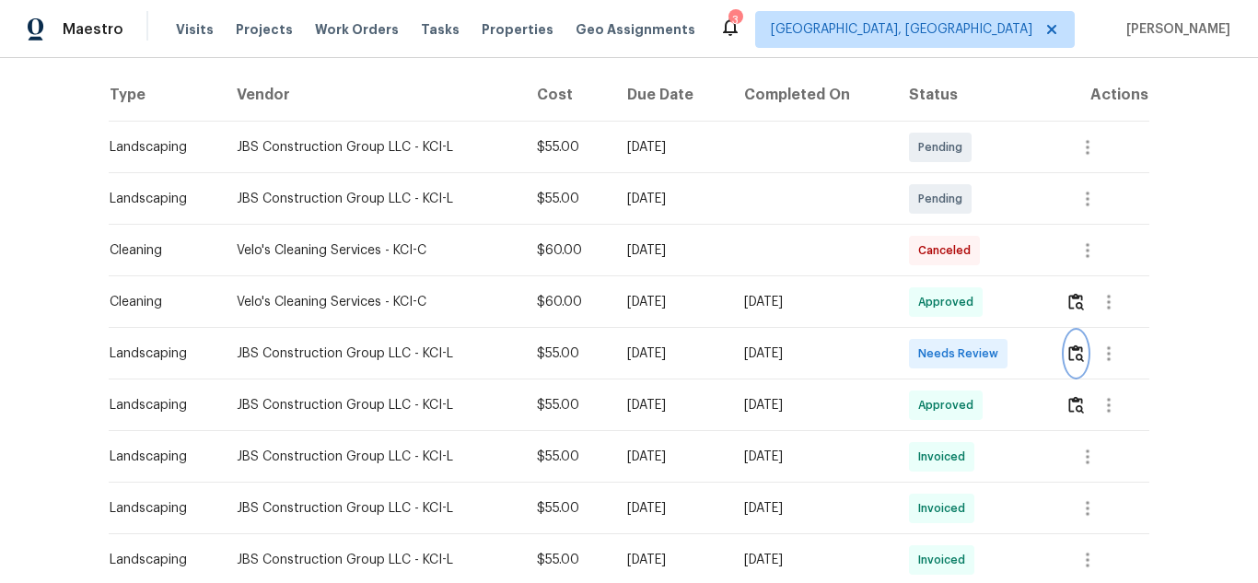
click at [1065, 354] on button "button" at bounding box center [1075, 353] width 21 height 44
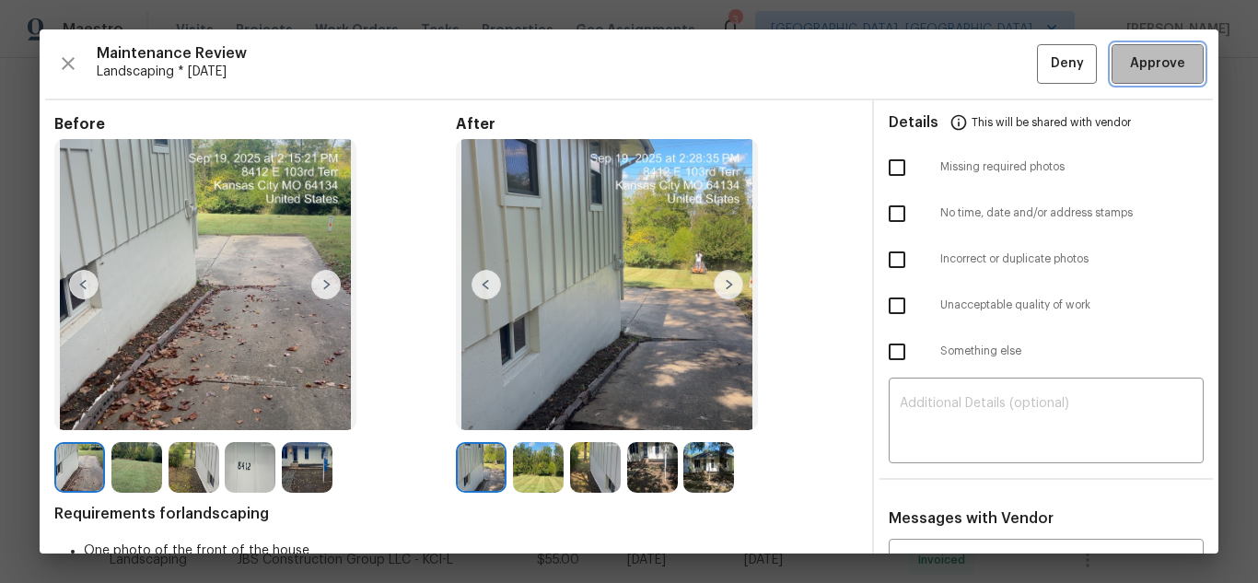
click at [1130, 67] on span "Approve" at bounding box center [1157, 63] width 55 height 23
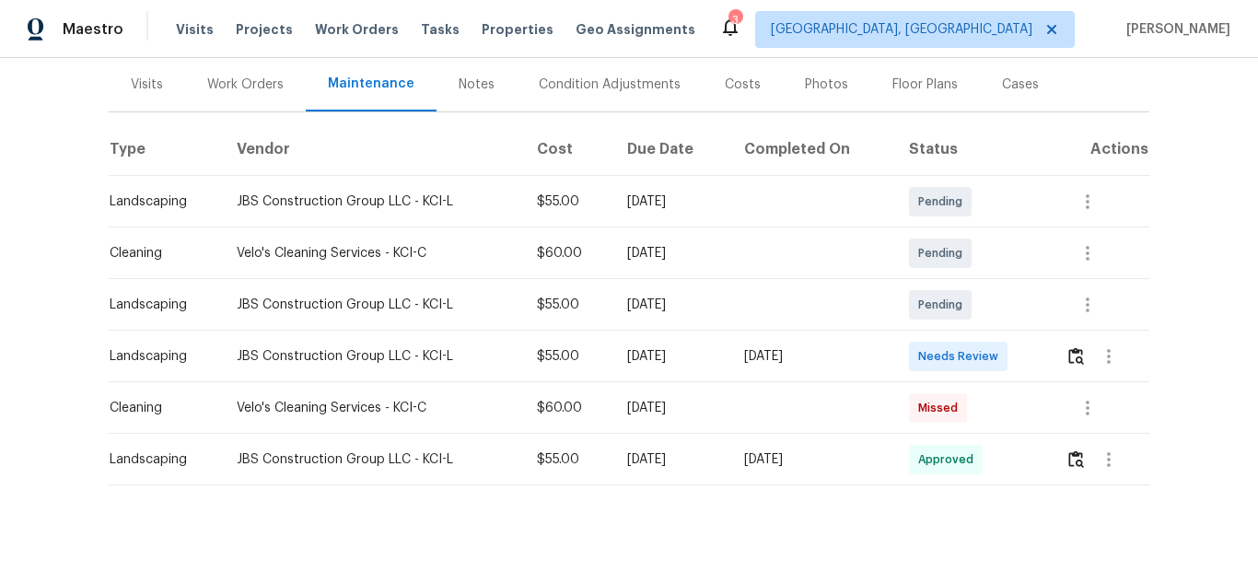
scroll to position [249, 0]
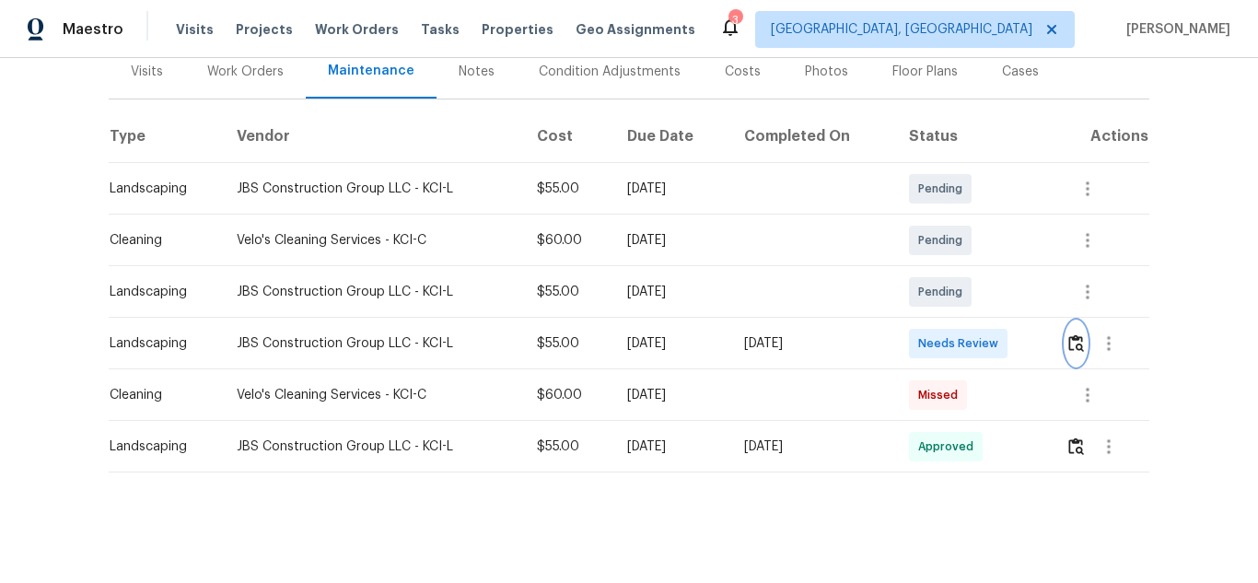
click at [1074, 334] on img "button" at bounding box center [1076, 342] width 16 height 17
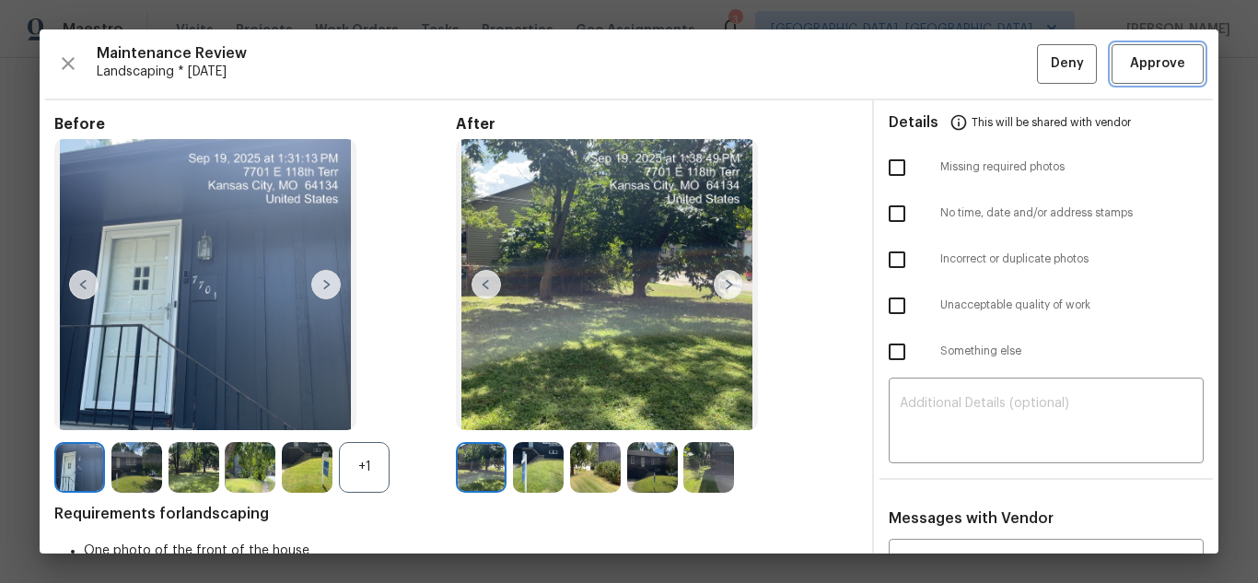
click at [1130, 61] on span "Approve" at bounding box center [1157, 63] width 55 height 23
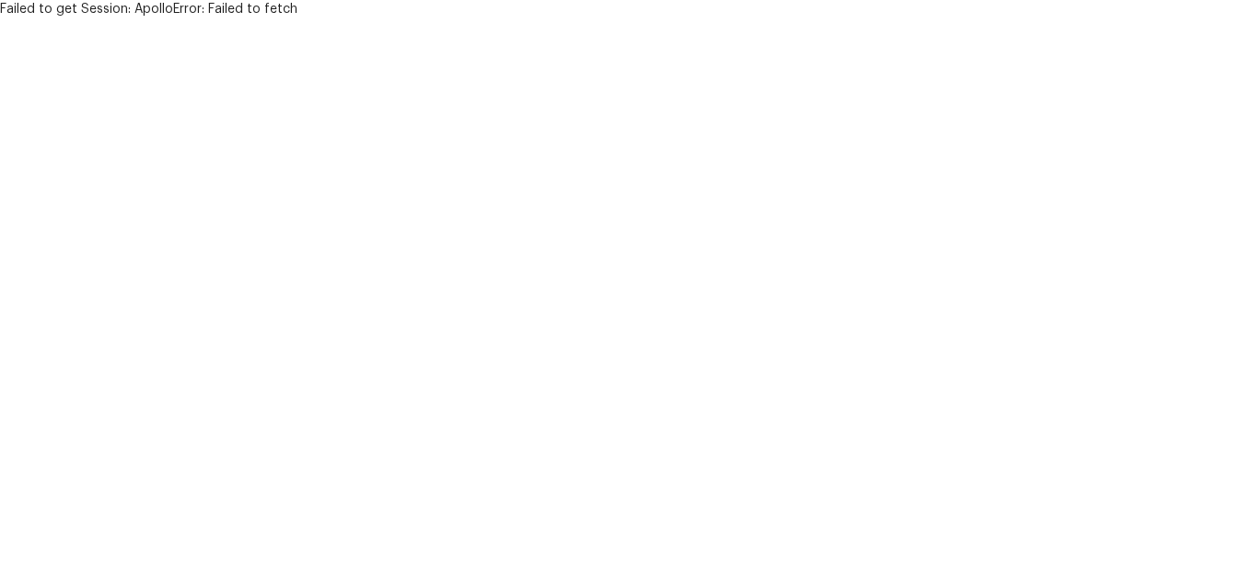
click at [837, 18] on html "Failed to get Session: ApolloError: Failed to fetch" at bounding box center [629, 9] width 1258 height 18
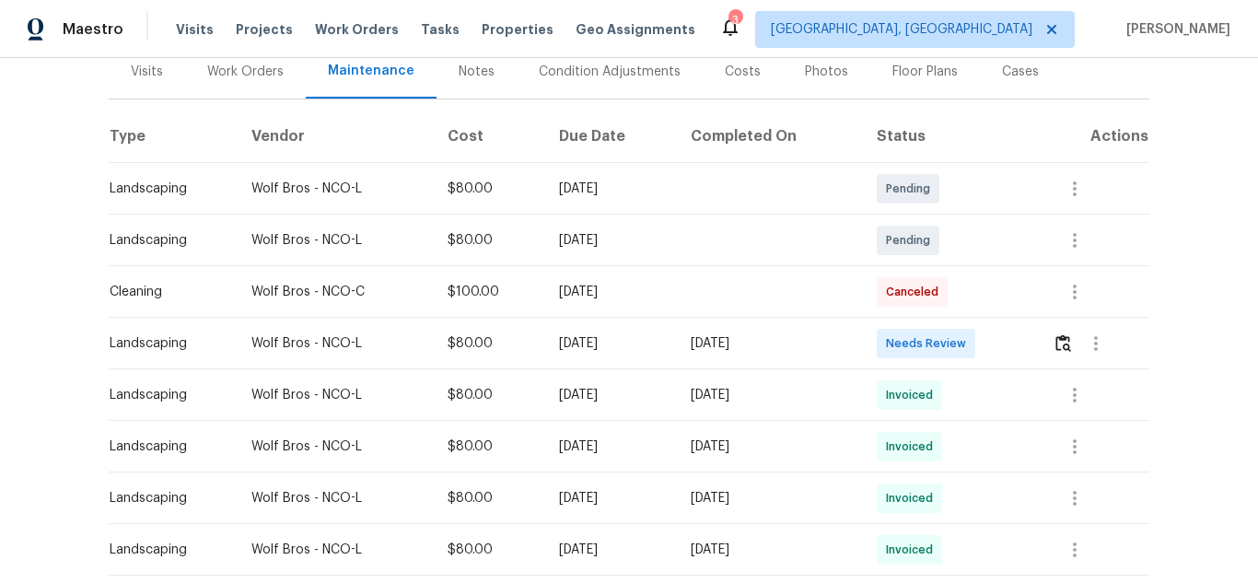
scroll to position [276, 0]
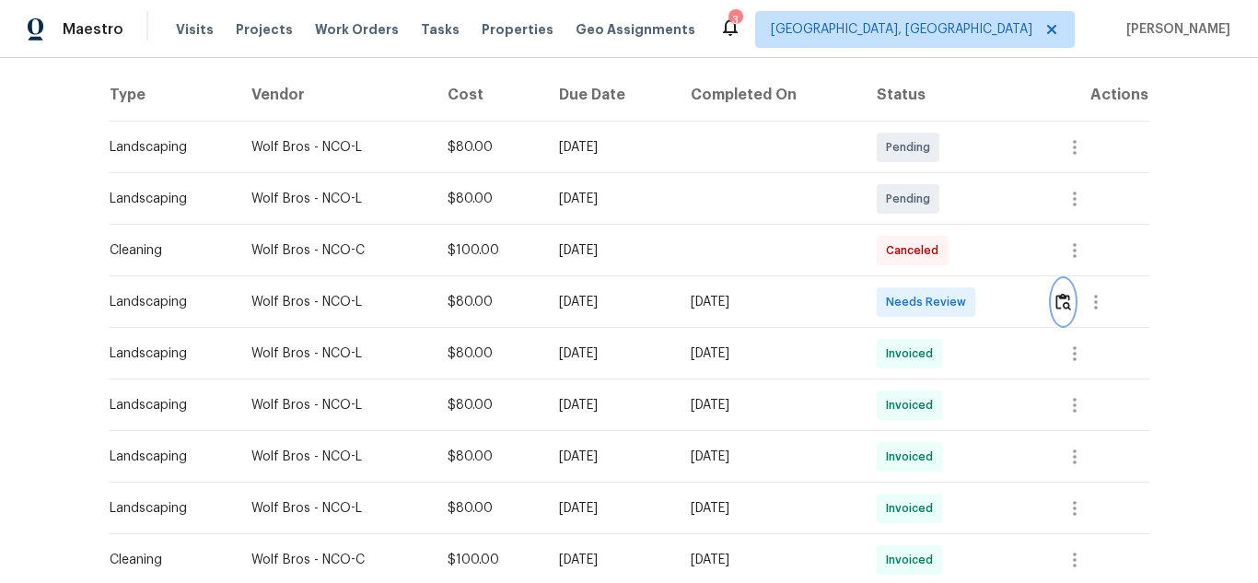
click at [1064, 298] on img "button" at bounding box center [1063, 301] width 16 height 17
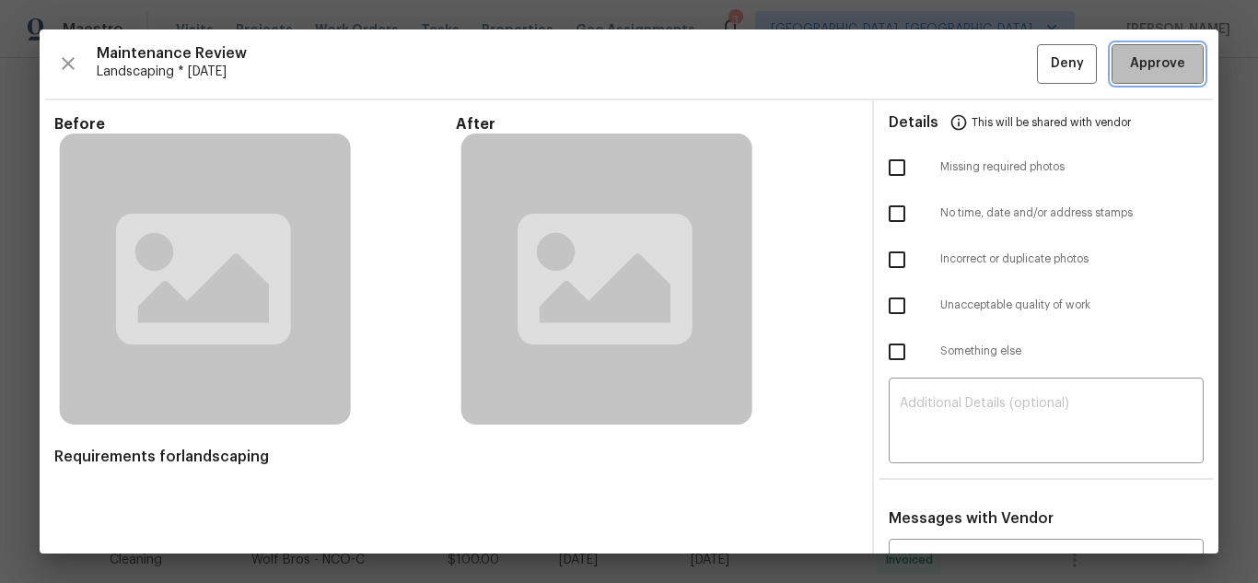
click at [1151, 66] on span "Approve" at bounding box center [1157, 63] width 55 height 23
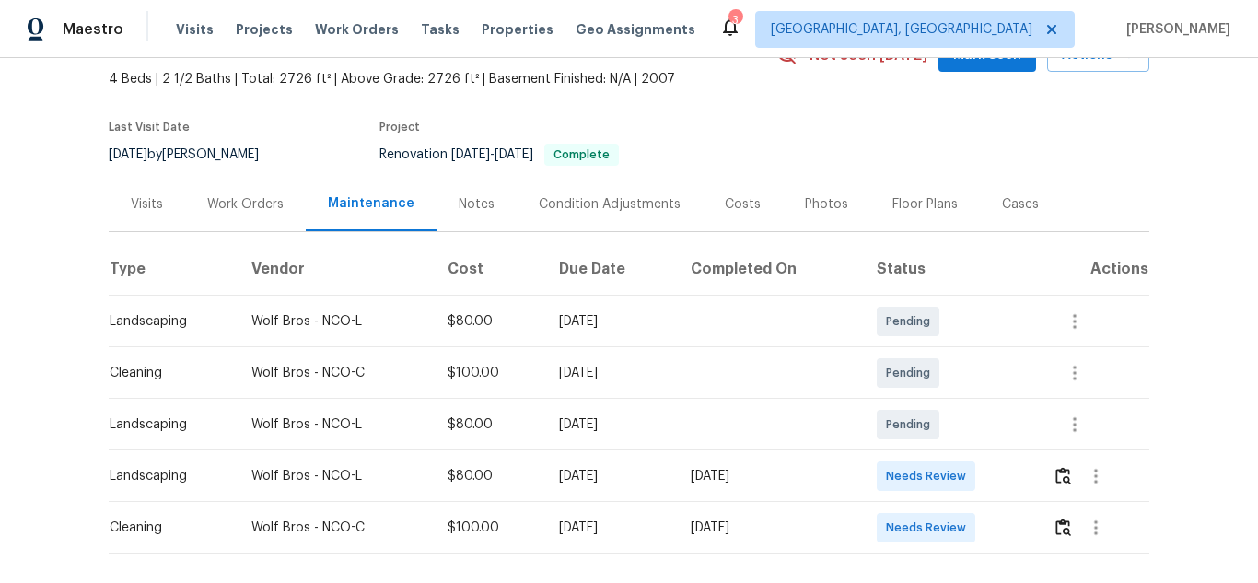
scroll to position [184, 0]
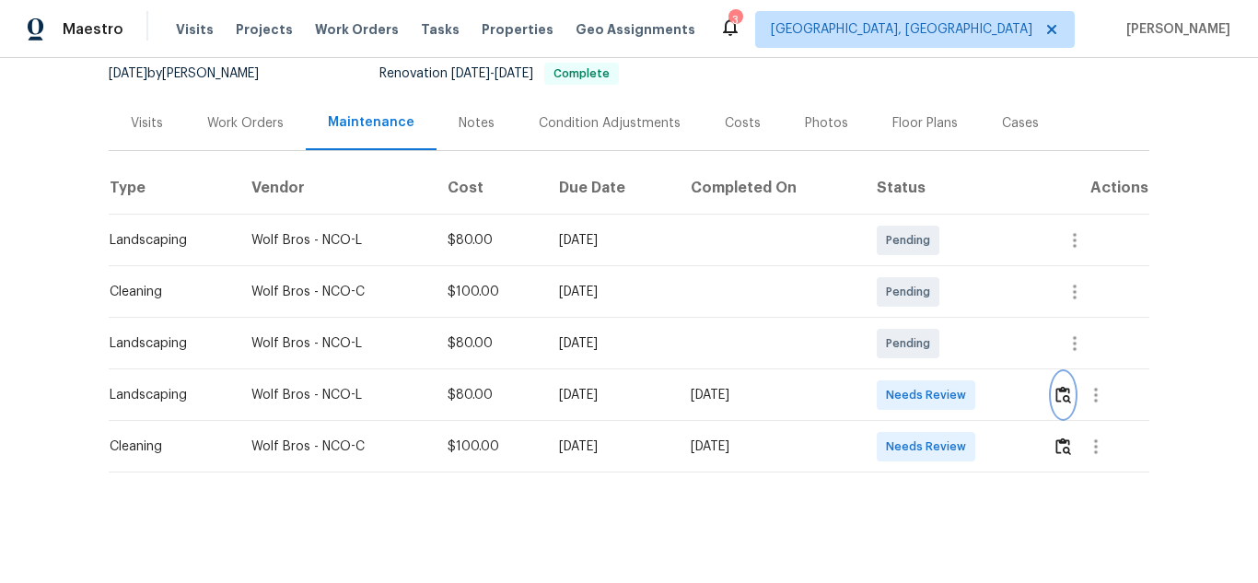
click at [1064, 381] on button "button" at bounding box center [1063, 395] width 21 height 44
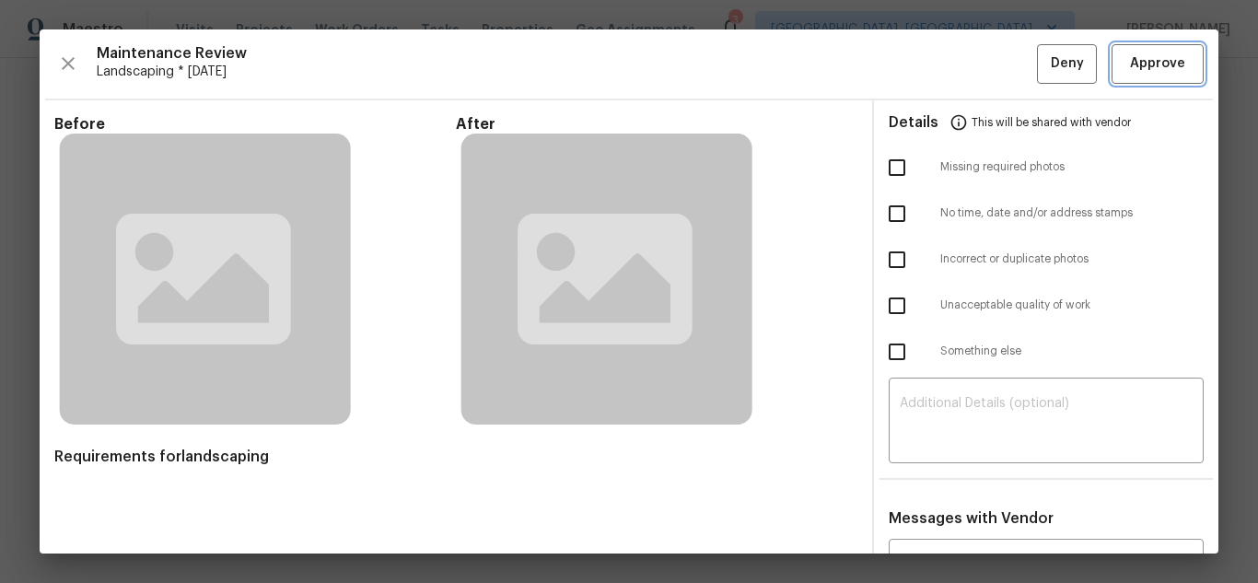
click at [1151, 66] on span "Approve" at bounding box center [1157, 63] width 55 height 23
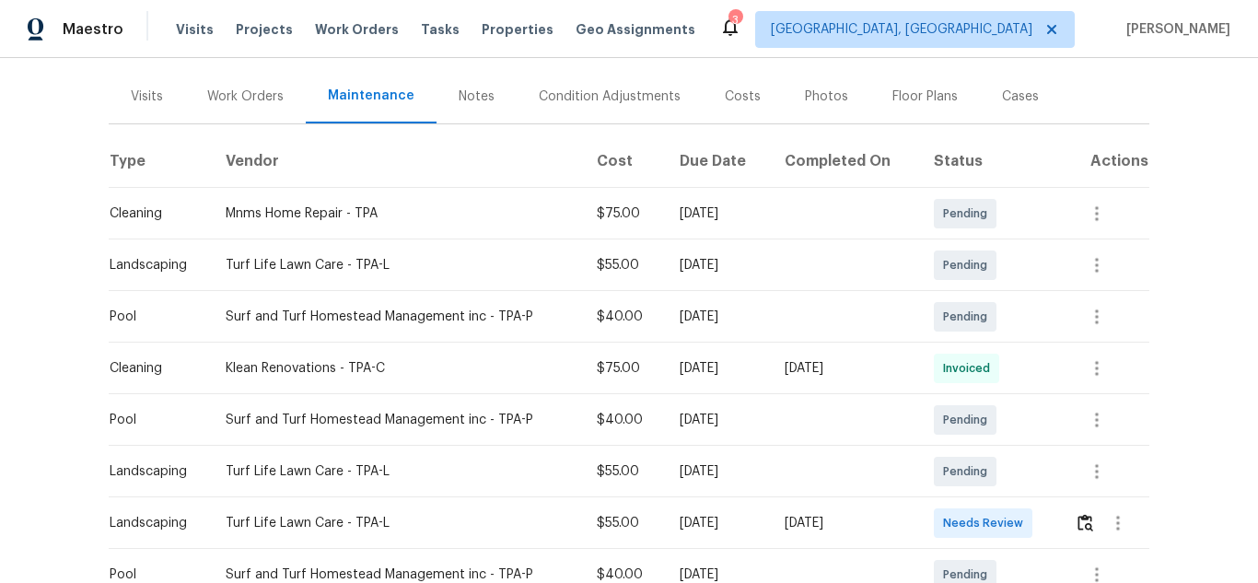
scroll to position [276, 0]
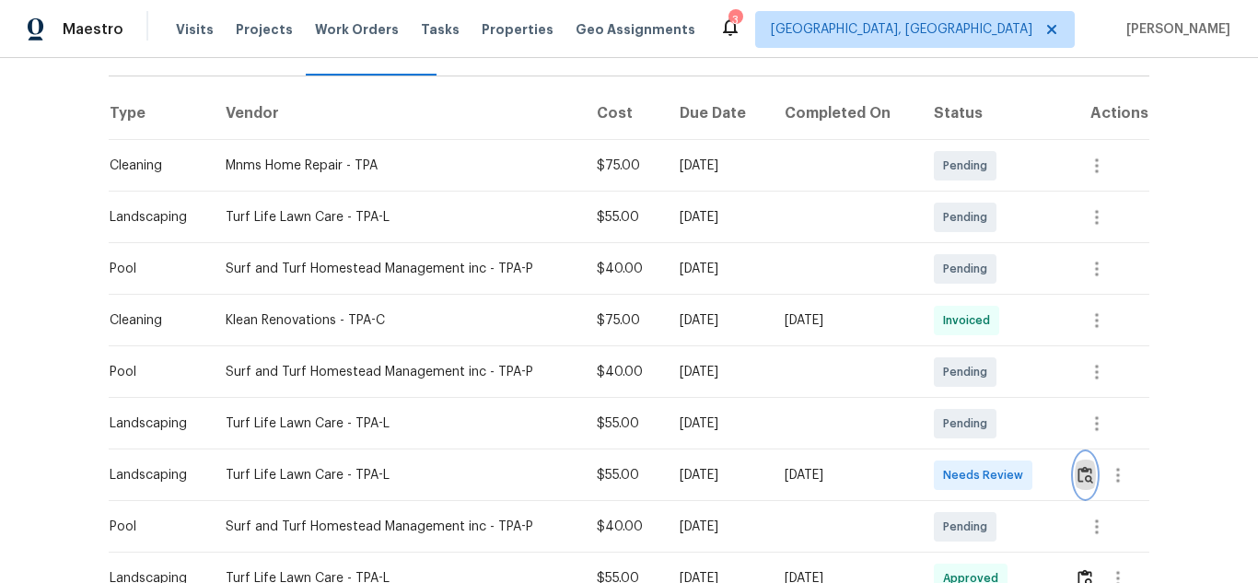
click at [1077, 466] on img "button" at bounding box center [1085, 474] width 16 height 17
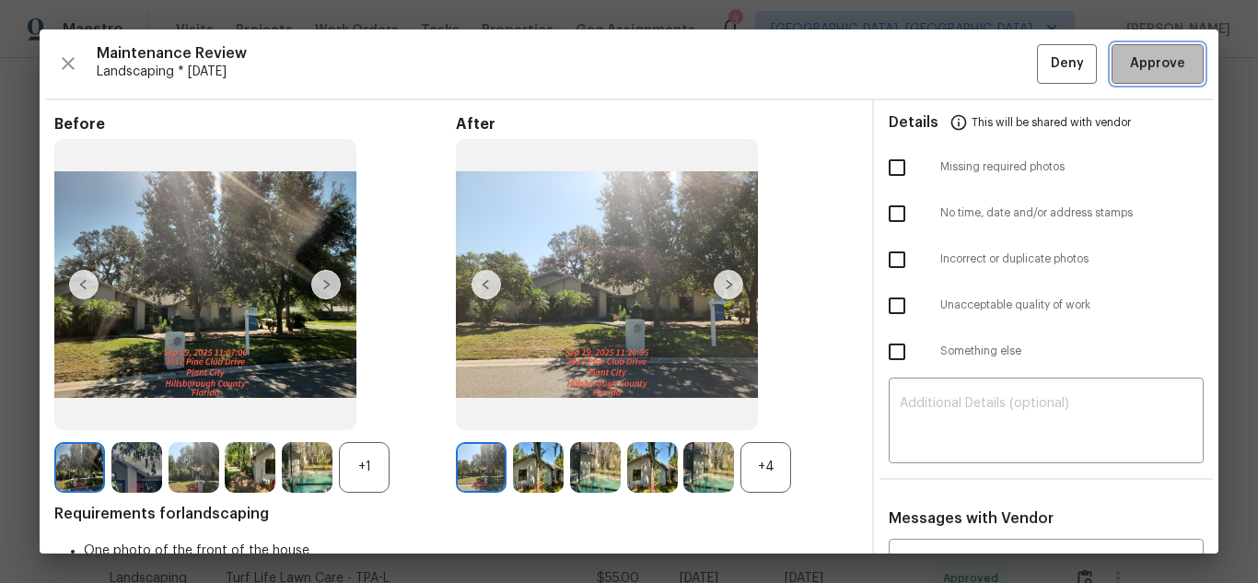
click at [1163, 74] on span "Approve" at bounding box center [1157, 63] width 55 height 23
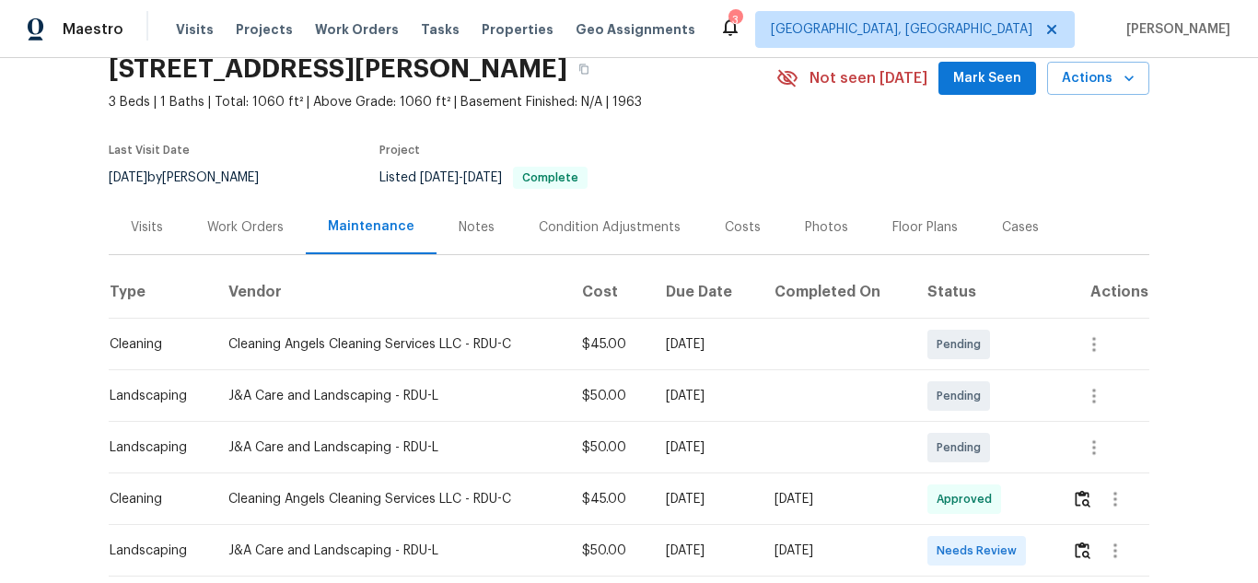
scroll to position [184, 0]
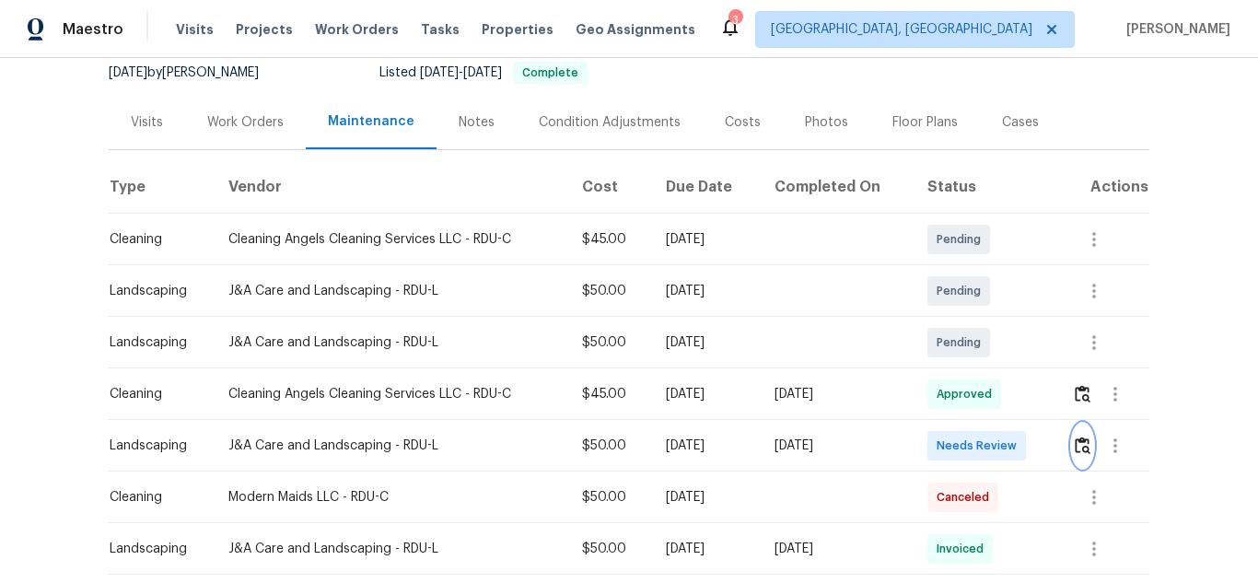
click at [1075, 441] on img "button" at bounding box center [1083, 444] width 16 height 17
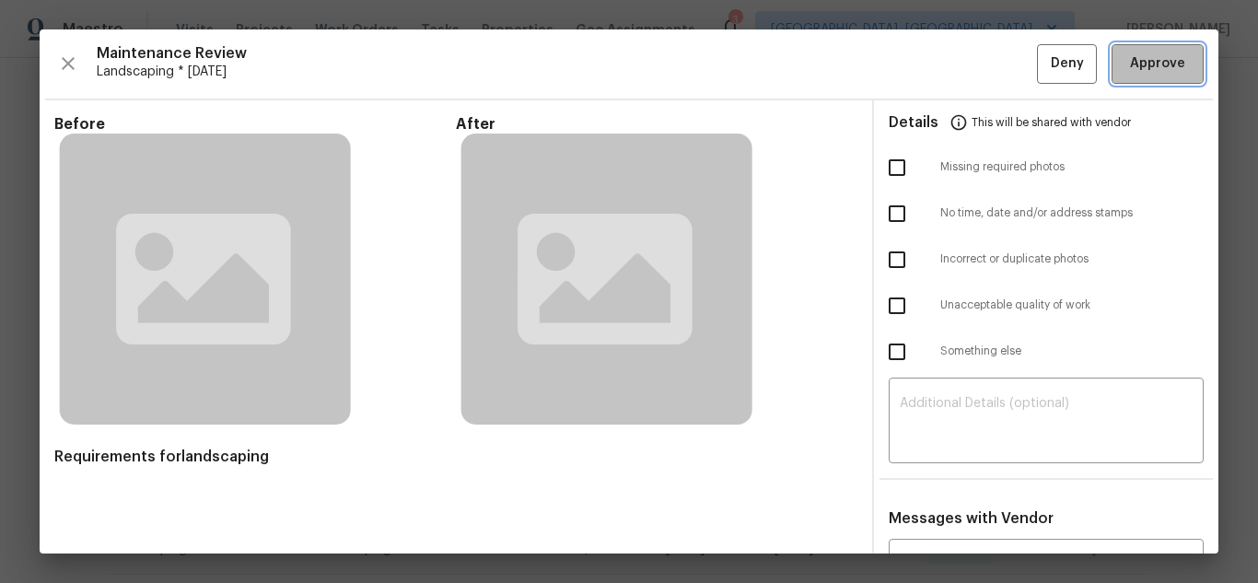
click at [1158, 69] on span "Approve" at bounding box center [1157, 63] width 55 height 23
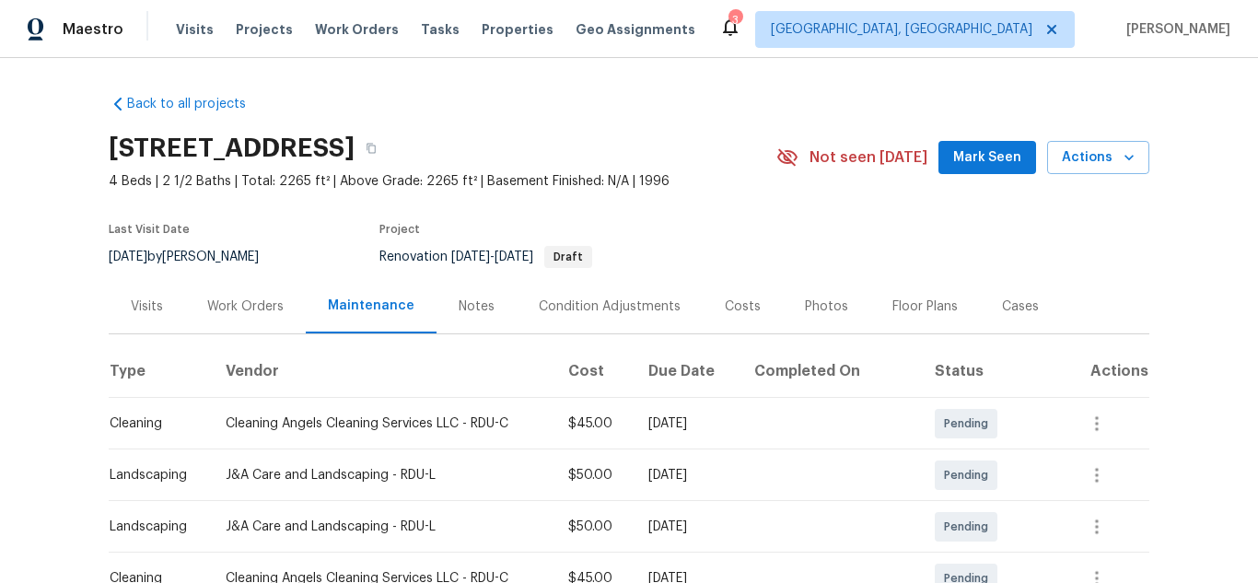
scroll to position [276, 0]
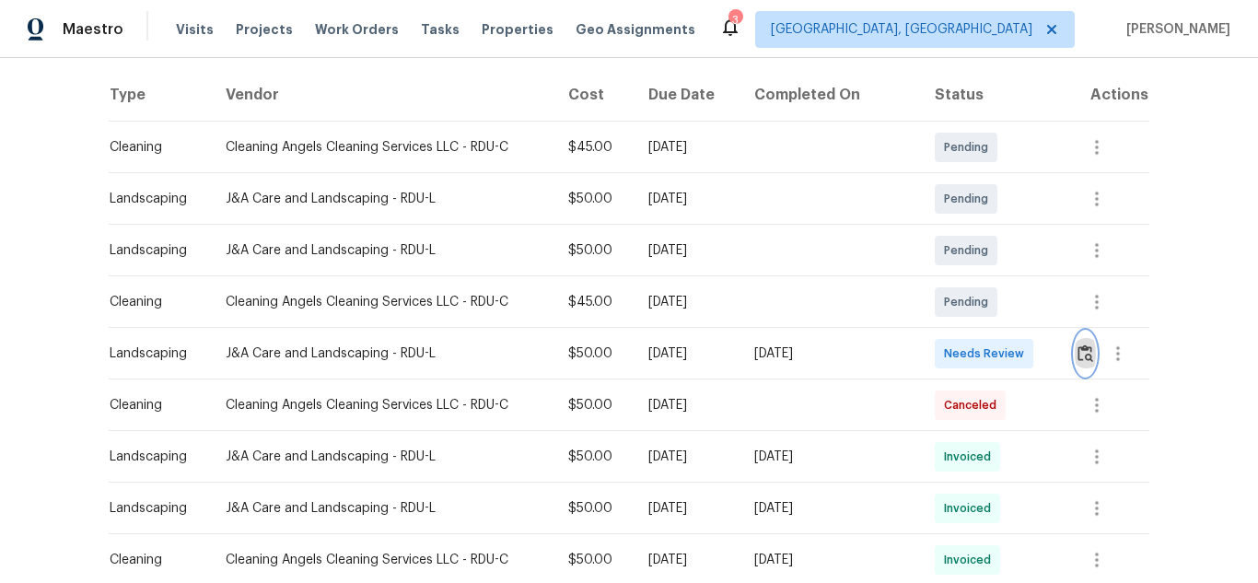
click at [1082, 349] on img "button" at bounding box center [1085, 352] width 16 height 17
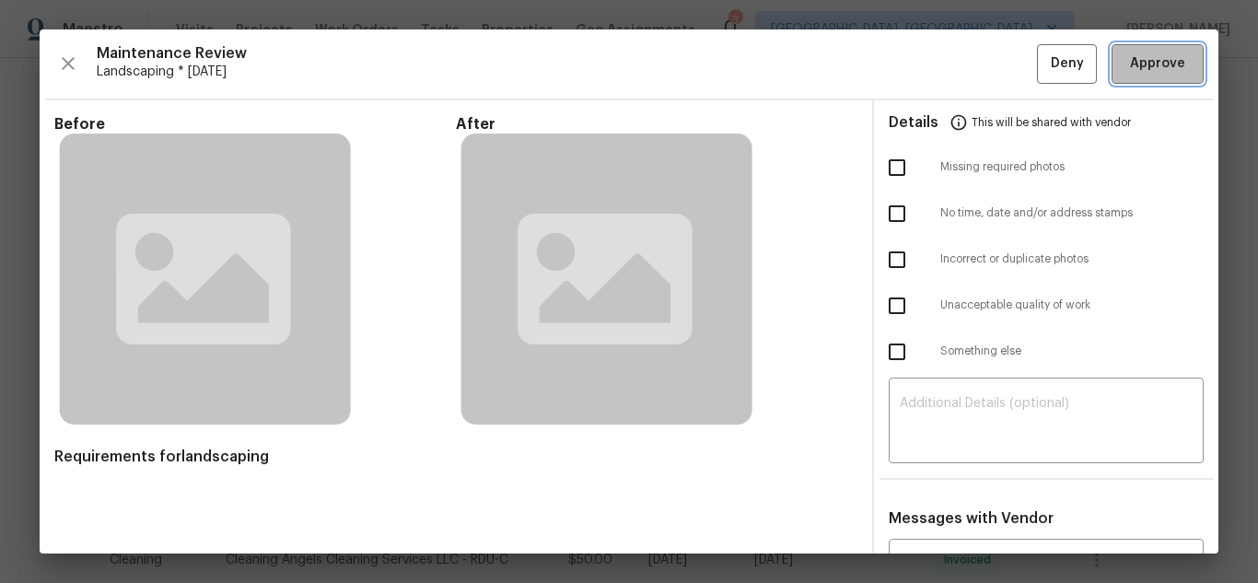
click at [1158, 69] on span "Approve" at bounding box center [1157, 63] width 55 height 23
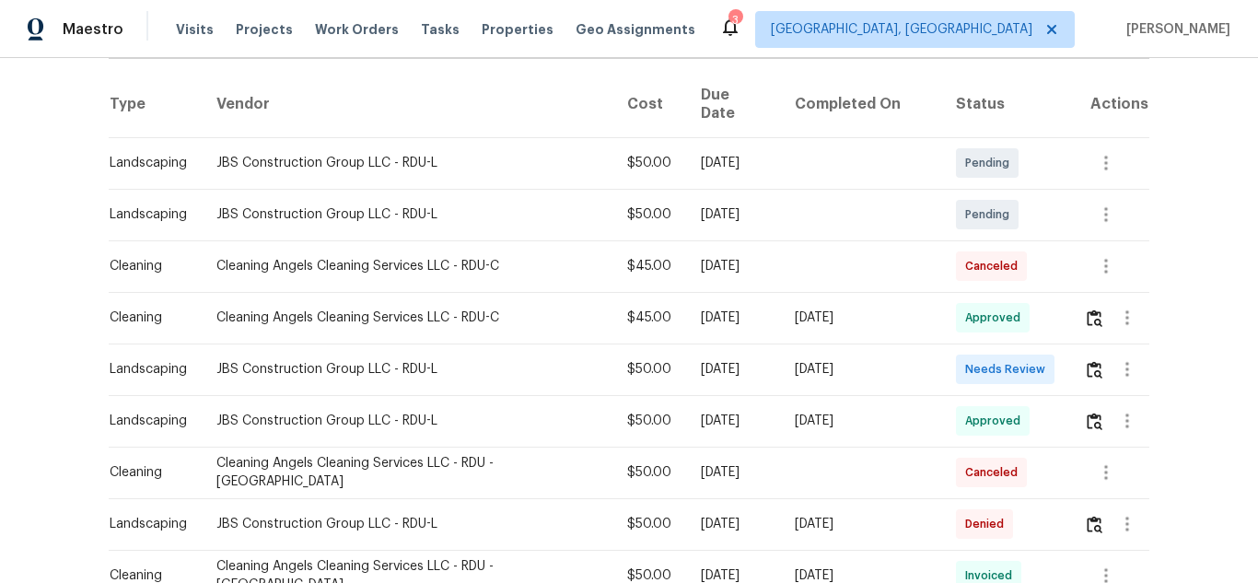
scroll to position [276, 0]
click at [1087, 360] on img "button" at bounding box center [1095, 368] width 16 height 17
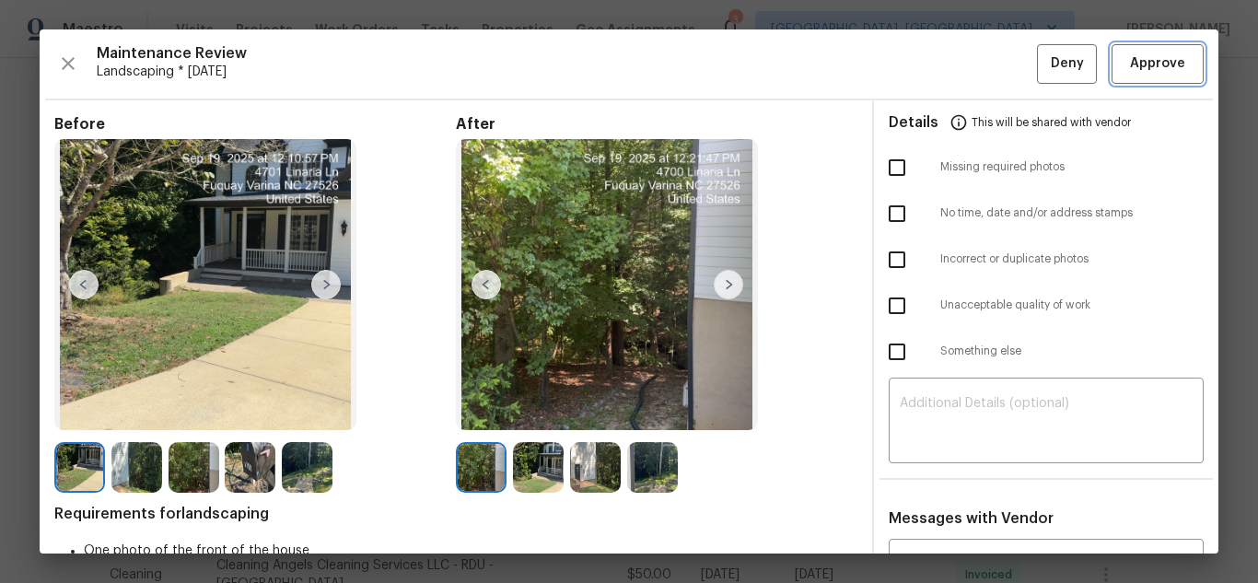
click at [1158, 69] on span "Approve" at bounding box center [1157, 63] width 55 height 23
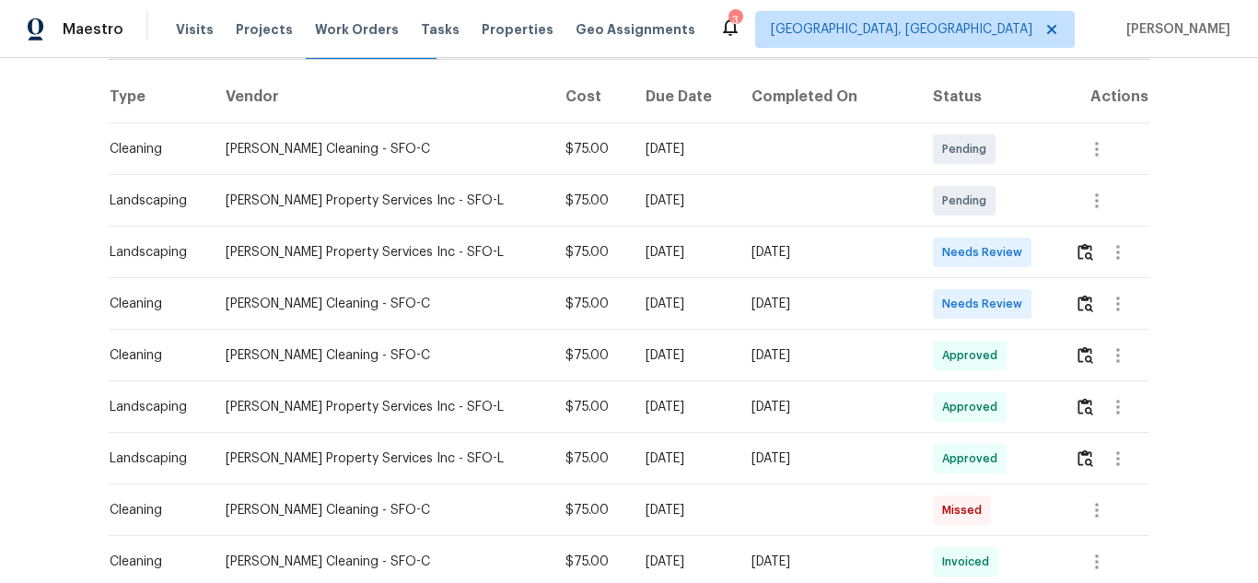
scroll to position [276, 0]
click at [1077, 251] on img "button" at bounding box center [1085, 249] width 16 height 17
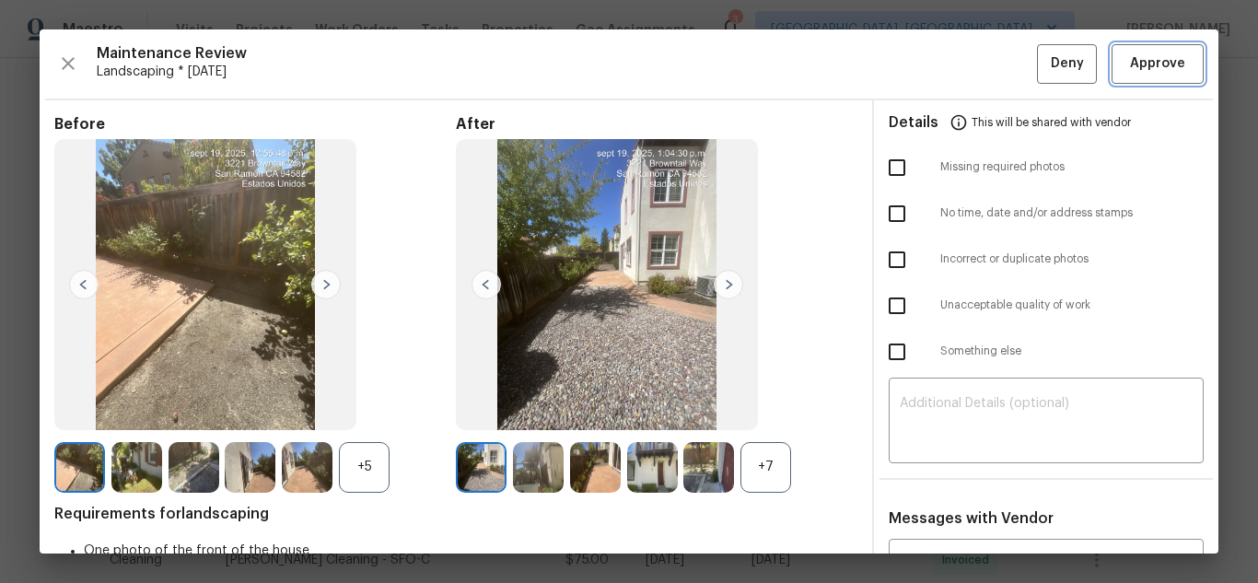
click at [1158, 69] on span "Approve" at bounding box center [1157, 63] width 55 height 23
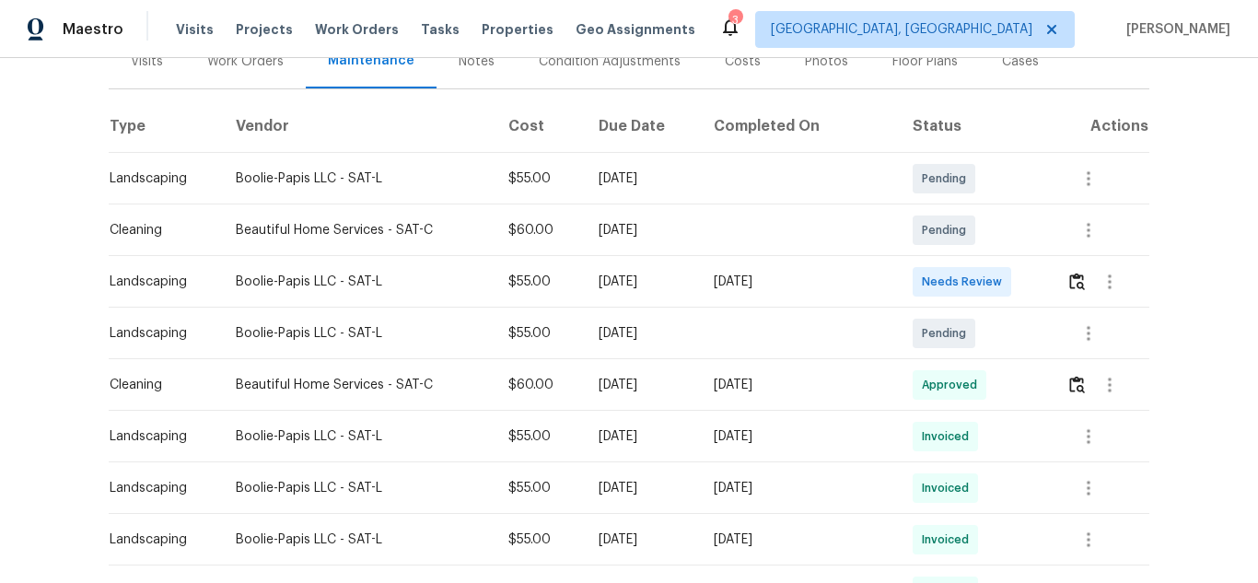
scroll to position [276, 0]
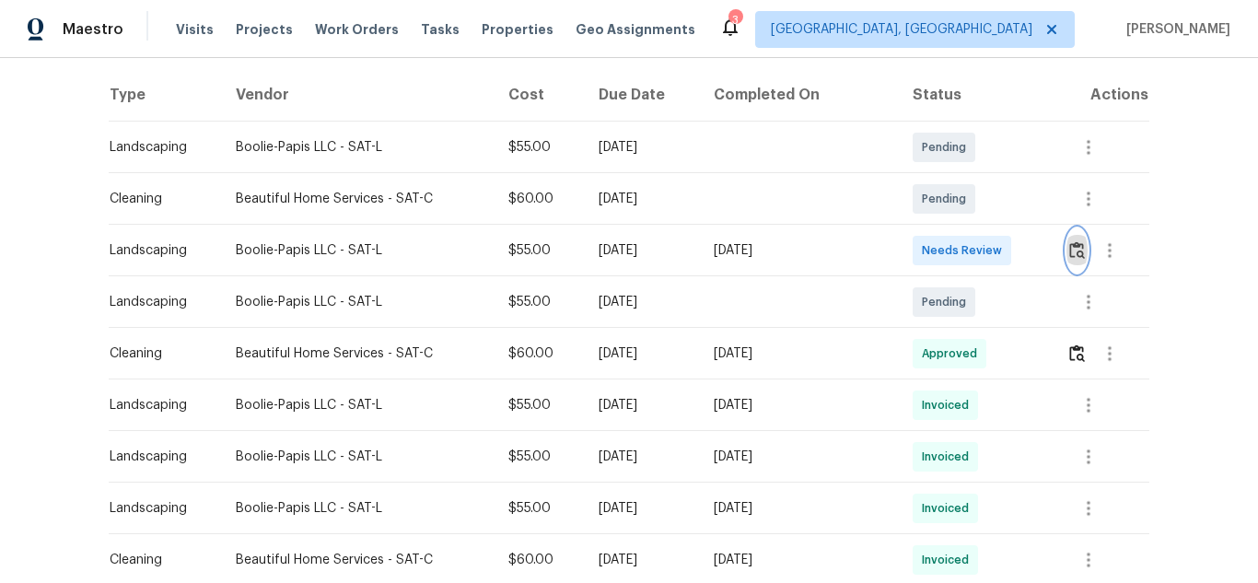
click at [1069, 248] on img "button" at bounding box center [1077, 249] width 16 height 17
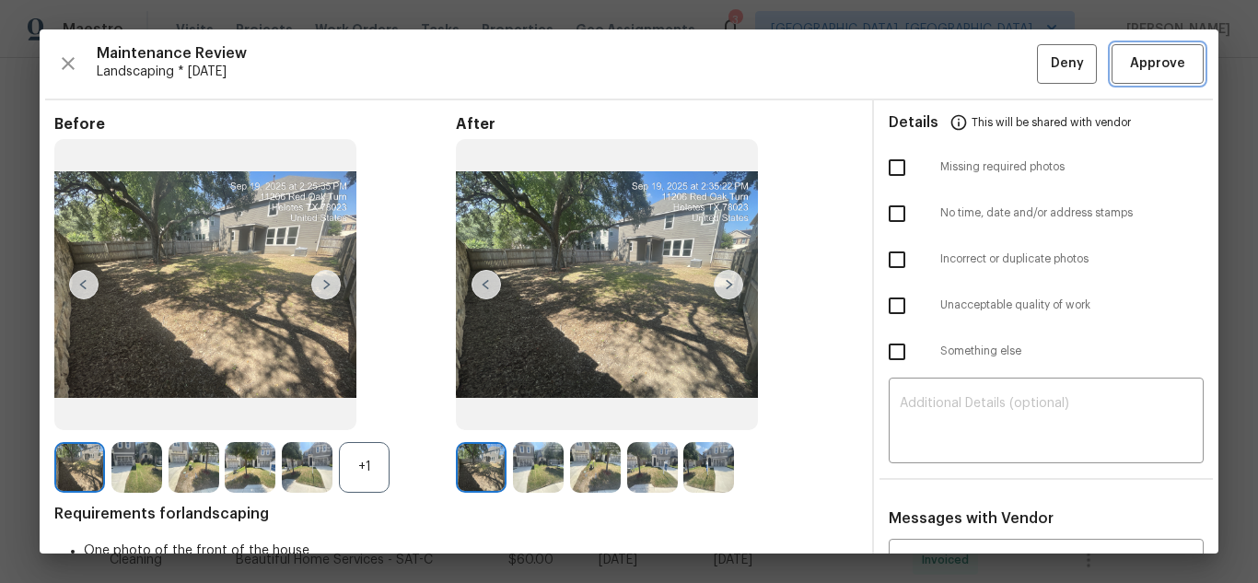
click at [1158, 69] on span "Approve" at bounding box center [1157, 63] width 55 height 23
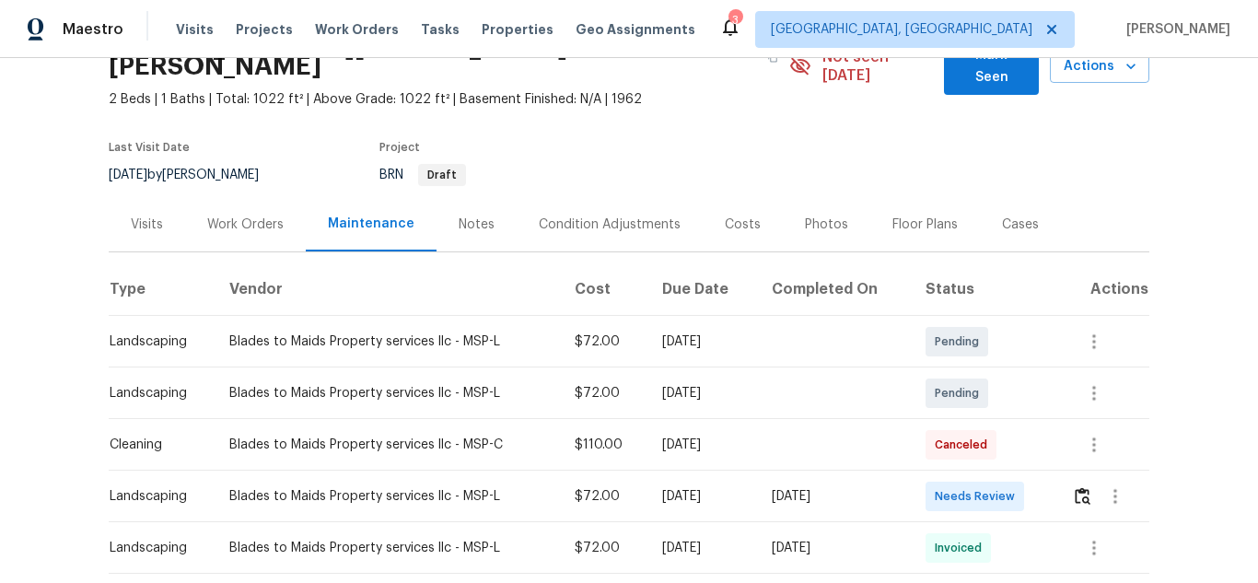
scroll to position [184, 0]
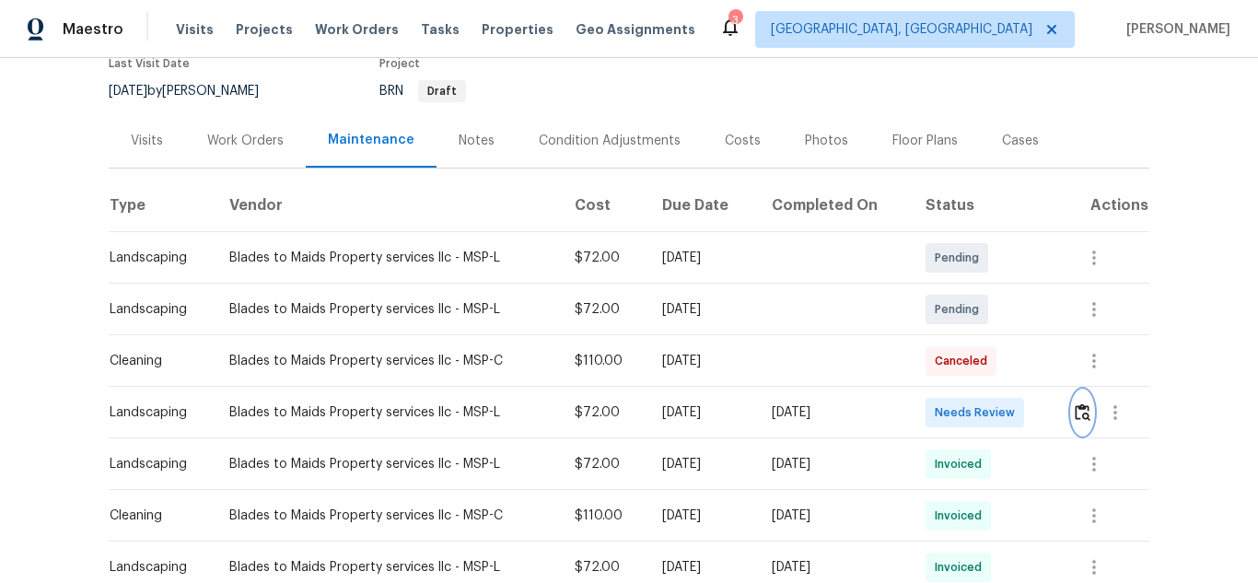
click at [1080, 403] on img "button" at bounding box center [1083, 411] width 16 height 17
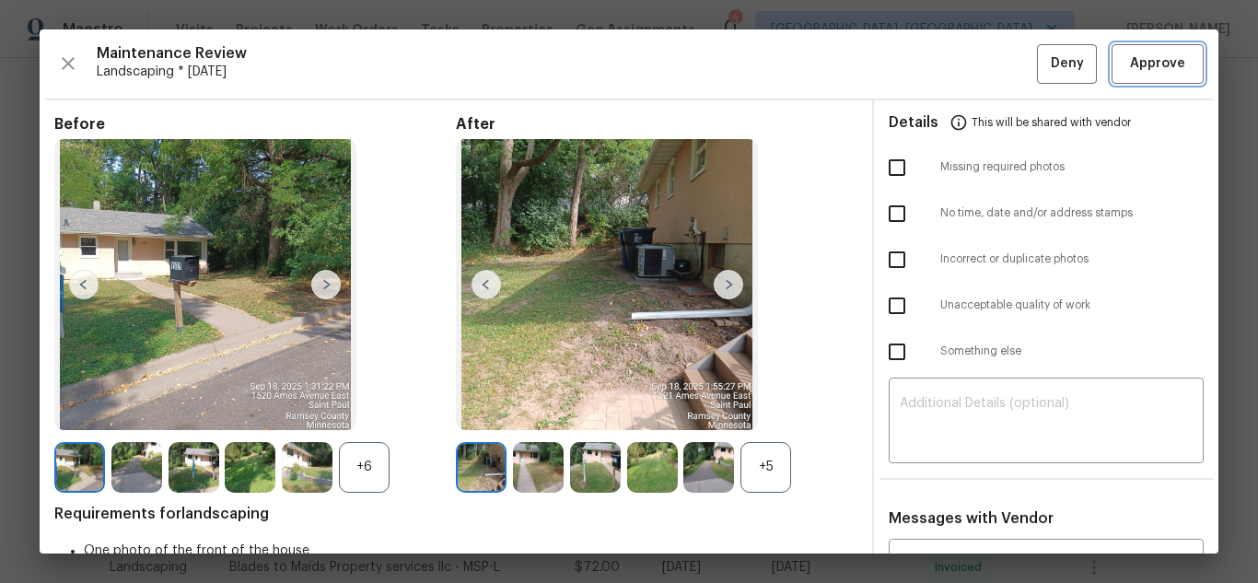
click at [1142, 65] on span "Approve" at bounding box center [1157, 63] width 55 height 23
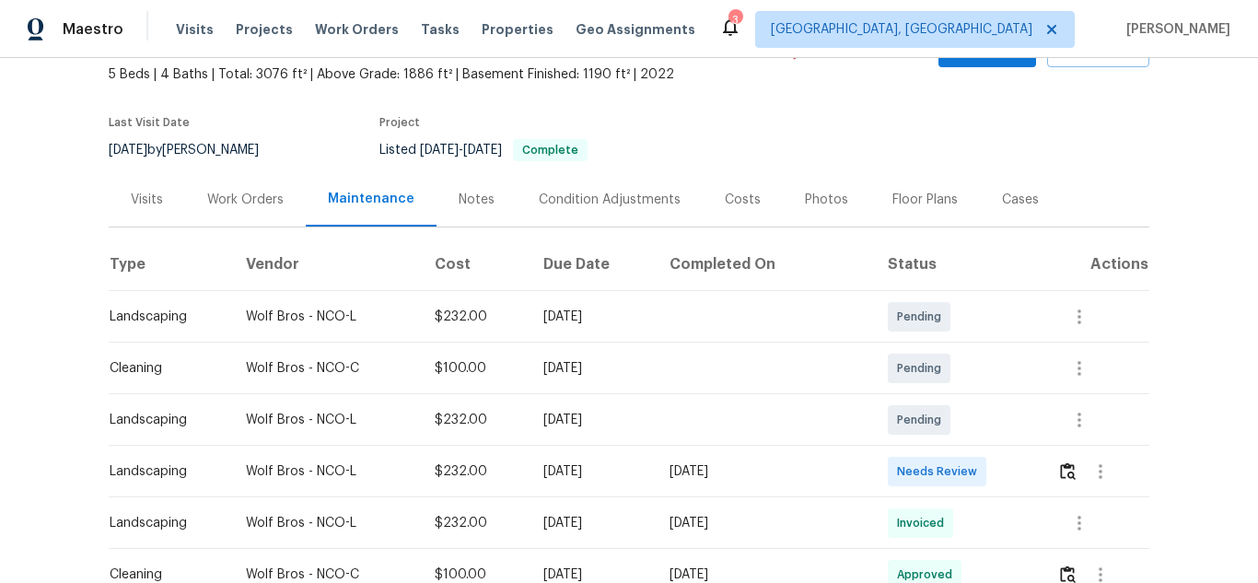
scroll to position [276, 0]
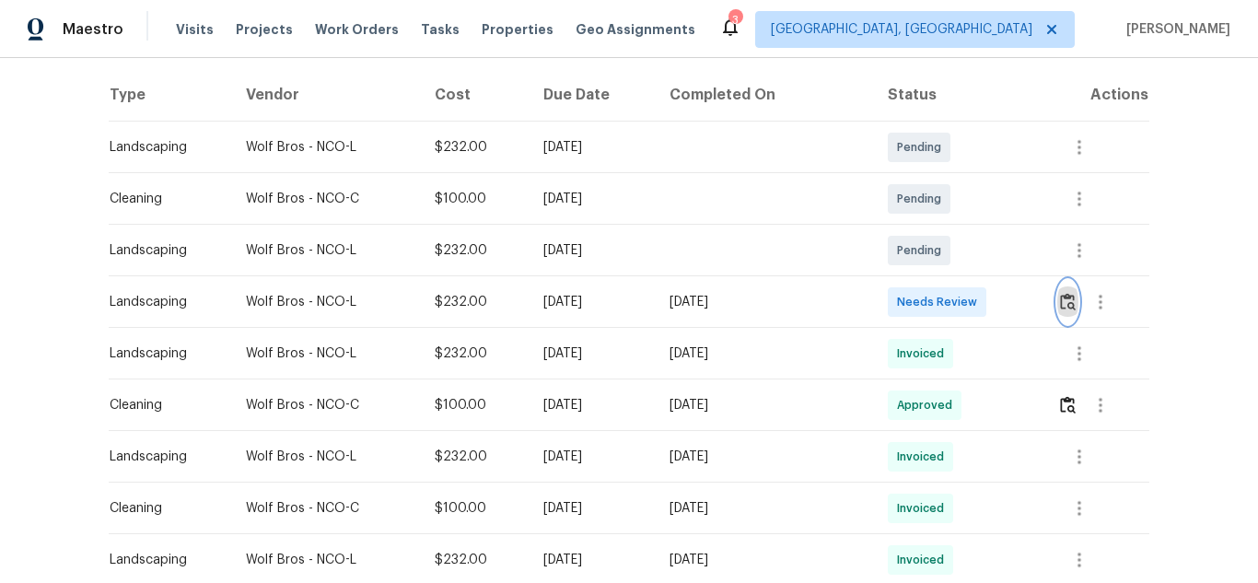
click at [1060, 300] on img "button" at bounding box center [1068, 301] width 16 height 17
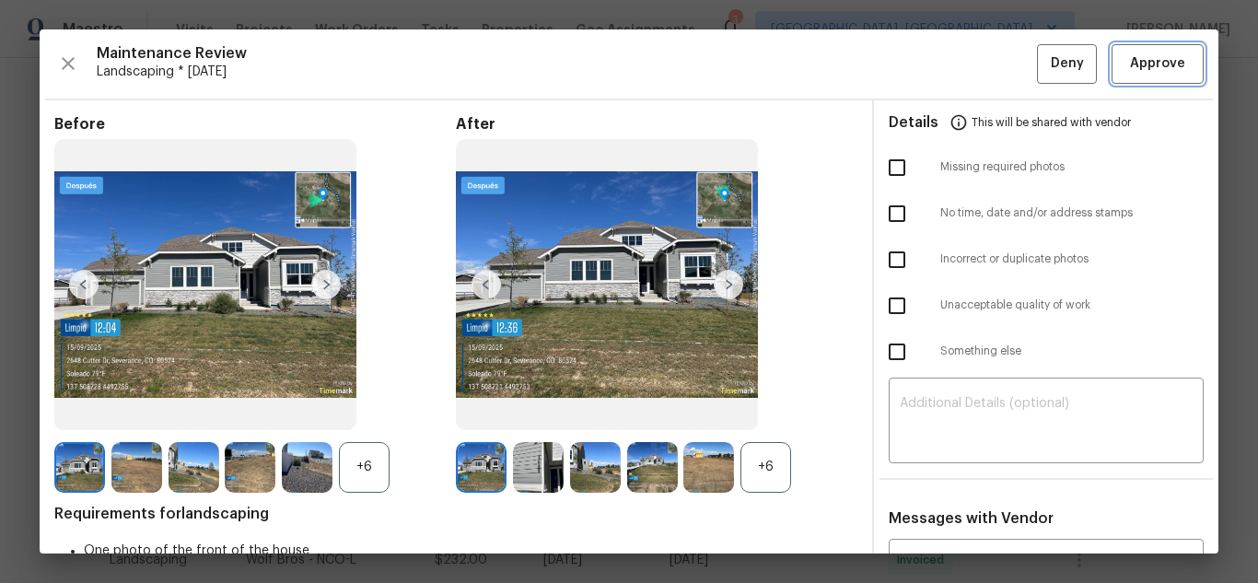
click at [1142, 65] on span "Approve" at bounding box center [1157, 63] width 55 height 23
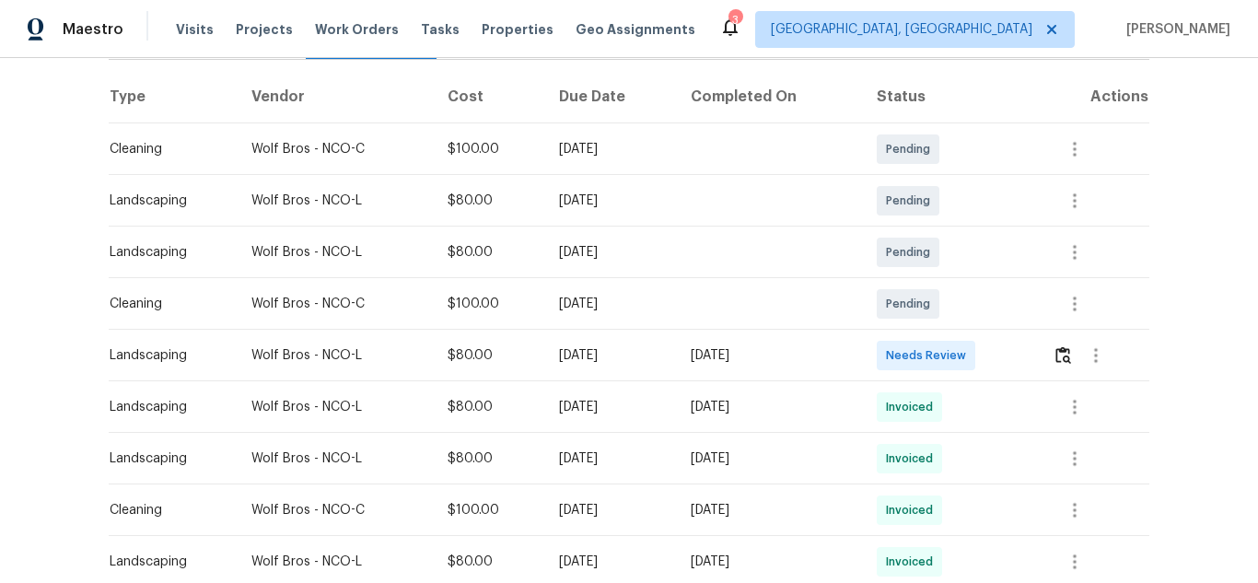
scroll to position [276, 0]
click at [1055, 353] on img "button" at bounding box center [1063, 352] width 16 height 17
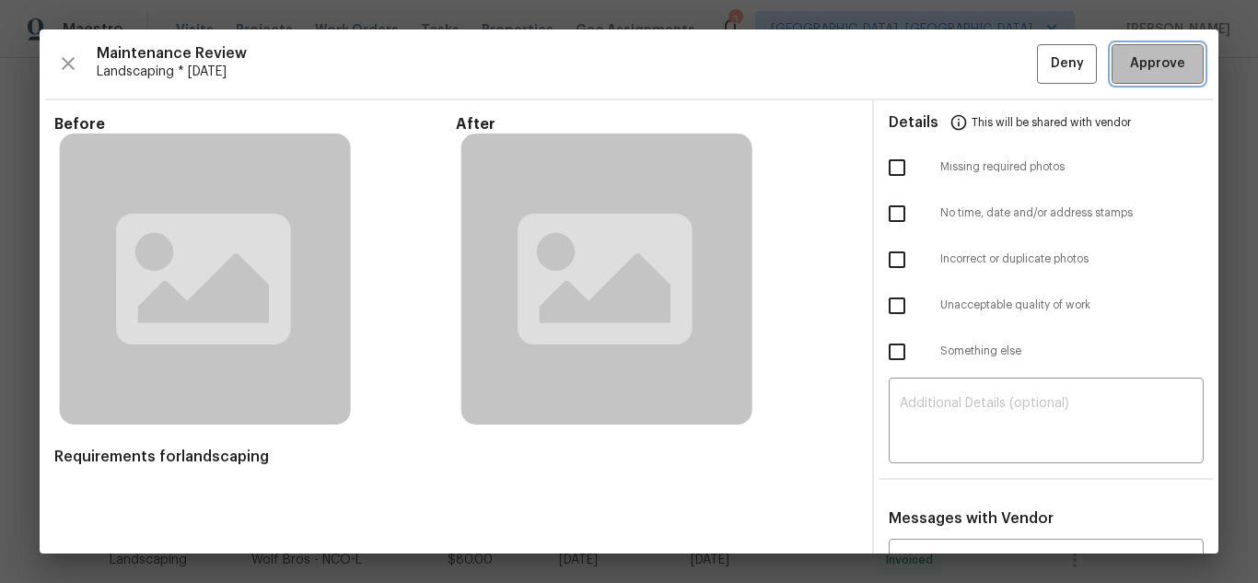
click at [1151, 66] on span "Approve" at bounding box center [1157, 63] width 55 height 23
